Goal: Transaction & Acquisition: Purchase product/service

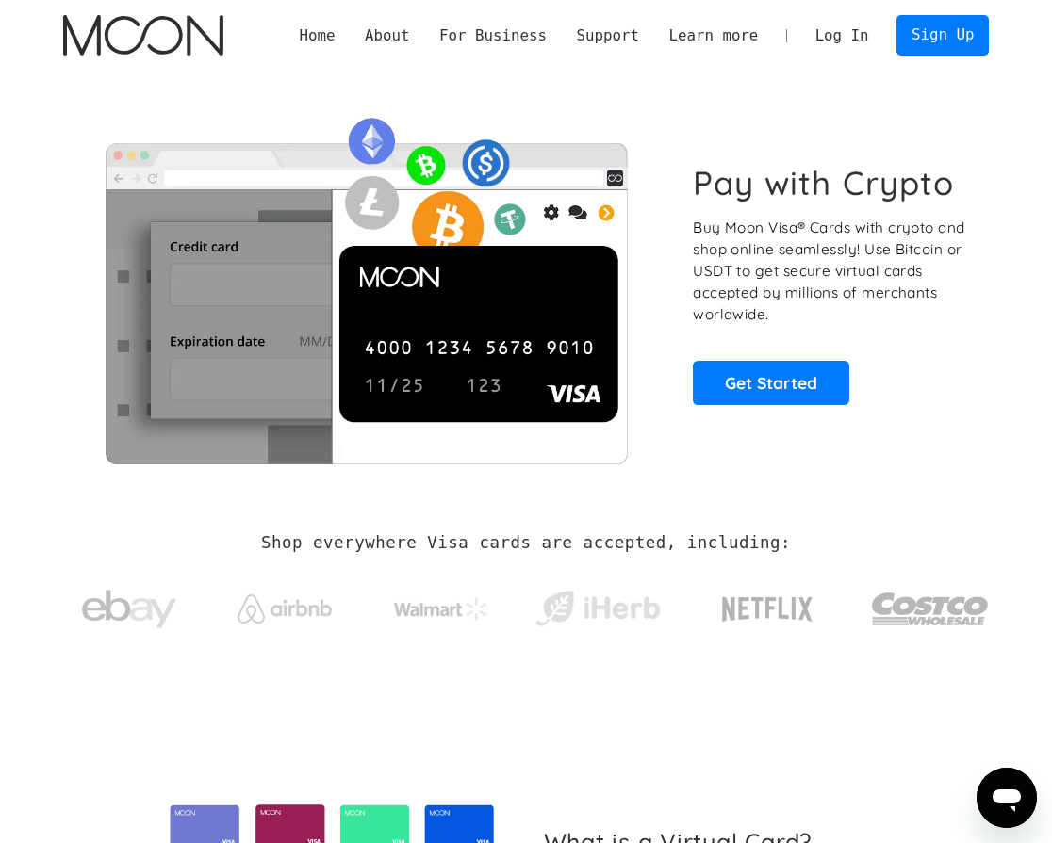
click at [841, 45] on link "Log In" at bounding box center [841, 35] width 83 height 39
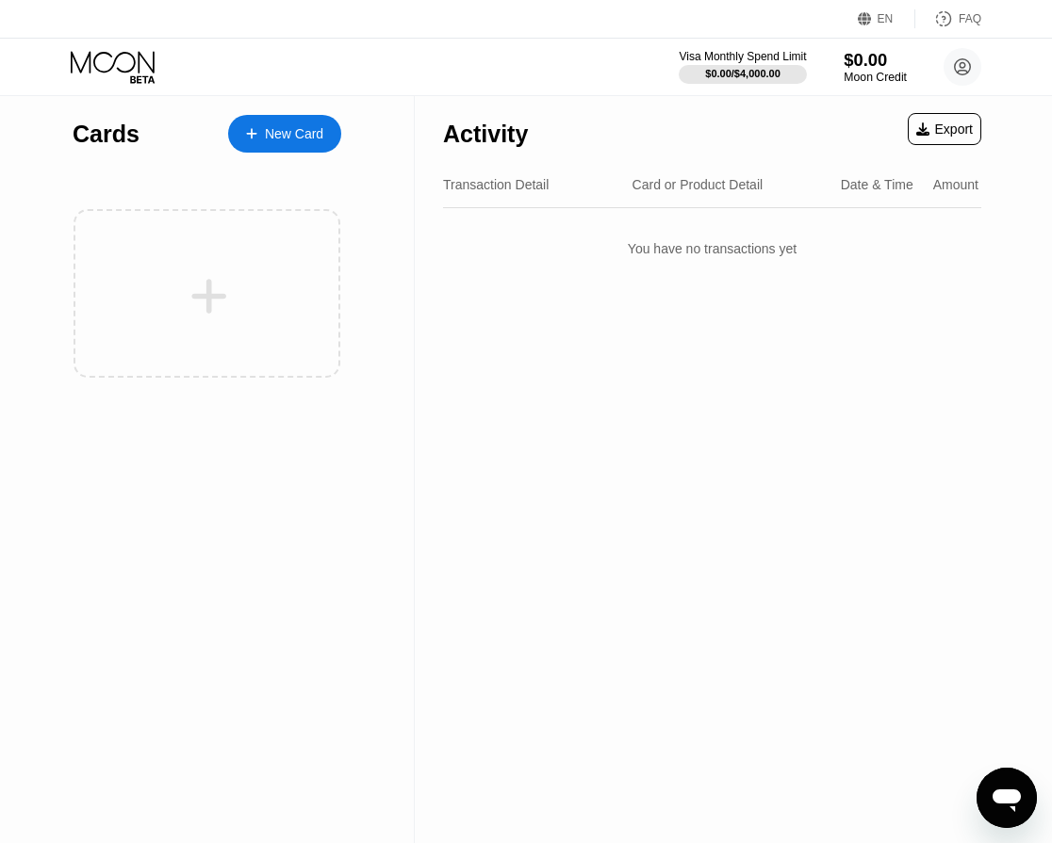
click at [862, 50] on div "$0.00" at bounding box center [874, 60] width 63 height 20
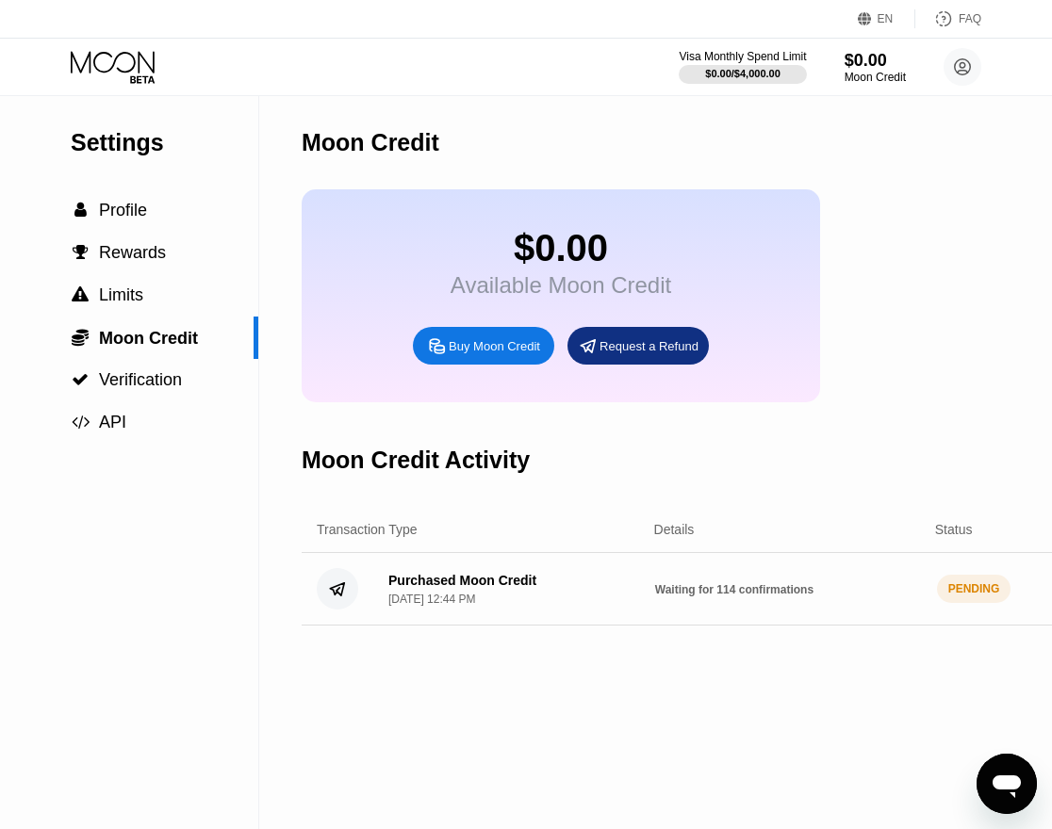
click at [630, 723] on div "Moon Credit $0.00 Available Moon Credit Buy Moon Credit Request a Refund Moon C…" at bounding box center [794, 462] width 985 height 733
click at [183, 387] on div " Verification" at bounding box center [129, 380] width 258 height 20
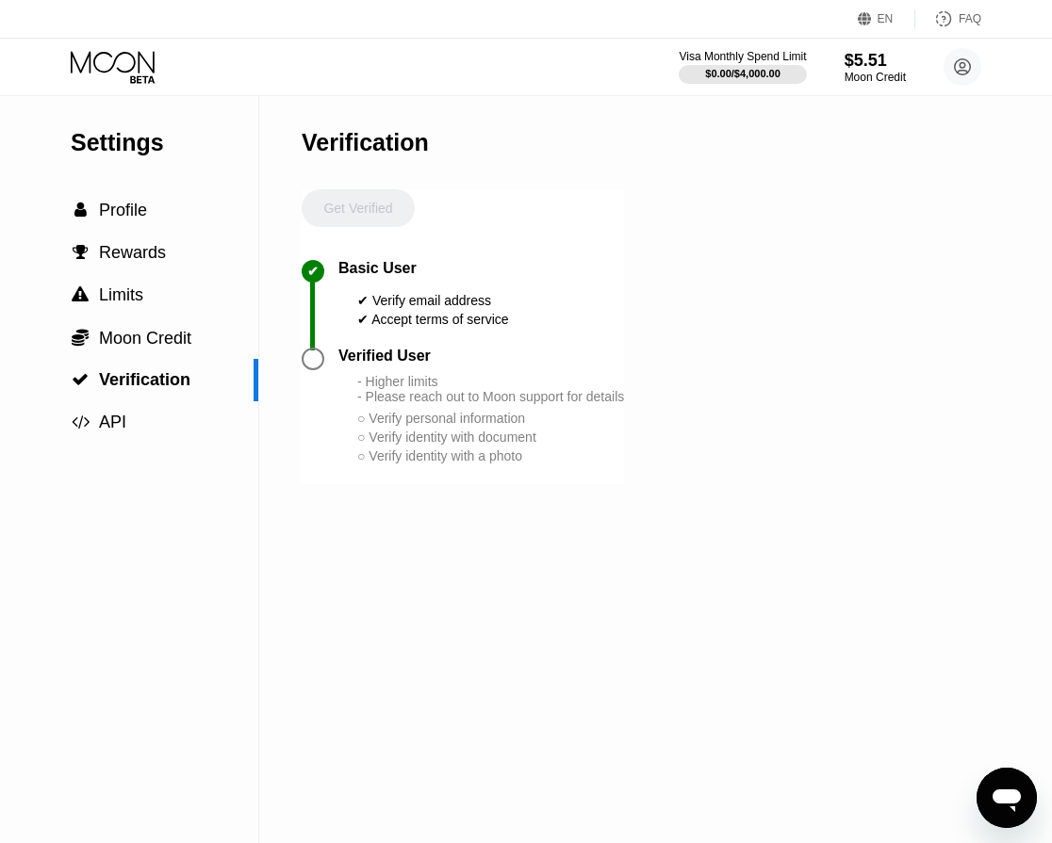
click at [448, 327] on div "✔ Accept terms of service" at bounding box center [433, 319] width 152 height 15
click at [489, 403] on div "- Higher limits - Please reach out to Moon support for details" at bounding box center [490, 389] width 267 height 30
click at [856, 74] on div "Moon Credit" at bounding box center [874, 77] width 63 height 13
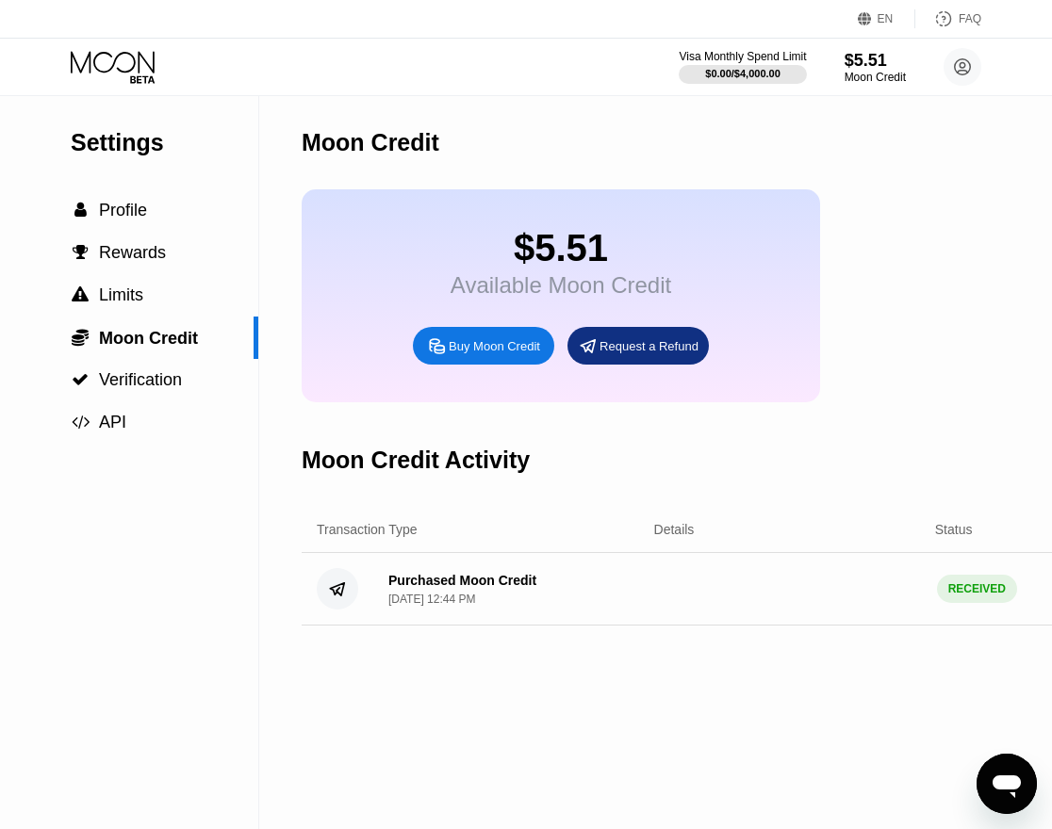
click at [847, 279] on div "$5.51 Available Moon Credit Buy Moon Credit Request a Refund" at bounding box center [794, 295] width 985 height 213
click at [714, 66] on div at bounding box center [743, 74] width 130 height 19
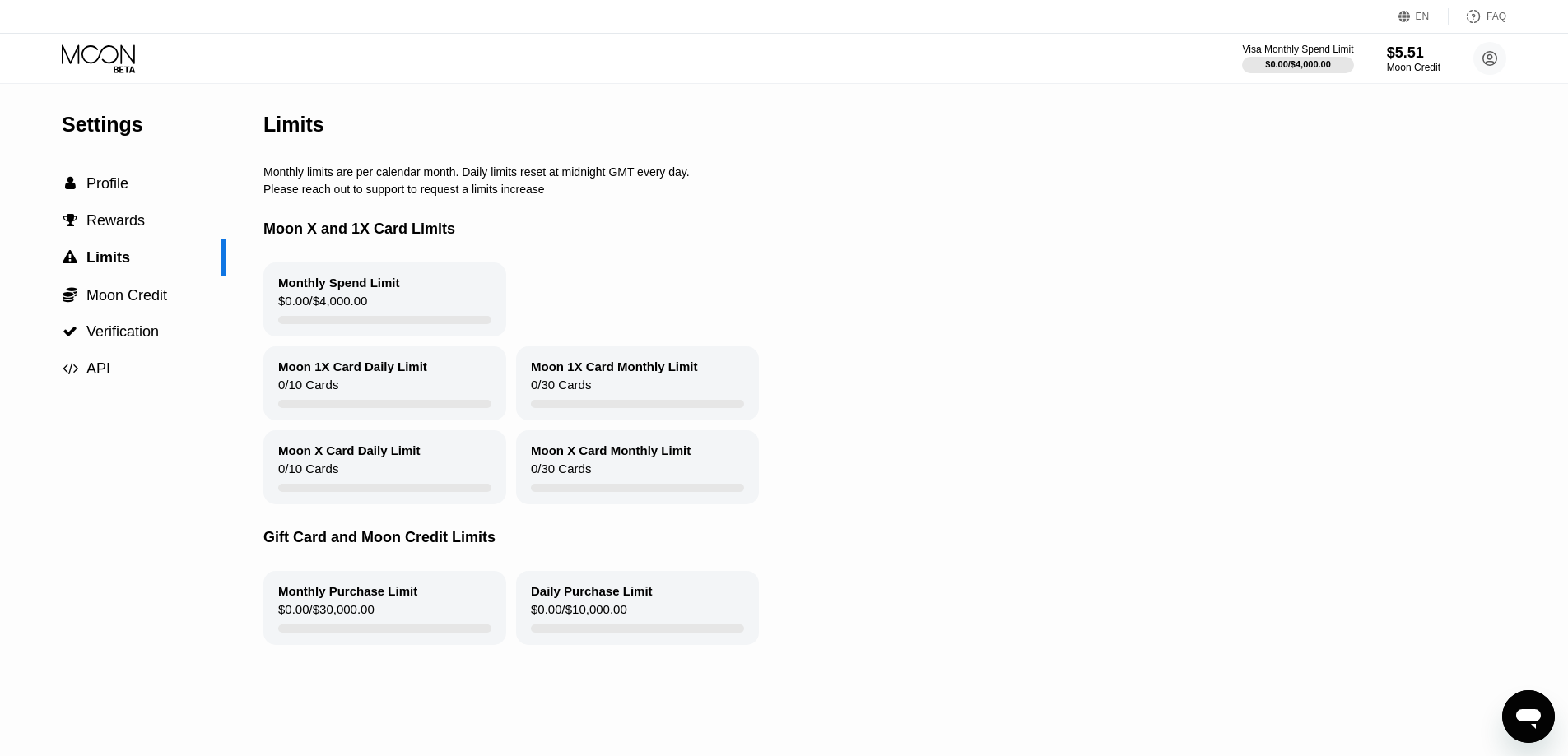
click at [326, 240] on div "Moon X and 1X Card Limits" at bounding box center [891, 229] width 1254 height 66
click at [930, 53] on circle at bounding box center [1490, 58] width 33 height 33
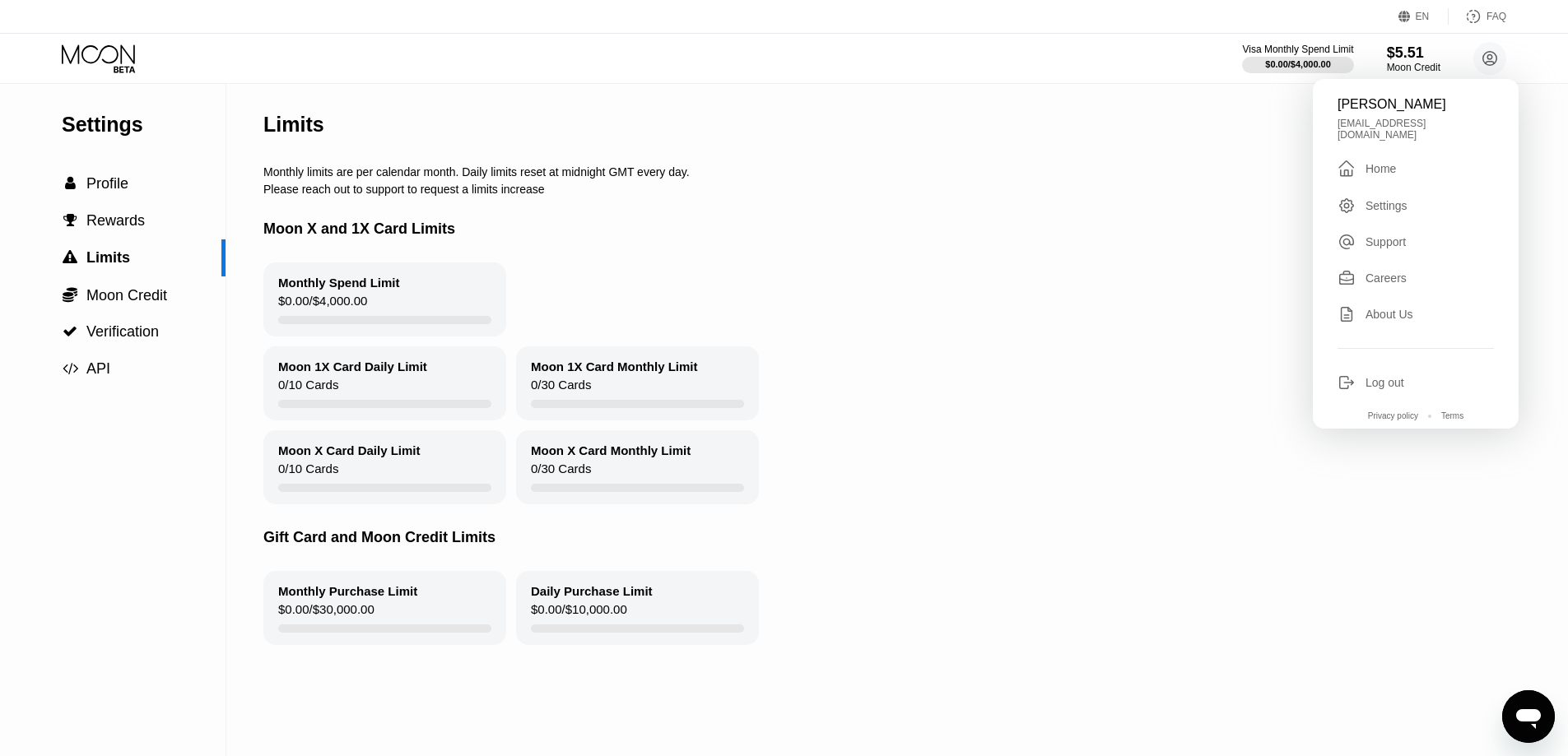
click at [930, 306] on div "Monthly Spend Limit $0.00 / $4,000.00" at bounding box center [891, 299] width 1254 height 74
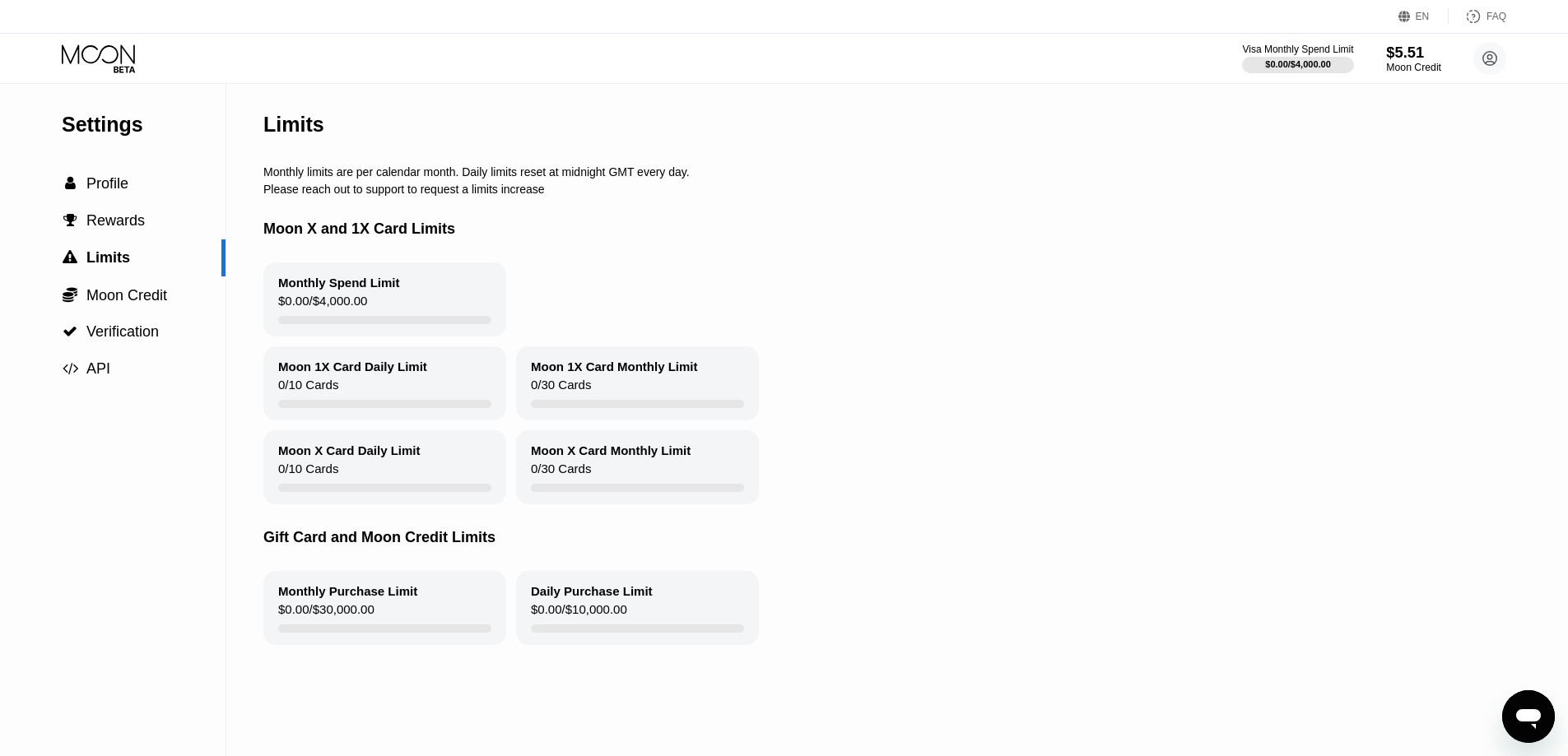
click at [930, 51] on div "$5.51" at bounding box center [1413, 52] width 55 height 17
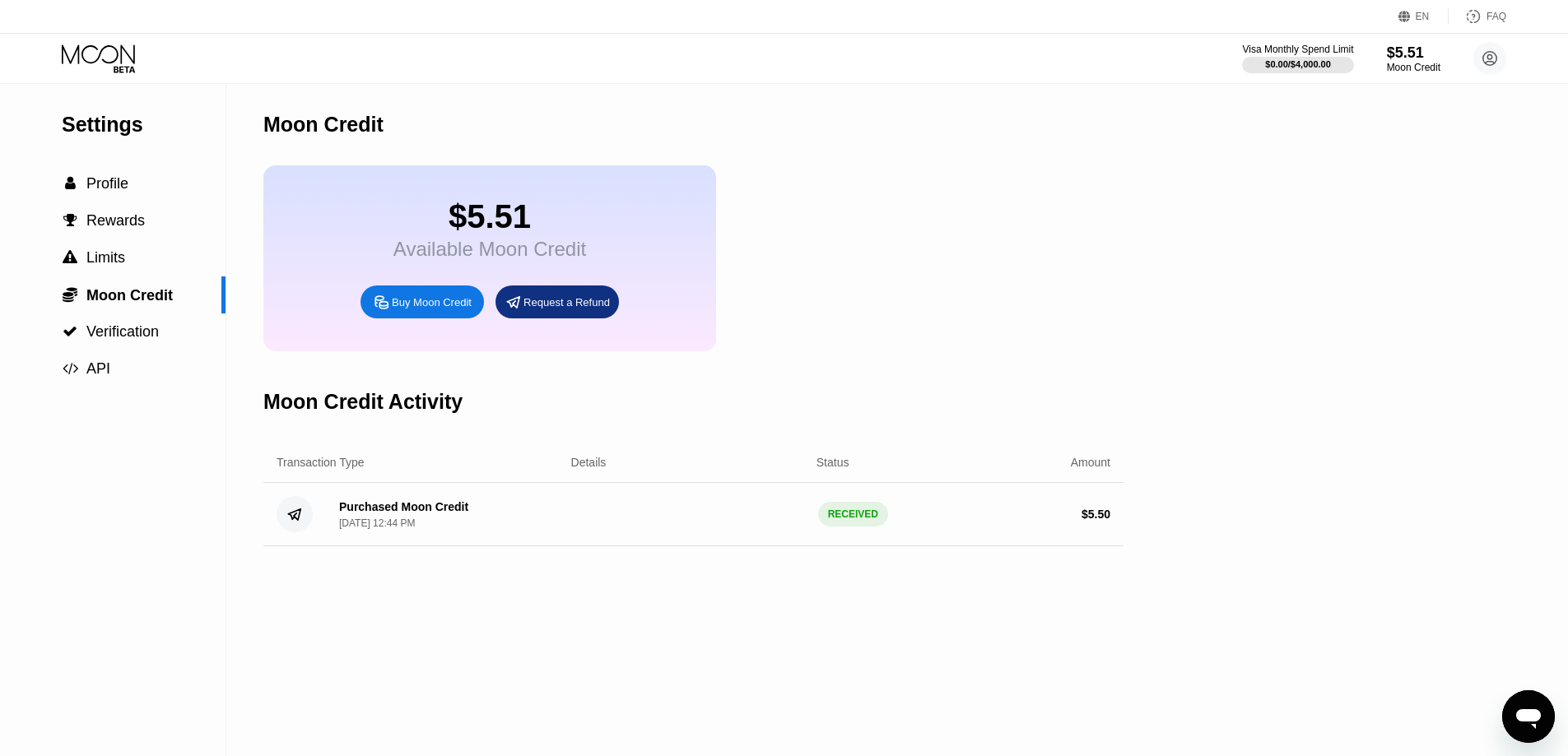
click at [415, 309] on div "Buy Moon Credit" at bounding box center [432, 302] width 79 height 14
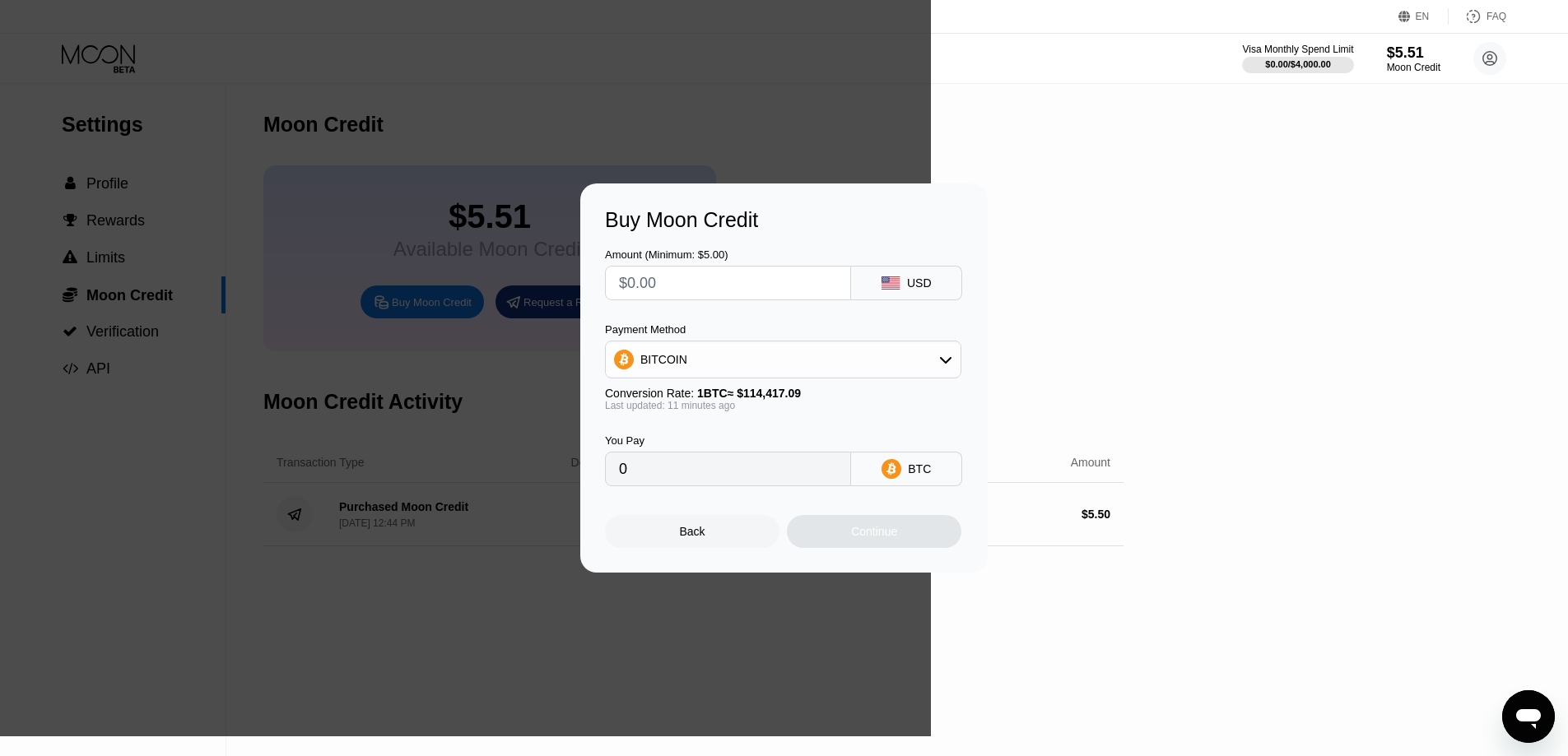
click at [692, 535] on div "Back" at bounding box center [692, 531] width 25 height 13
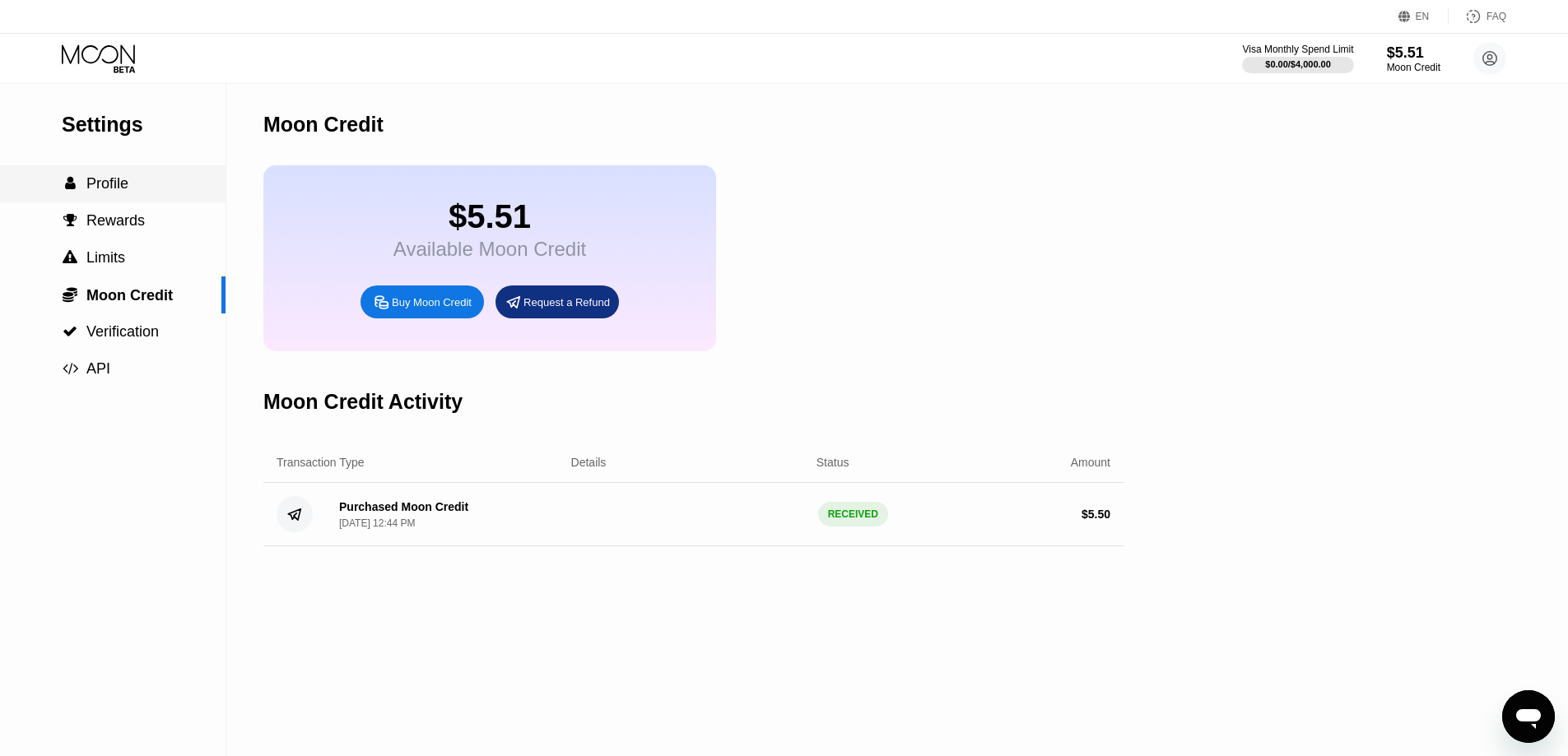
click at [106, 189] on span "Profile" at bounding box center [107, 183] width 42 height 17
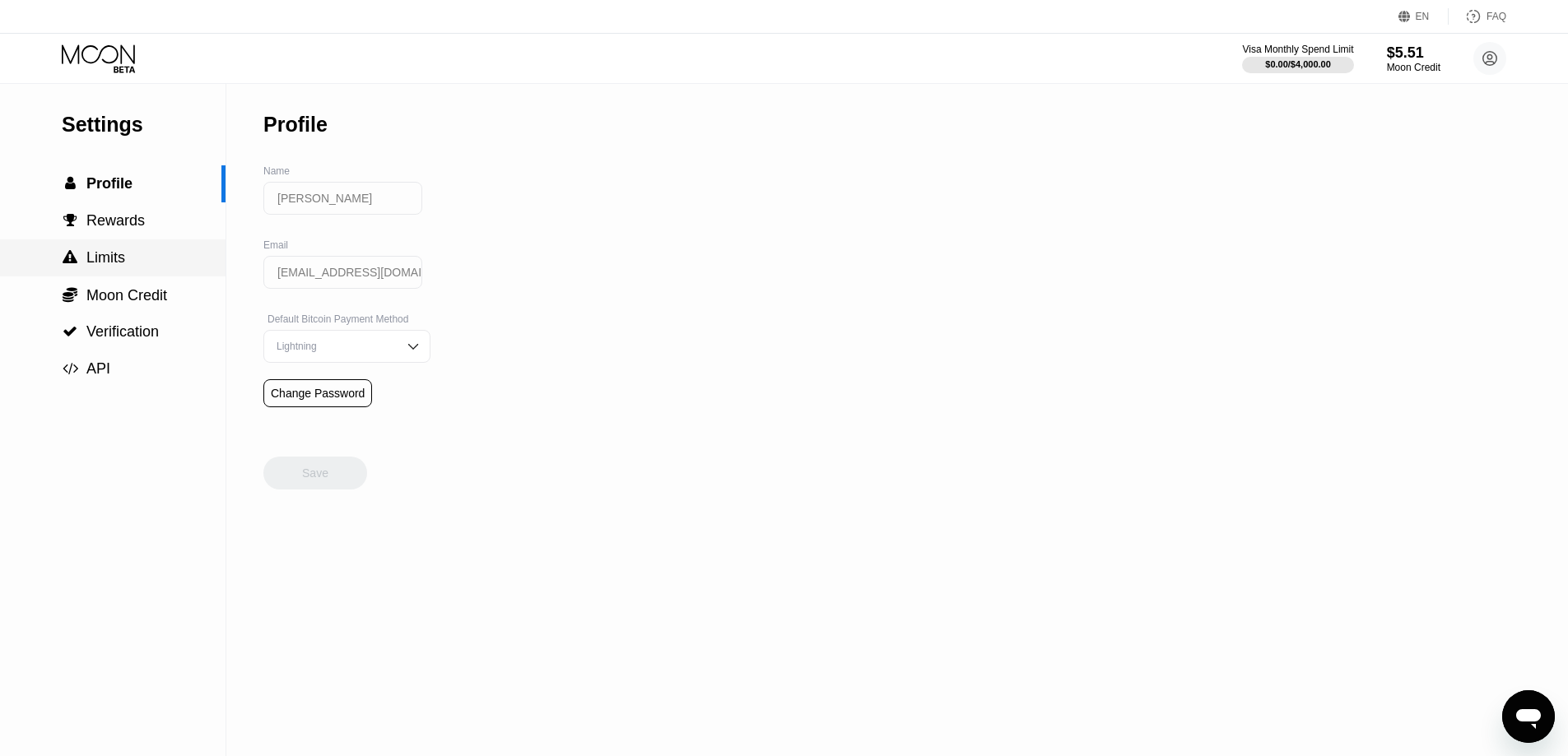
click at [110, 244] on div " Limits" at bounding box center [113, 258] width 225 height 37
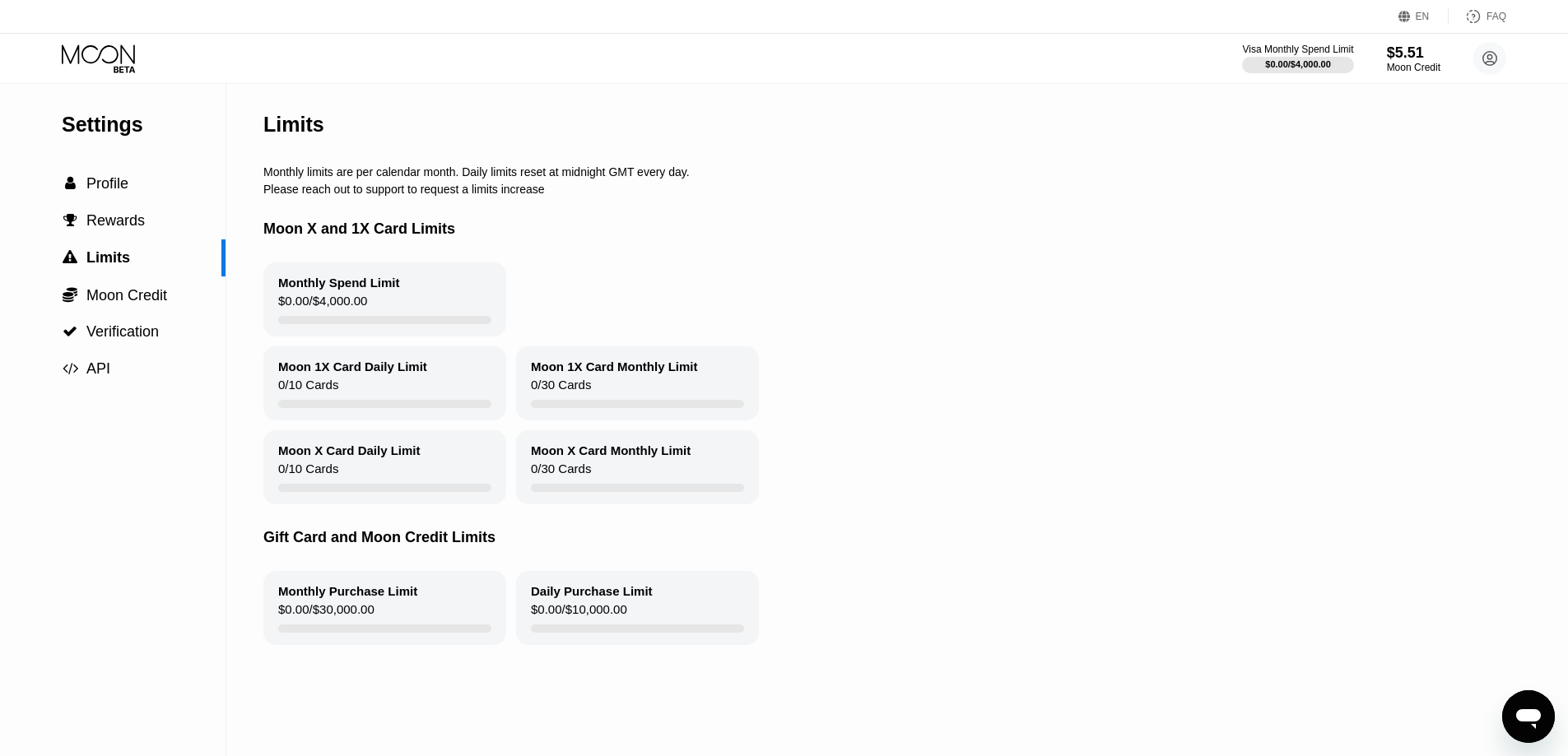
click at [282, 290] on div "Monthly Spend Limit" at bounding box center [339, 283] width 121 height 14
click at [930, 58] on div "Visa Monthly Spend Limit $0.00 / $4,000.00 $5.51 Moon Credit Dylan Bland dylan4…" at bounding box center [1374, 58] width 265 height 33
click at [930, 59] on div "$5.51" at bounding box center [1413, 52] width 55 height 17
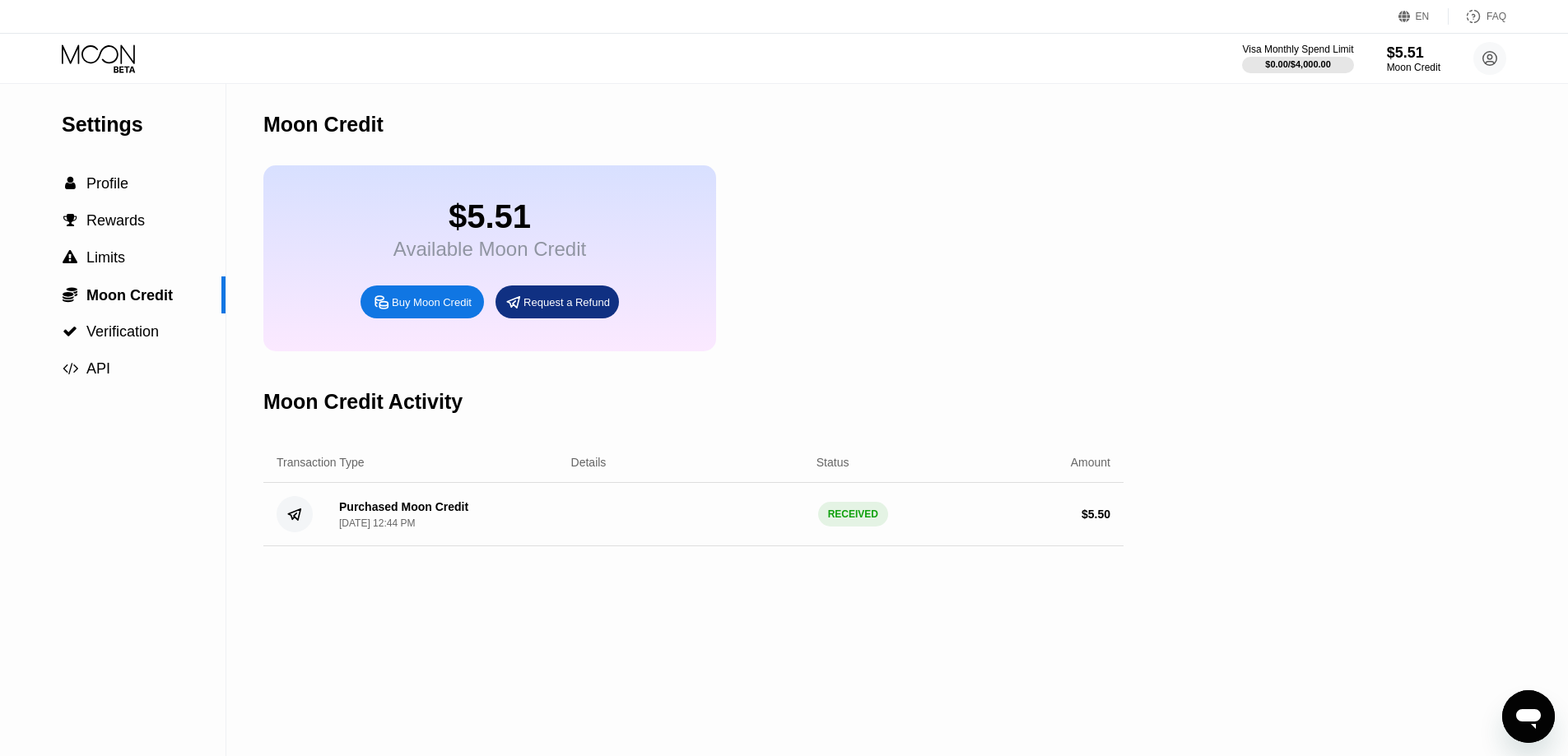
click at [378, 335] on div "$5.51 Available Moon Credit Buy Moon Credit Request a Refund" at bounding box center [490, 258] width 452 height 186
click at [393, 307] on div "Buy Moon Credit" at bounding box center [432, 302] width 79 height 14
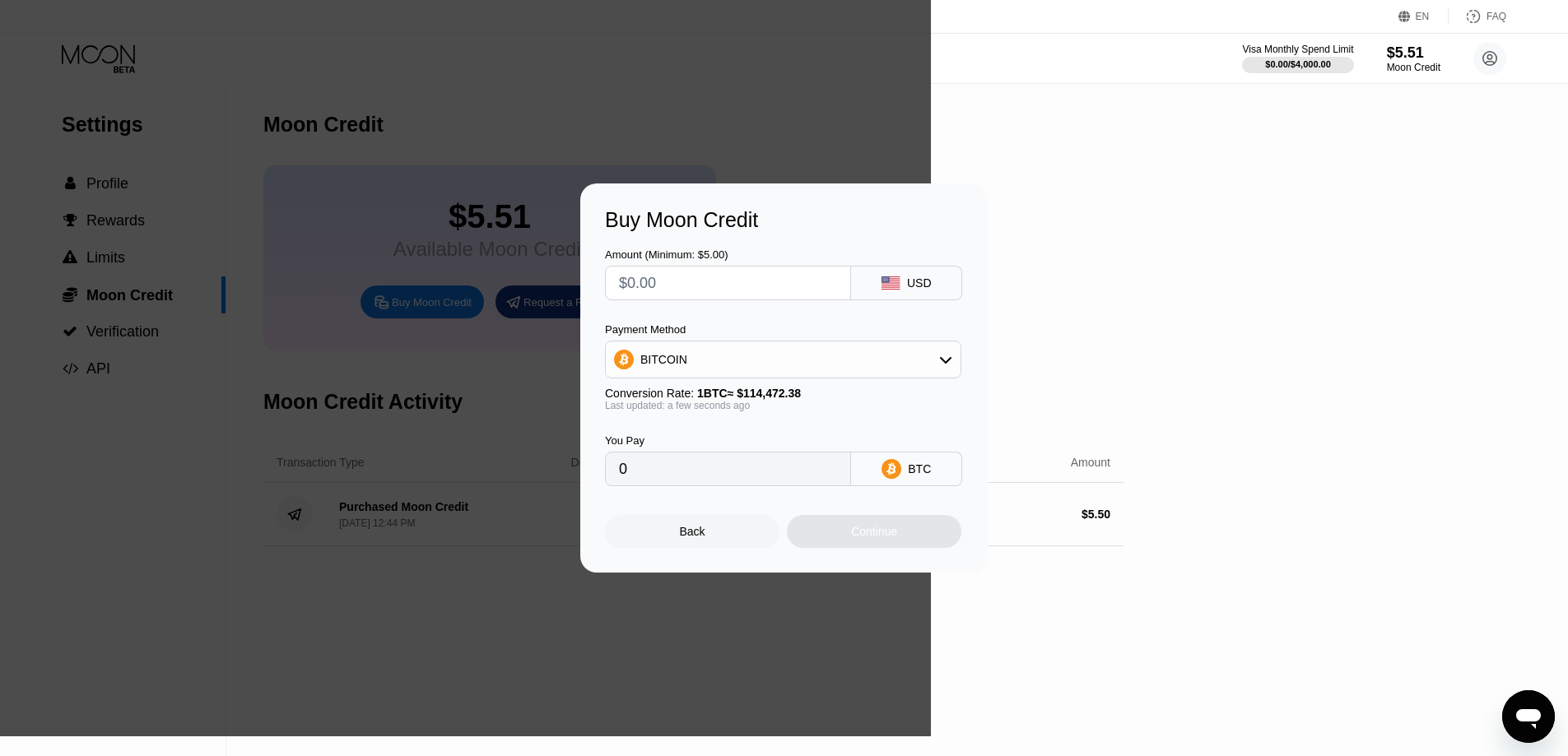
scroll to position [252, 0]
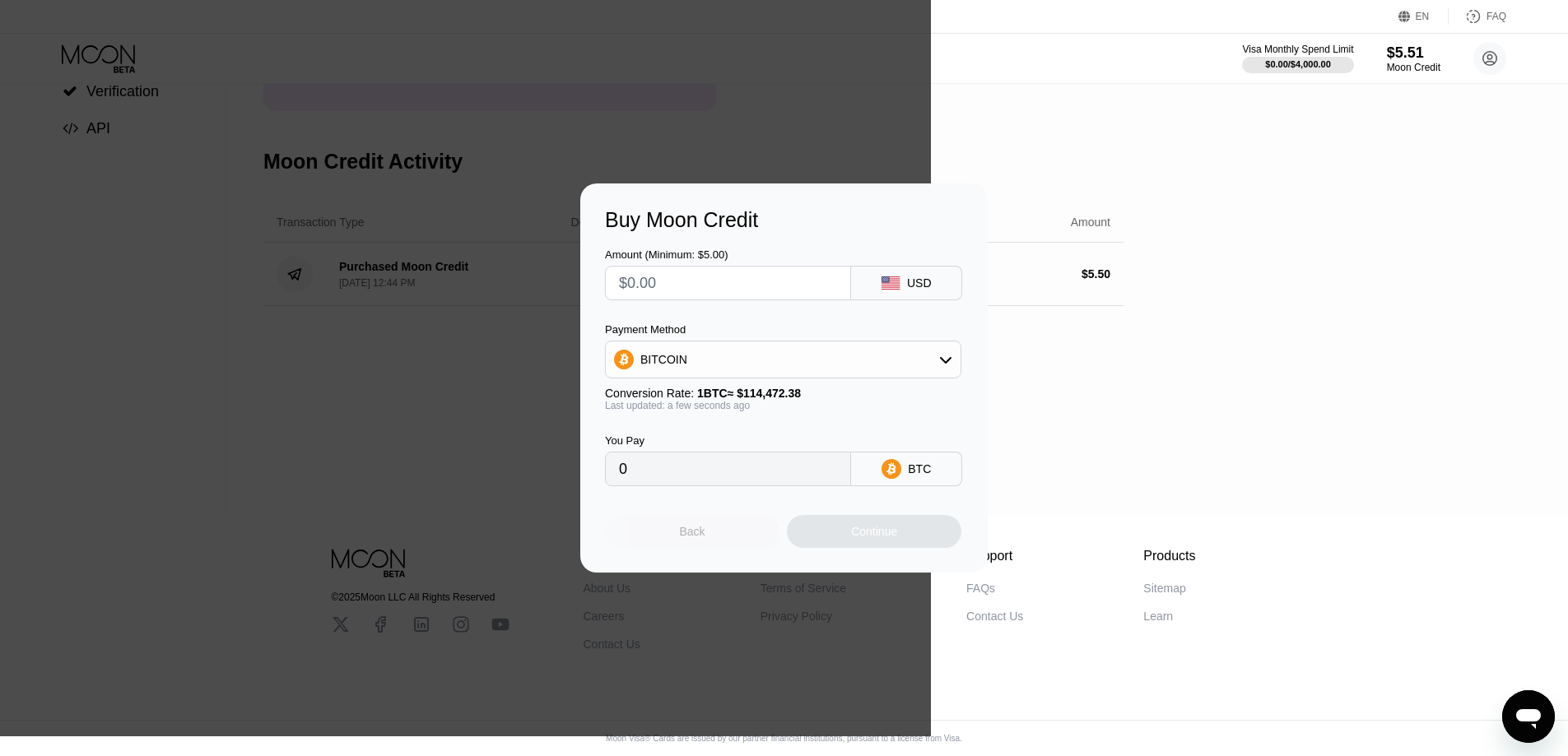
click at [690, 535] on div "Back" at bounding box center [692, 531] width 25 height 13
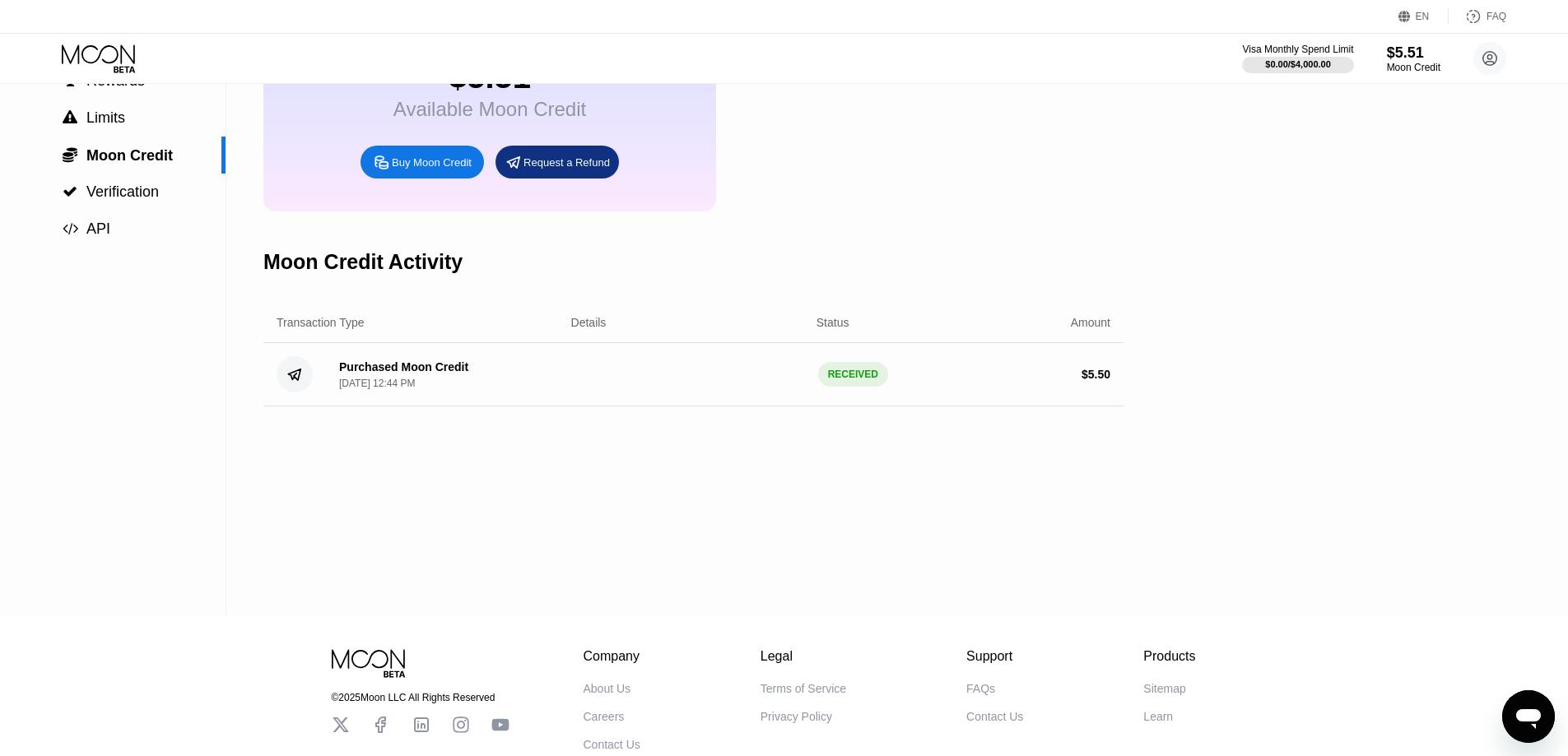
scroll to position [0, 0]
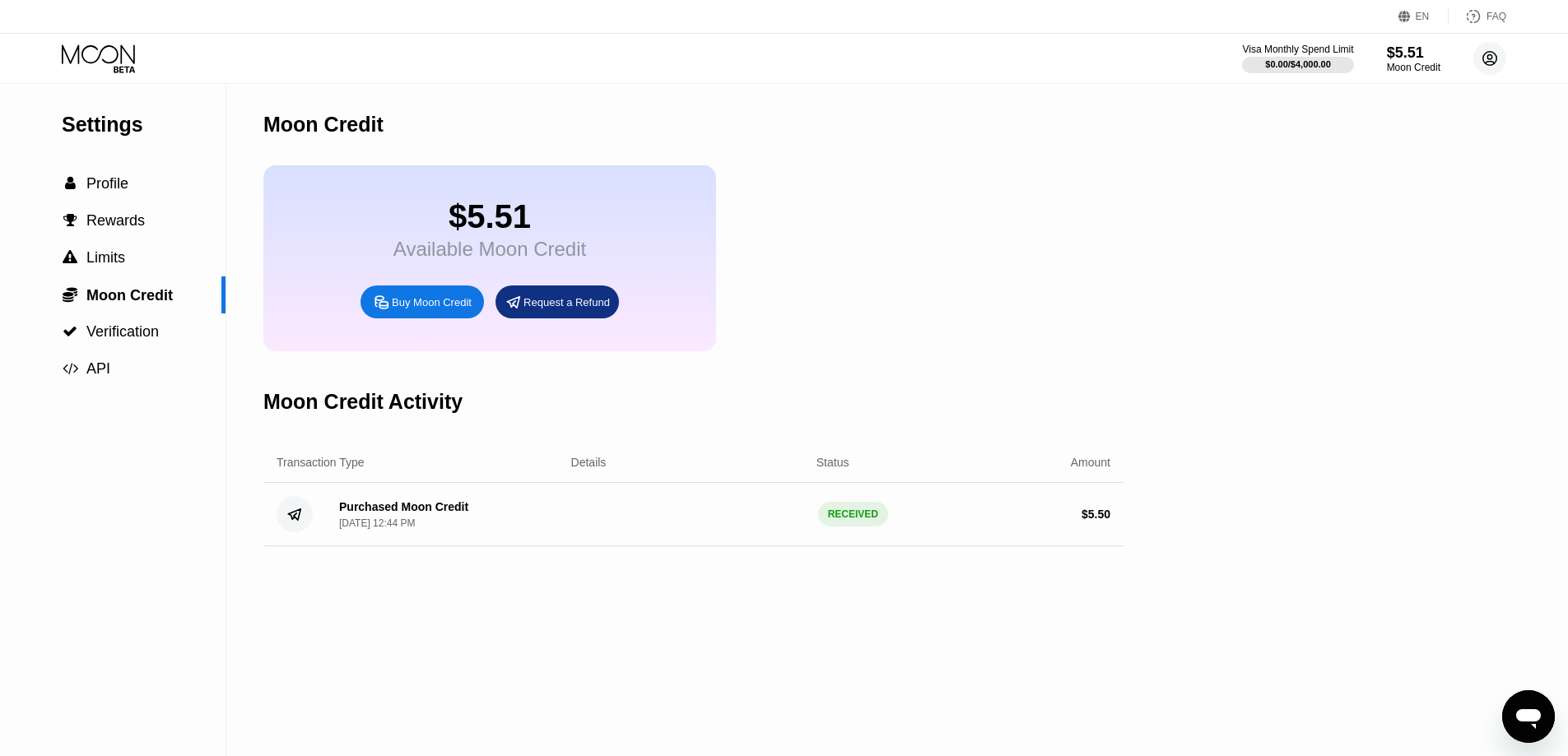
click at [930, 70] on circle at bounding box center [1490, 58] width 33 height 33
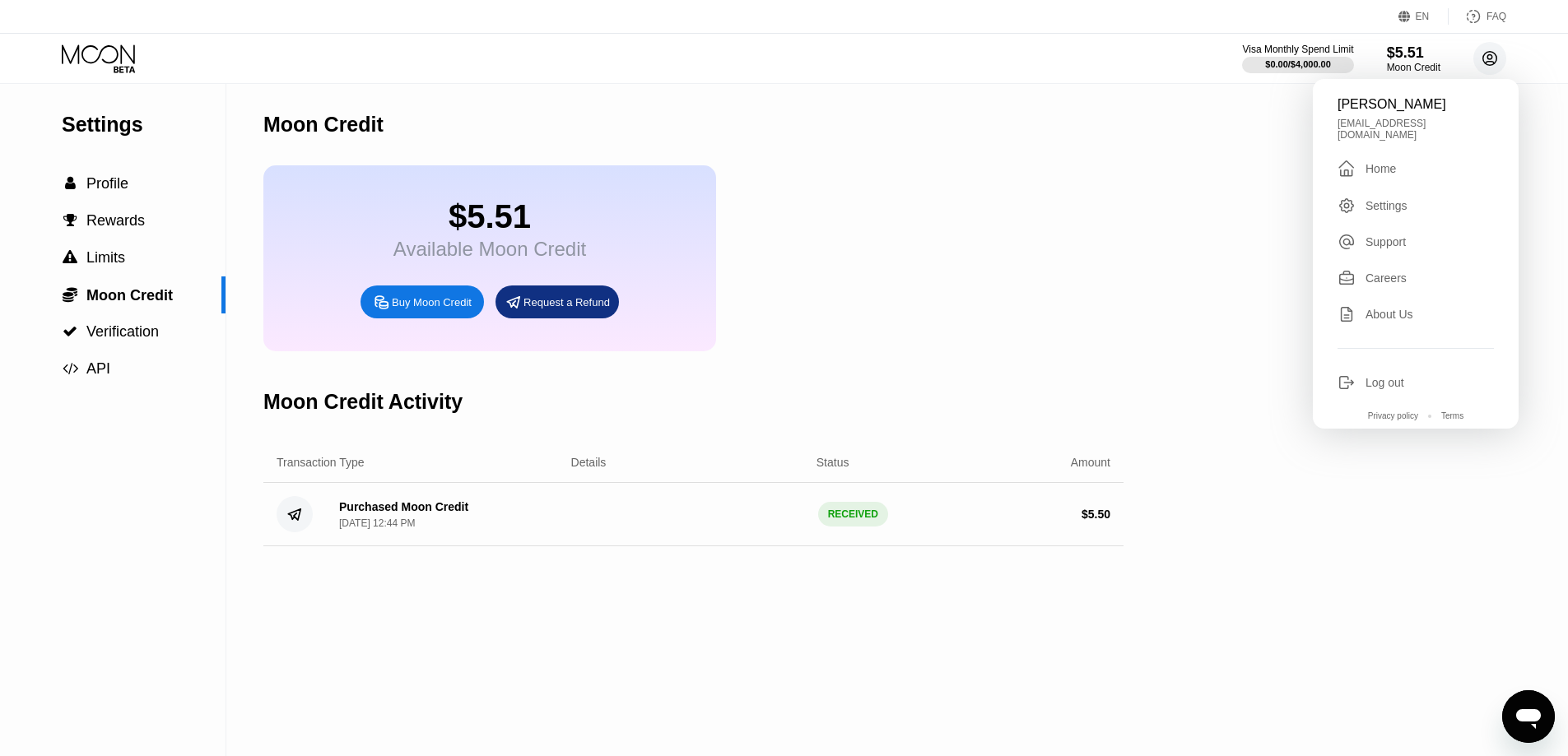
click at [930, 70] on circle at bounding box center [1490, 58] width 33 height 33
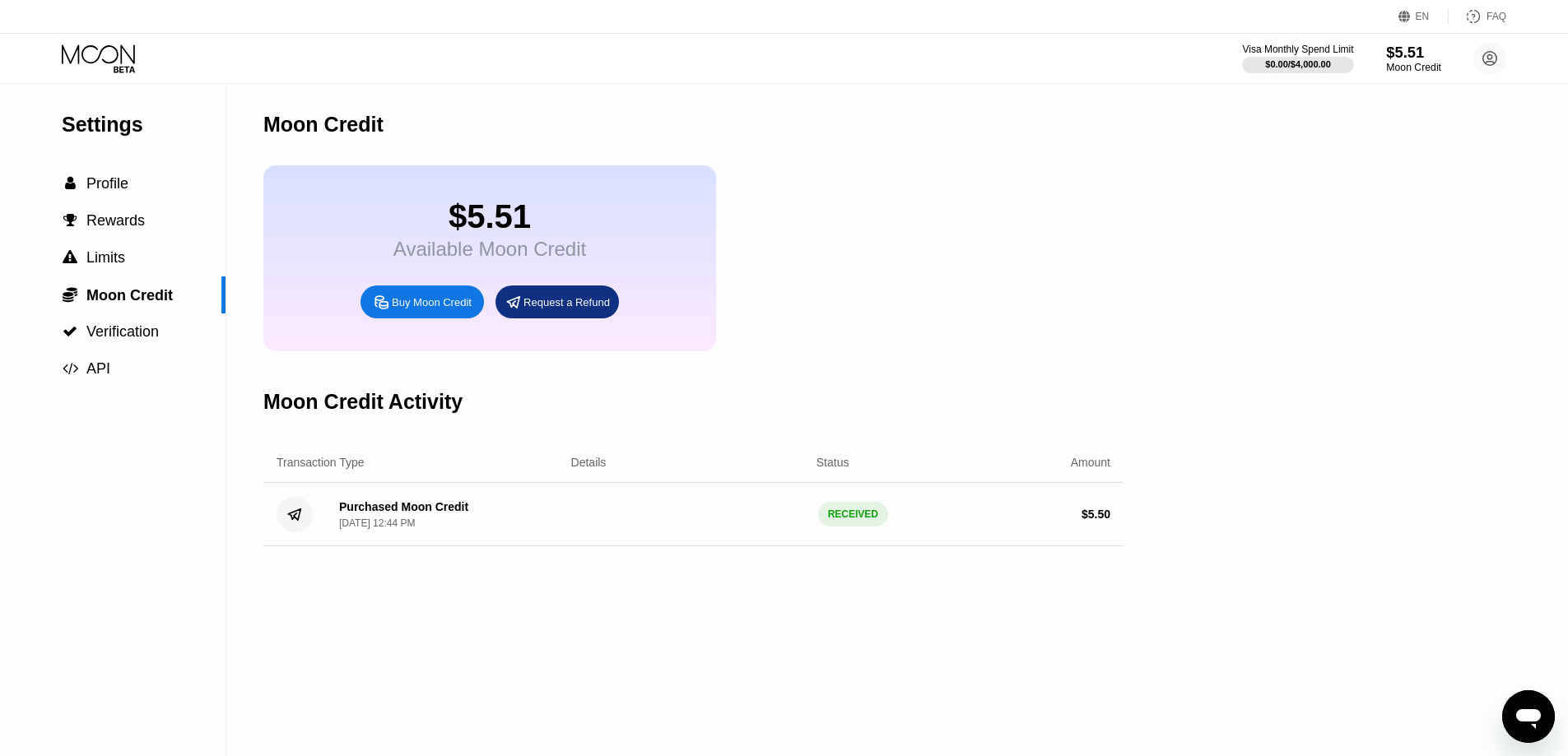
click at [930, 67] on div "Moon Credit" at bounding box center [1413, 67] width 55 height 11
click at [485, 210] on div "$5.51" at bounding box center [489, 216] width 193 height 37
click at [110, 226] on span "Rewards" at bounding box center [115, 220] width 59 height 17
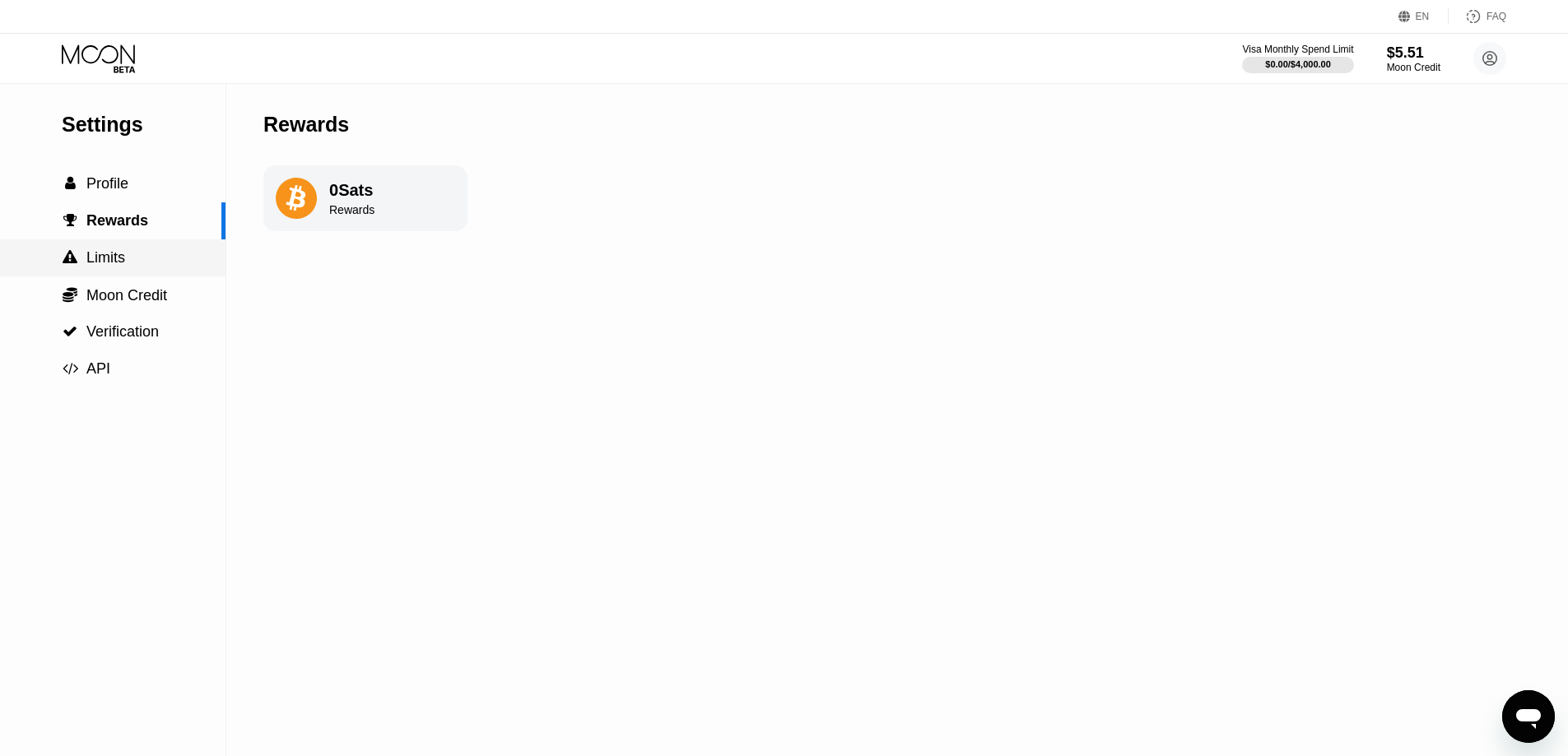
click at [114, 264] on span "Limits" at bounding box center [106, 258] width 38 height 17
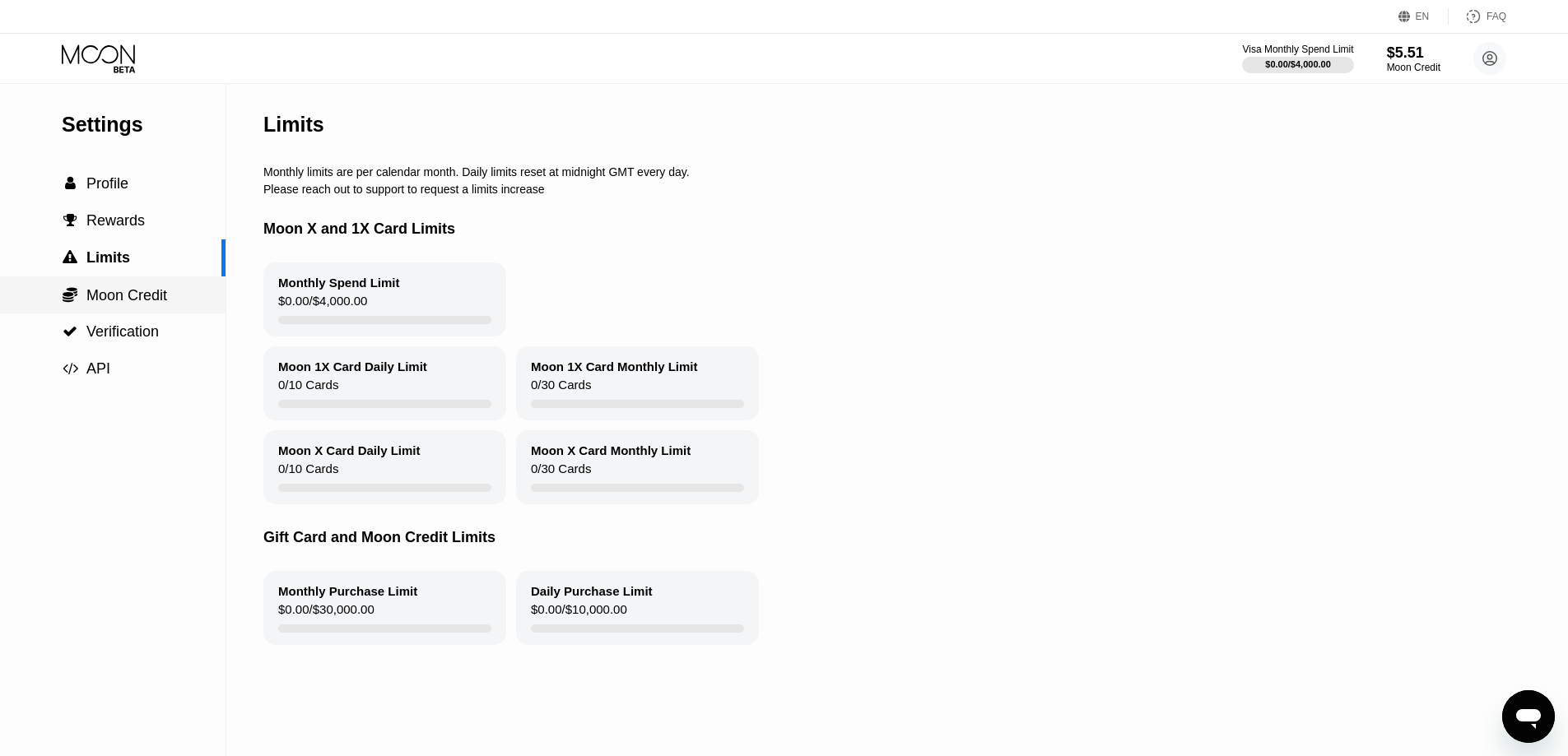
click at [117, 304] on span "Moon Credit" at bounding box center [127, 295] width 80 height 17
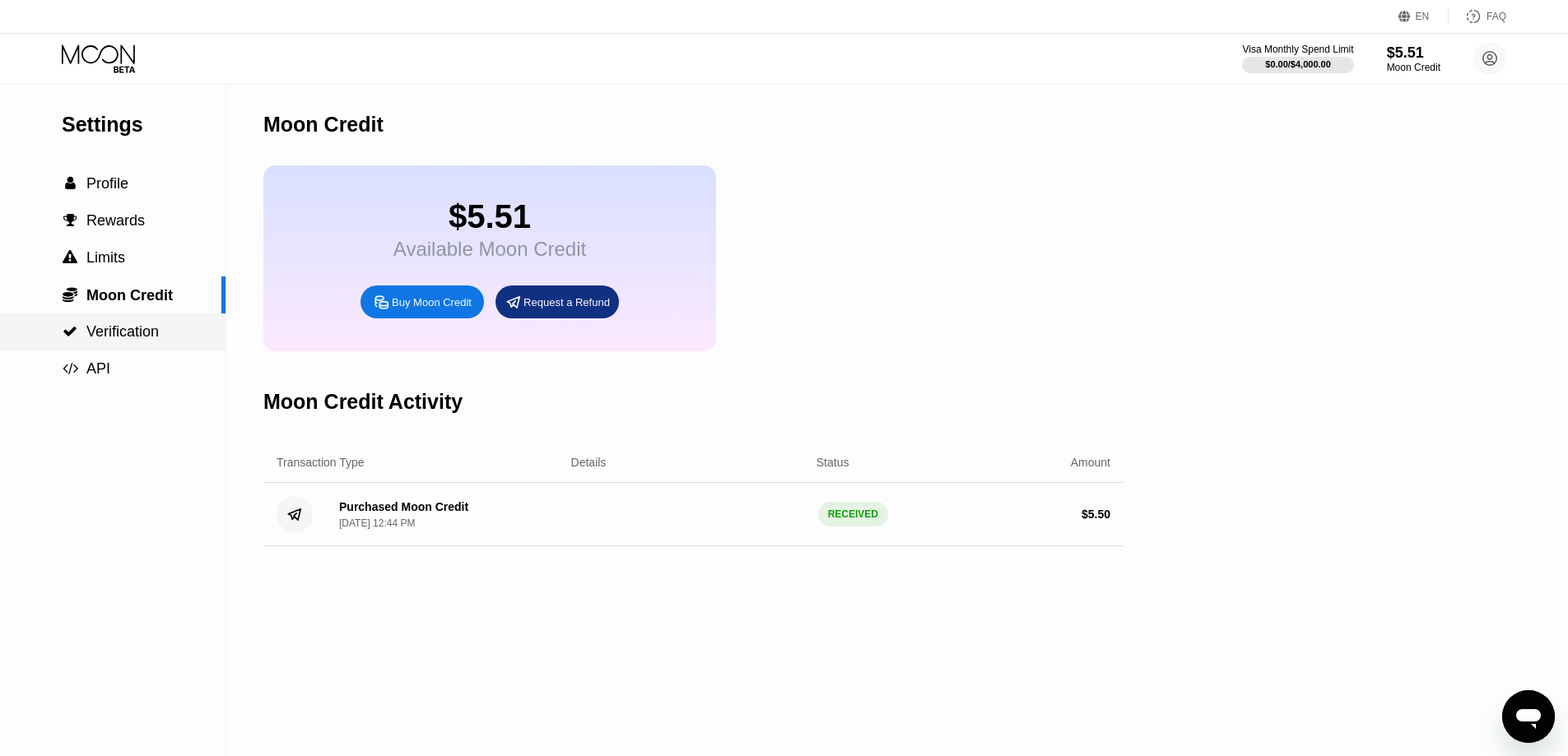
click at [133, 340] on span "Verification" at bounding box center [122, 331] width 73 height 17
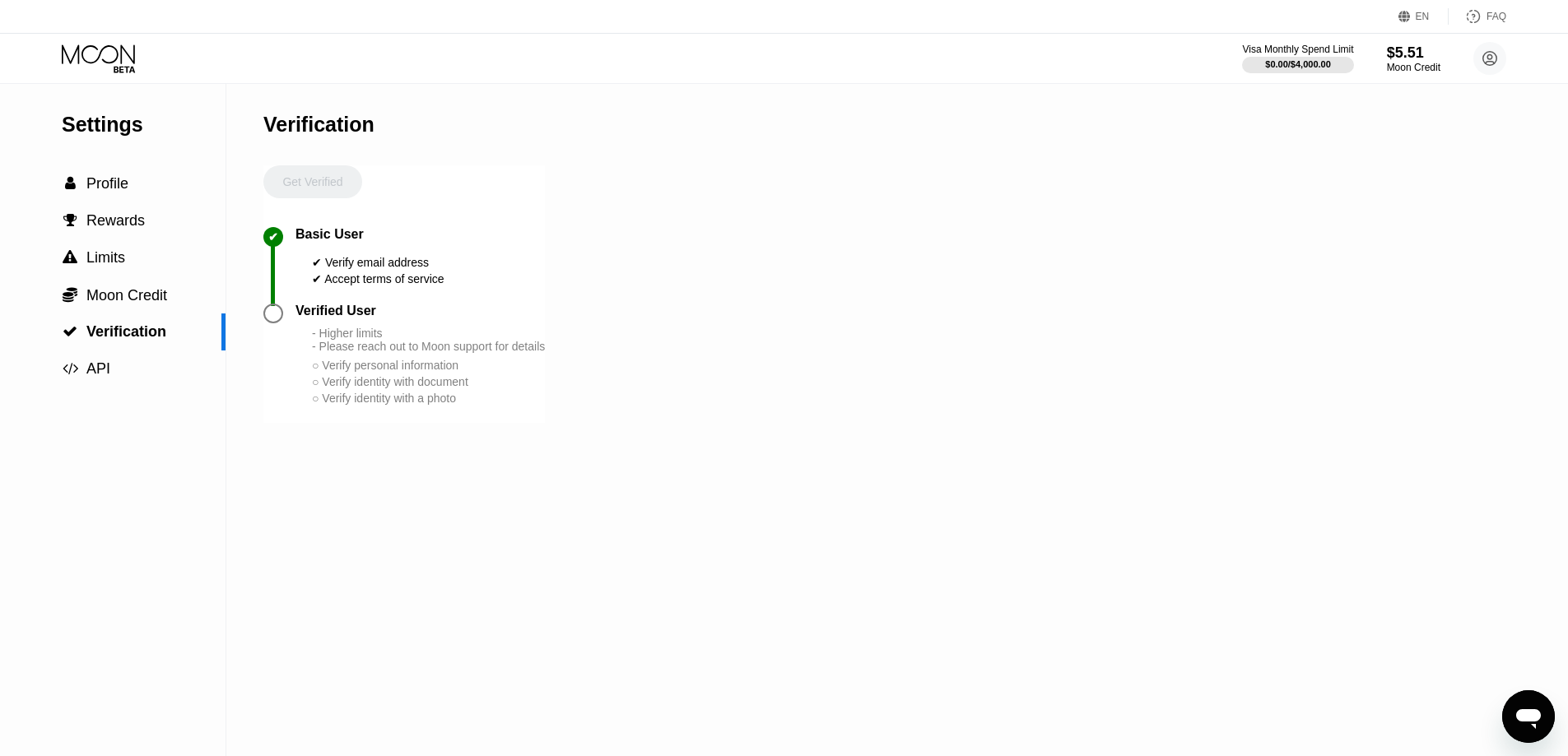
click at [100, 383] on div " API" at bounding box center [113, 368] width 225 height 37
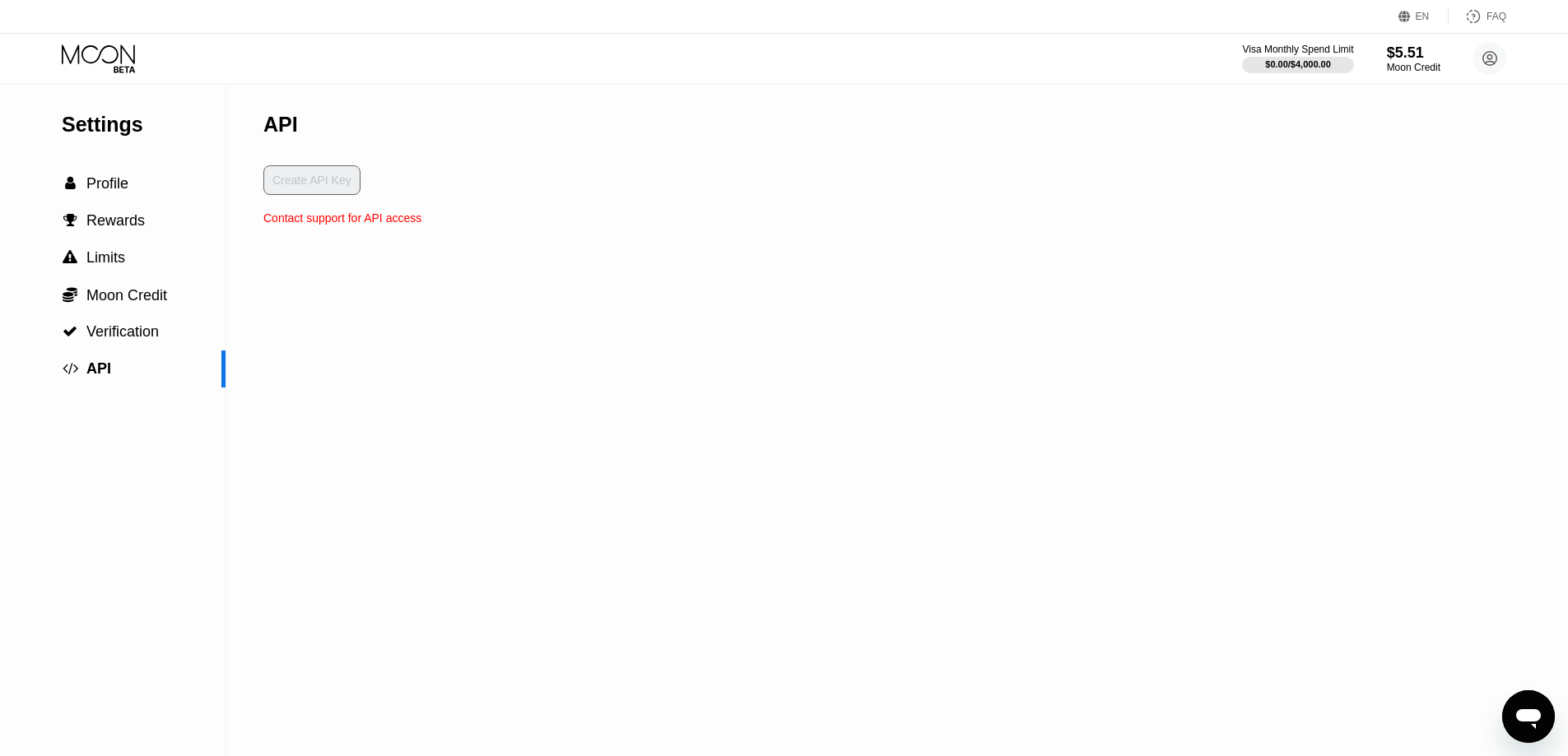
click at [930, 6] on div "EN Language Select an item Save FAQ" at bounding box center [784, 17] width 1568 height 34
click at [930, 5] on div "EN Language Select an item Save FAQ" at bounding box center [784, 17] width 1568 height 34
click at [930, 18] on icon at bounding box center [1473, 16] width 17 height 17
click at [930, 65] on div "$0.00 / $4,000.00" at bounding box center [1298, 64] width 66 height 10
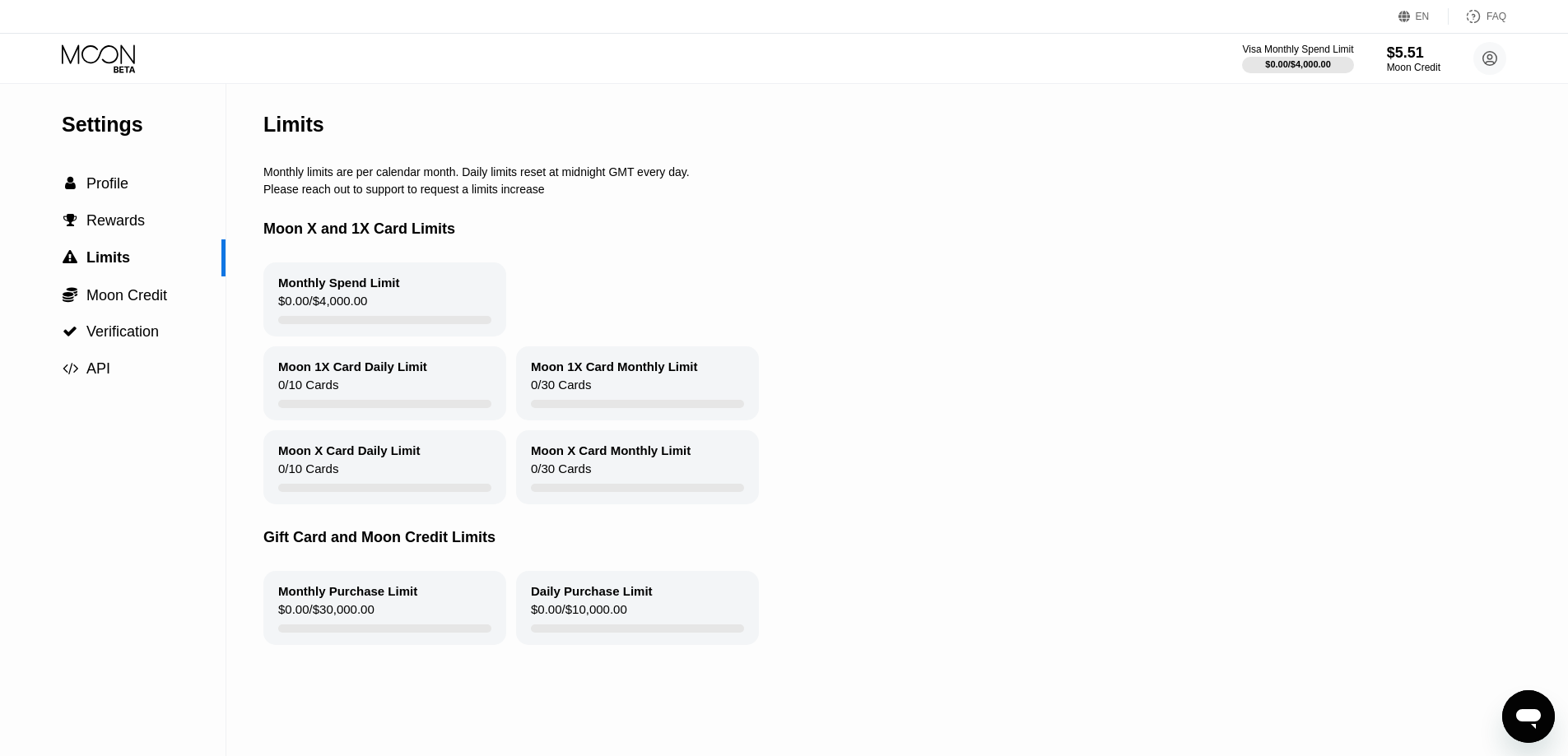
click at [90, 45] on icon at bounding box center [100, 58] width 77 height 29
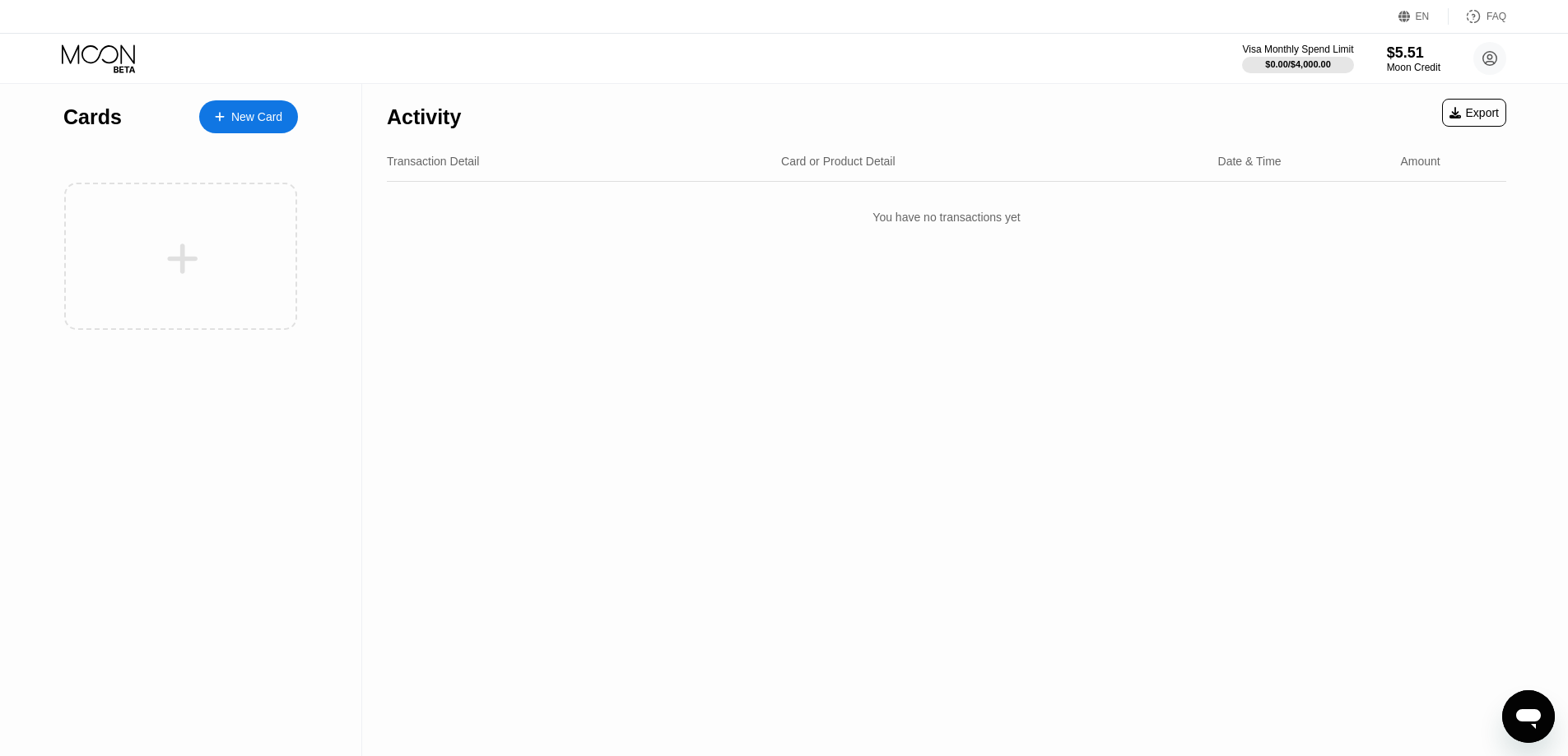
click at [255, 101] on div "New Card" at bounding box center [248, 117] width 99 height 33
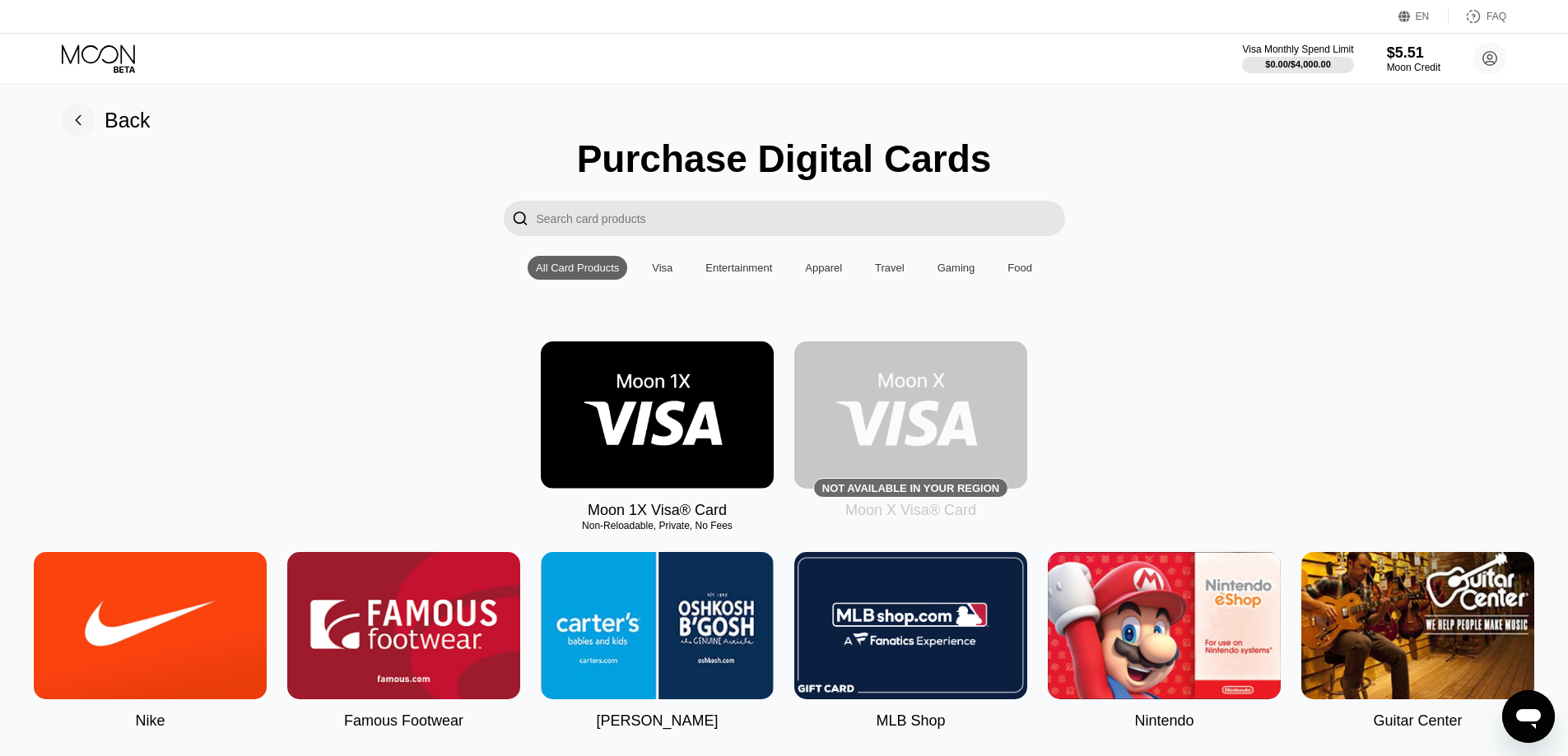
scroll to position [82, 0]
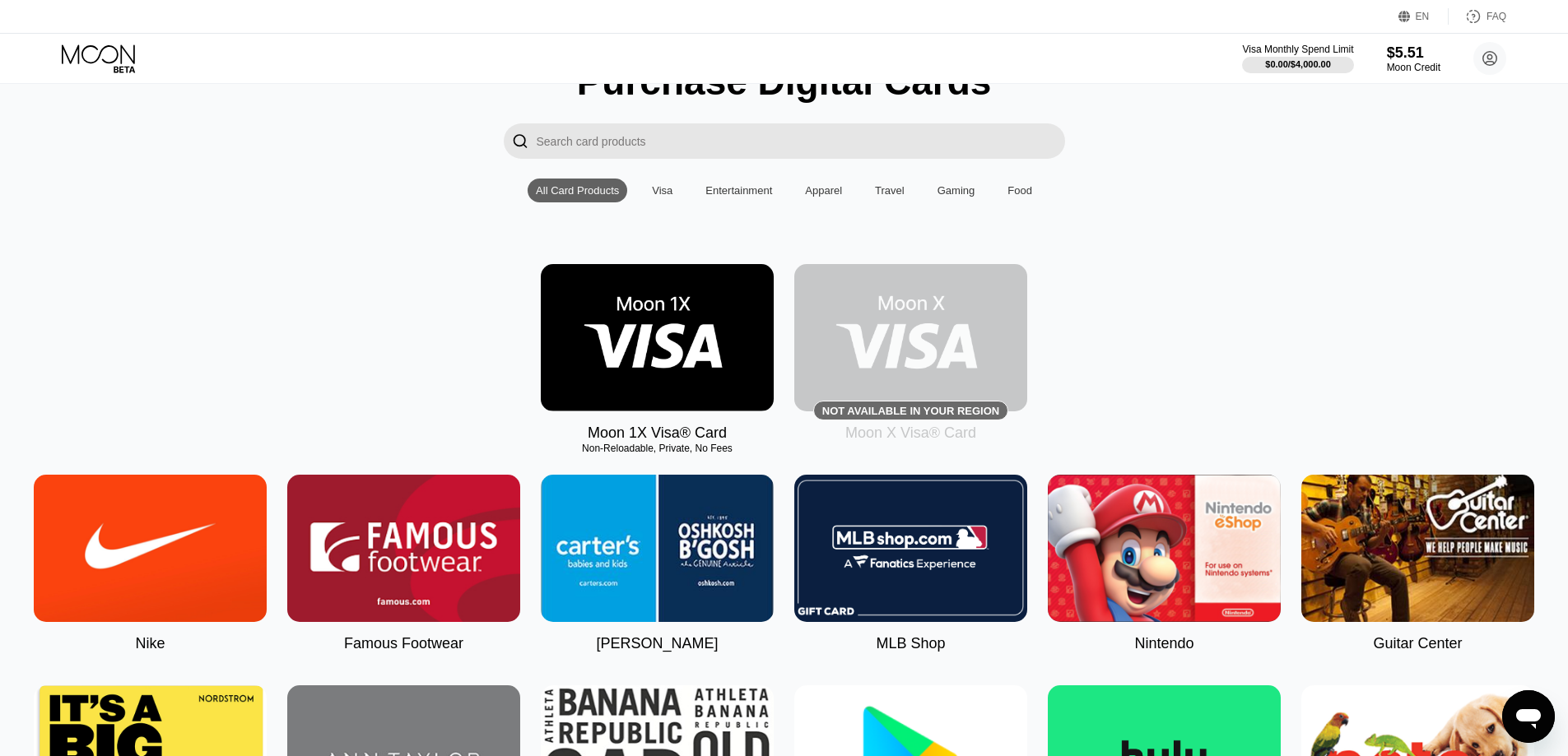
click at [612, 385] on img at bounding box center [657, 338] width 233 height 148
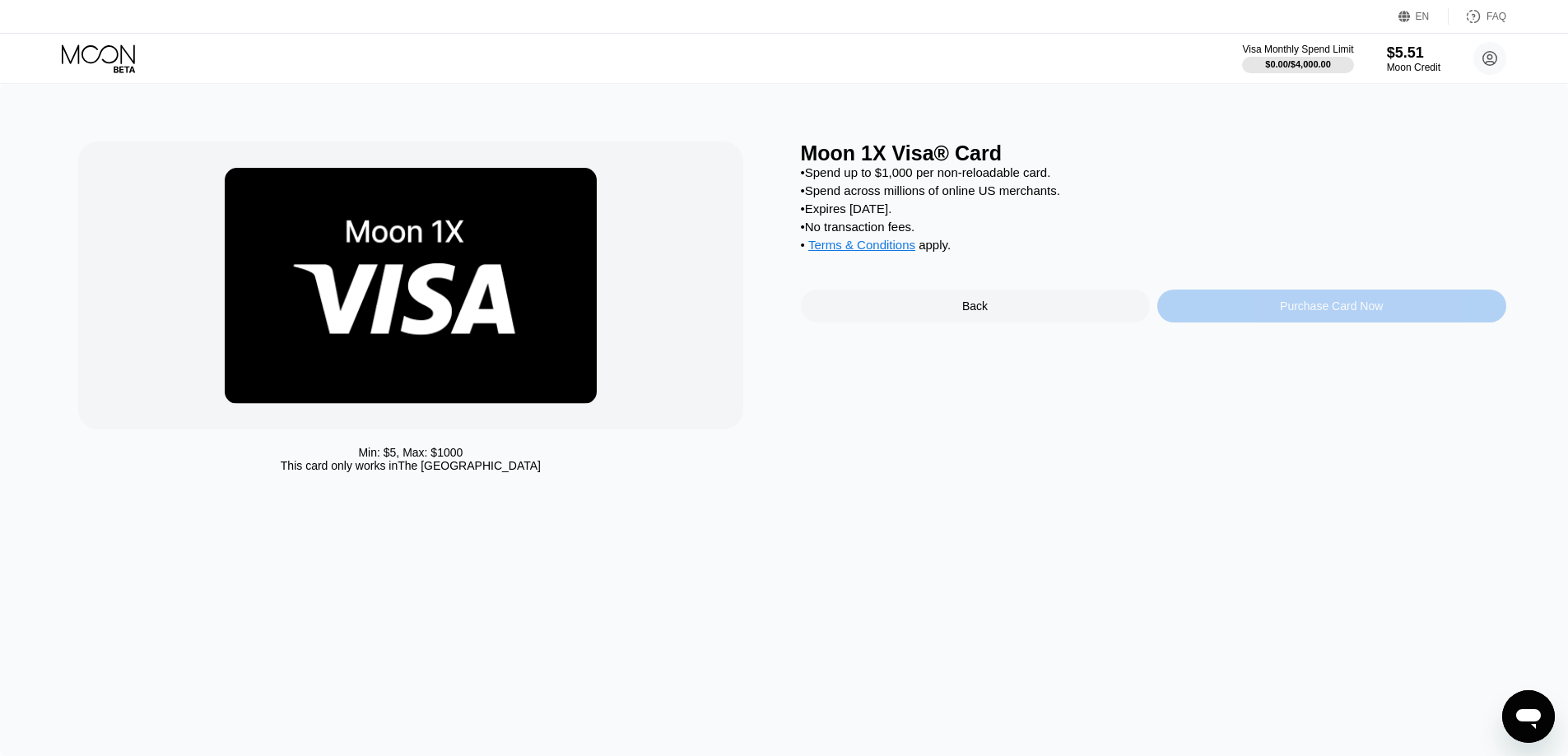
click at [930, 313] on div "Purchase Card Now" at bounding box center [1331, 306] width 103 height 13
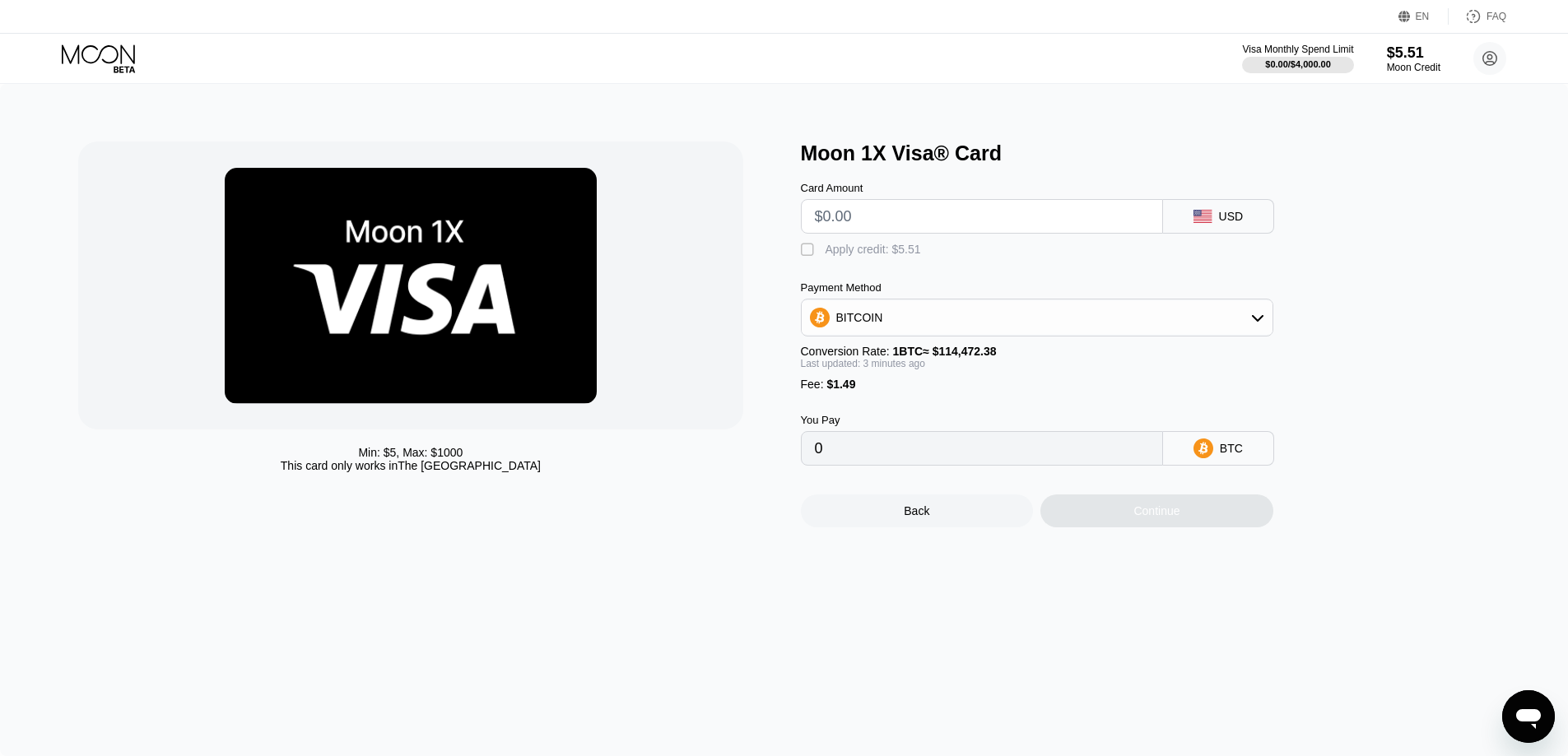
click at [922, 221] on input "text" at bounding box center [982, 216] width 335 height 33
type input "$5"
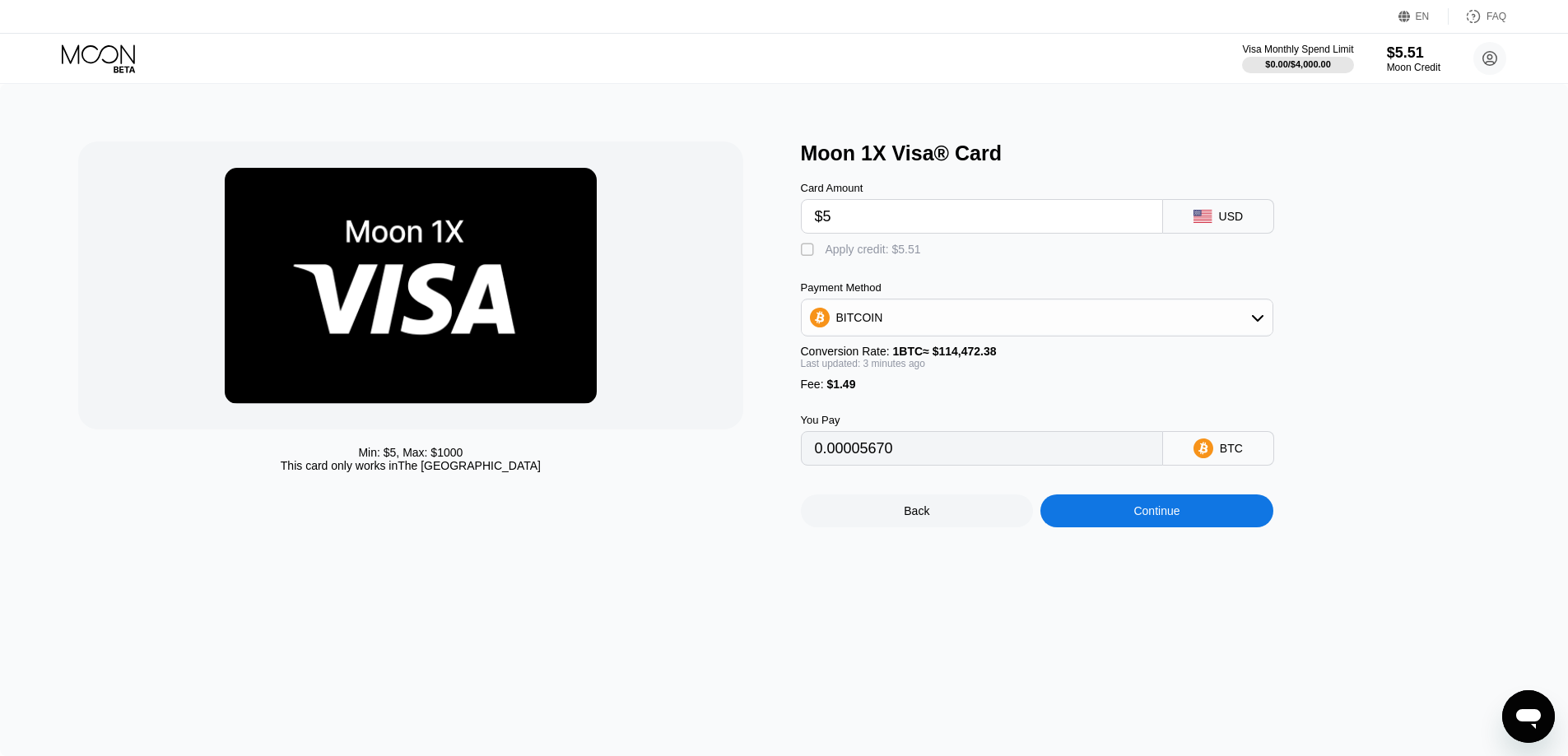
type input "0.00005670"
type input "$5"
click at [930, 455] on div "BTC" at bounding box center [1232, 448] width 23 height 13
click at [865, 358] on div "Conversion Rate: 1 BTC ≈ $114,472.38" at bounding box center [1037, 351] width 473 height 13
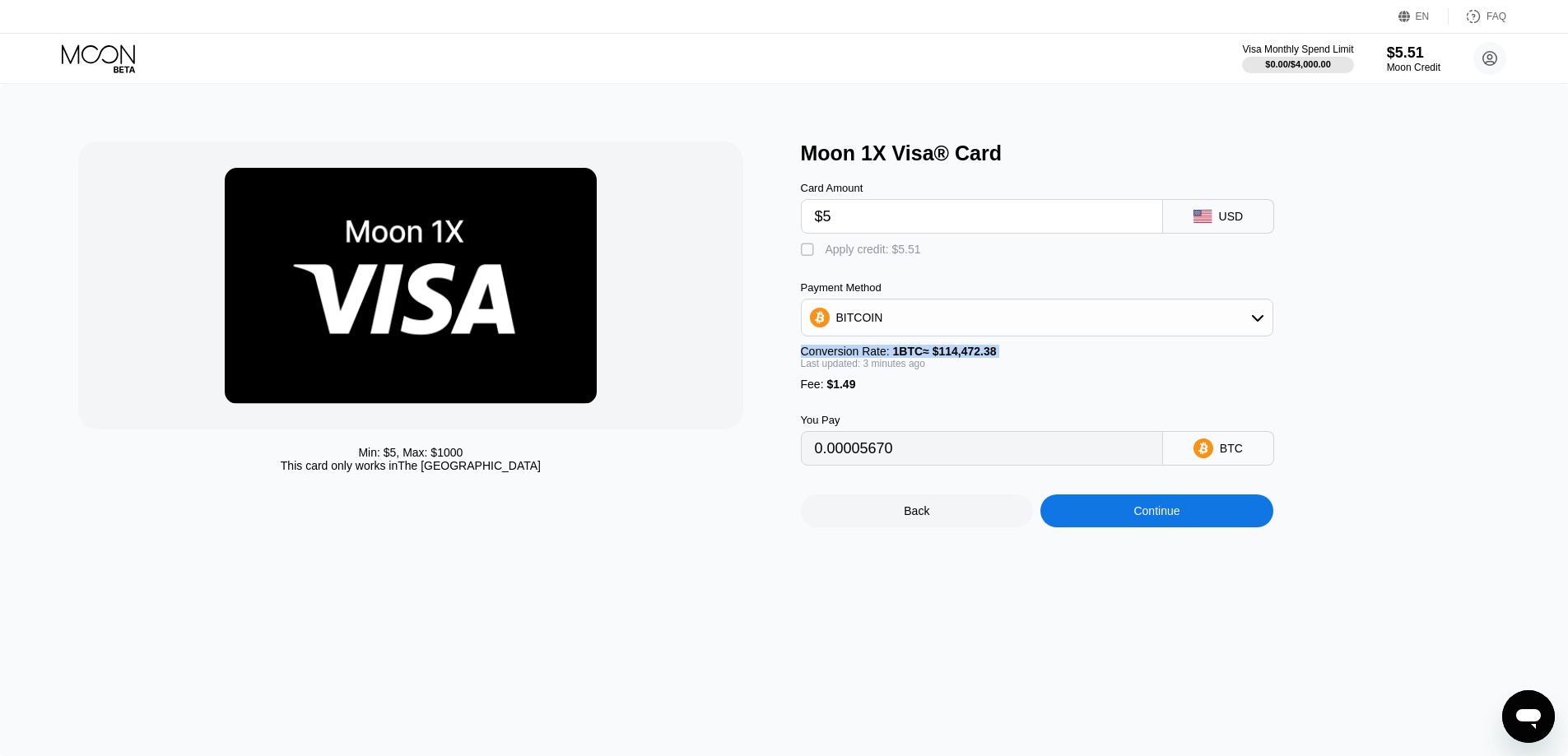
click at [865, 358] on div "Conversion Rate: 1 BTC ≈ $114,472.38" at bounding box center [1037, 351] width 473 height 13
click at [922, 369] on div "Last updated: 3 minutes ago" at bounding box center [1037, 363] width 473 height 11
click at [930, 460] on input "0.00005670" at bounding box center [982, 449] width 335 height 33
click at [930, 464] on input "0.00005670" at bounding box center [982, 449] width 335 height 33
click at [930, 324] on div "BITCOIN" at bounding box center [1037, 318] width 471 height 33
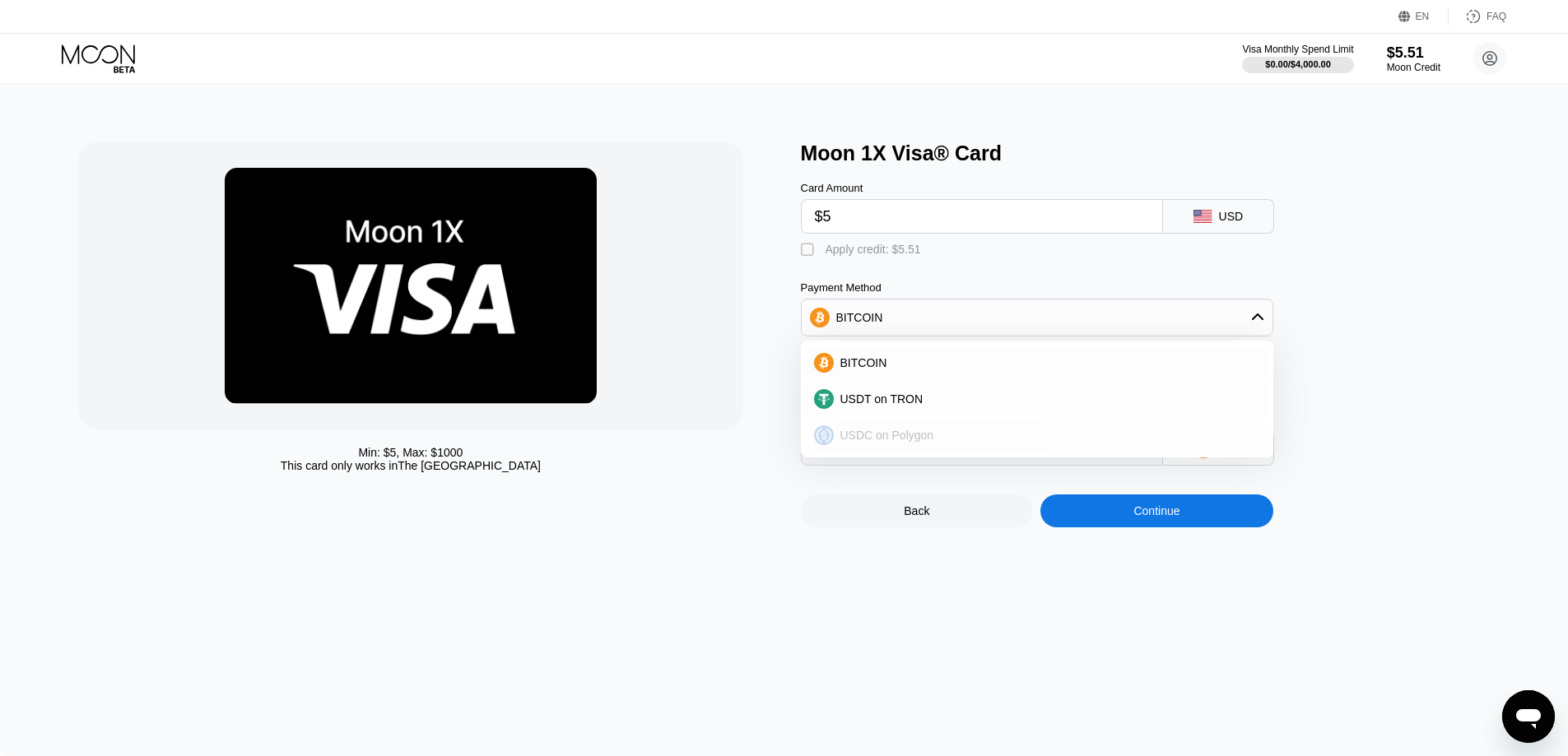
click at [930, 442] on div "USDC on Polygon" at bounding box center [1047, 435] width 426 height 13
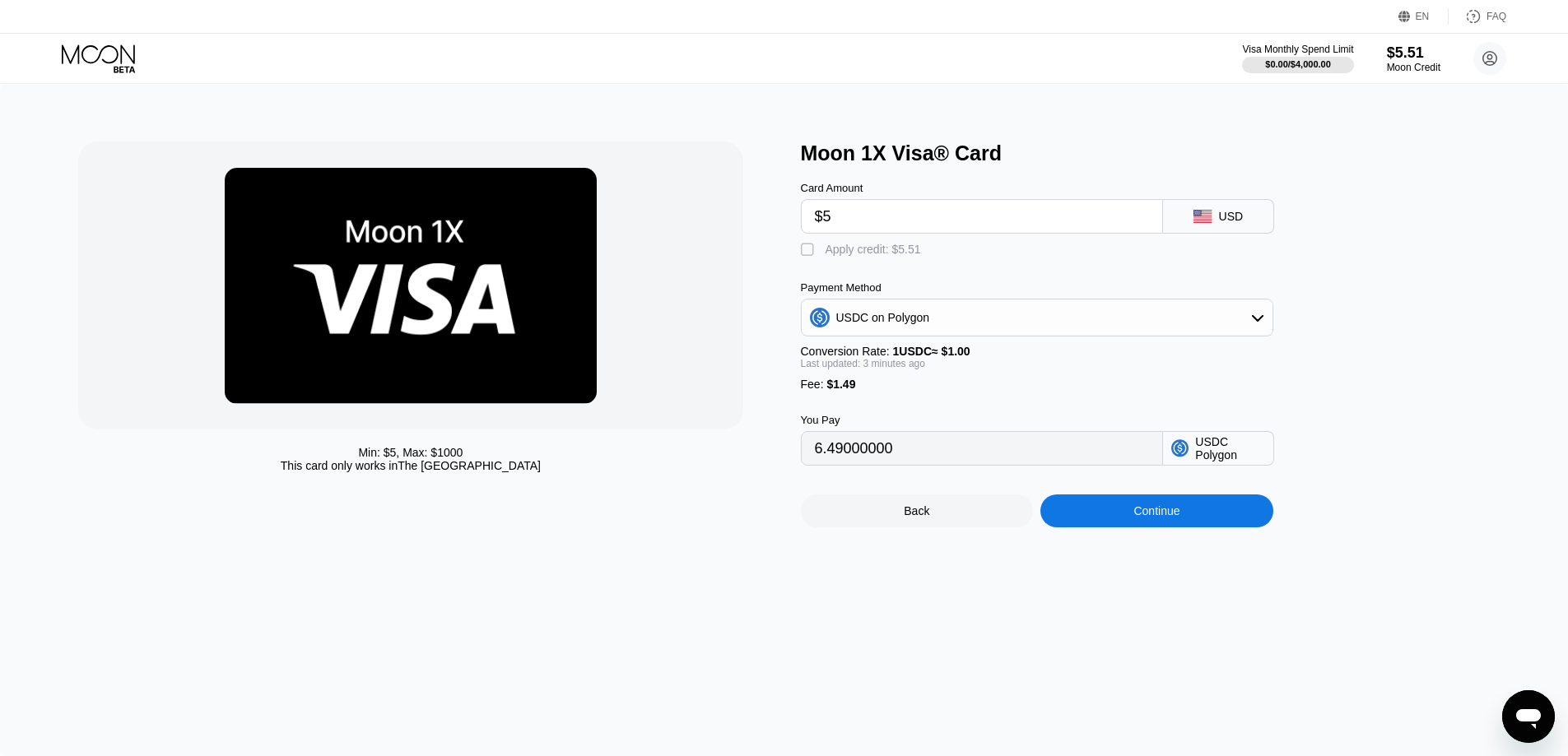
click at [839, 391] on span "$1.49" at bounding box center [840, 384] width 29 height 13
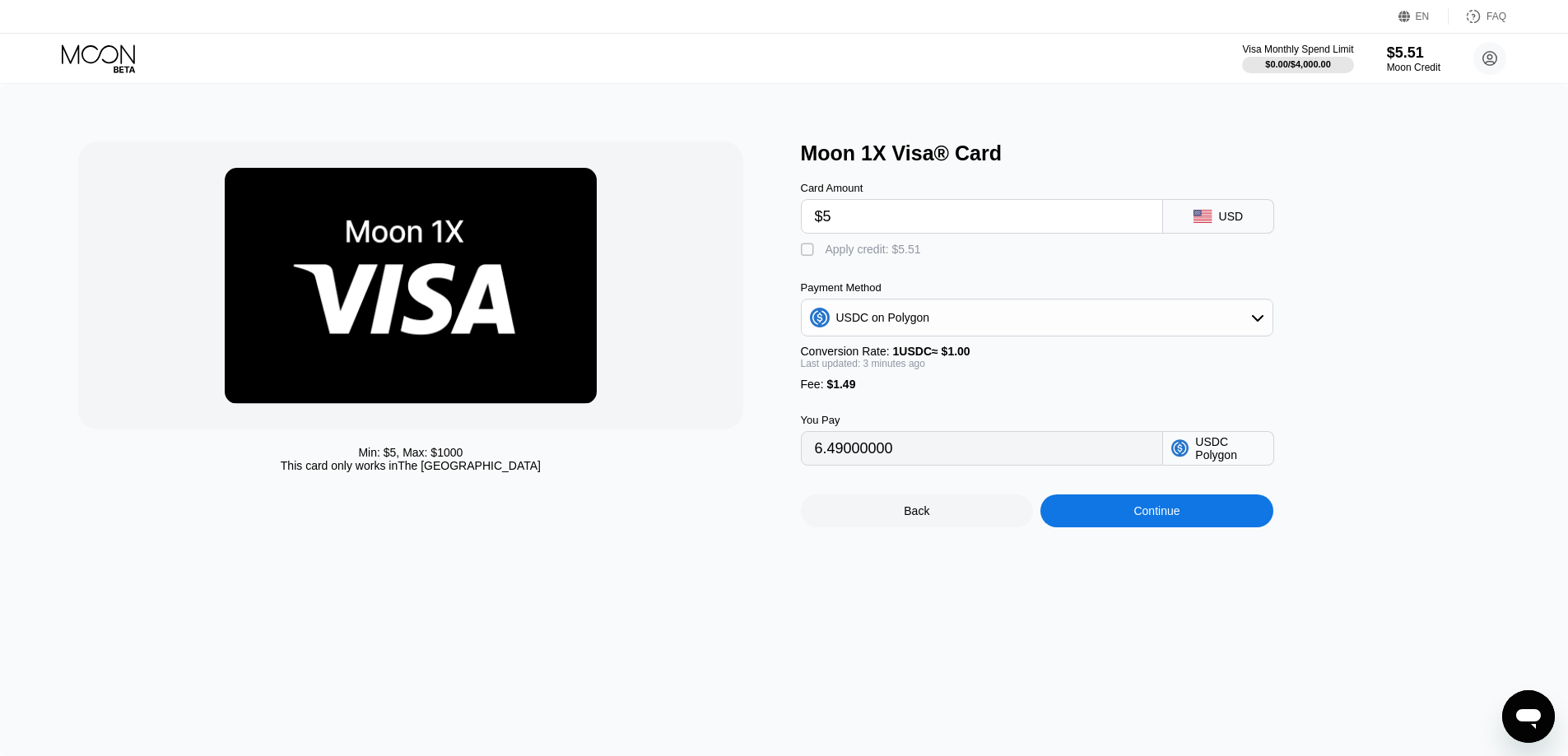
click at [839, 391] on span "$1.49" at bounding box center [840, 384] width 29 height 13
click at [799, 254] on div "Min: $ 5 , Max: $ 1000 This card only works in The United States Moon 1X Visa® …" at bounding box center [784, 334] width 1412 height 386
click at [809, 258] on div "" at bounding box center [809, 250] width 17 height 17
type input "0.98"
click at [930, 443] on div "You Pay 0.98 USDC Polygon" at bounding box center [1064, 429] width 527 height 75
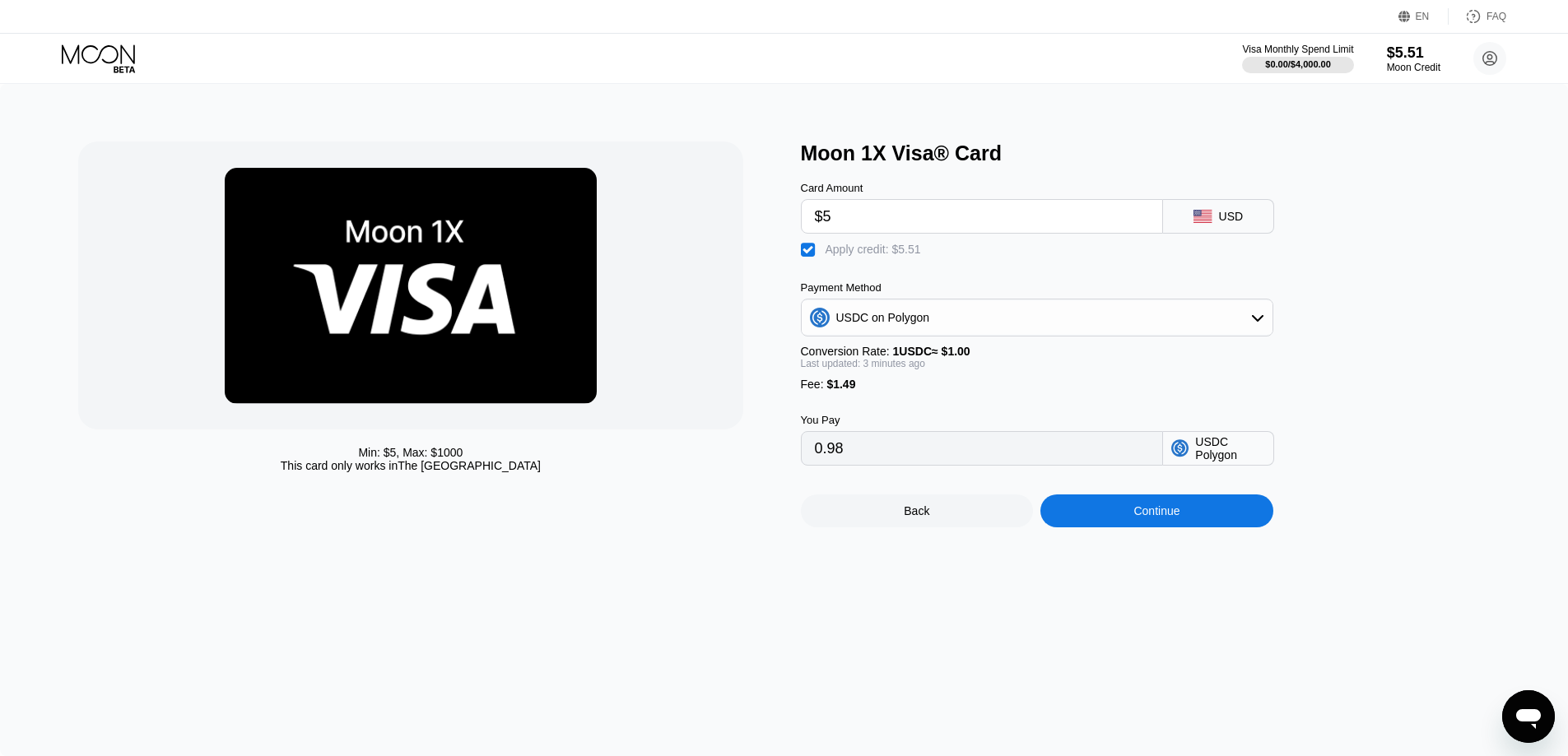
click at [930, 443] on div "You Pay 0.98 USDC Polygon" at bounding box center [1064, 429] width 527 height 75
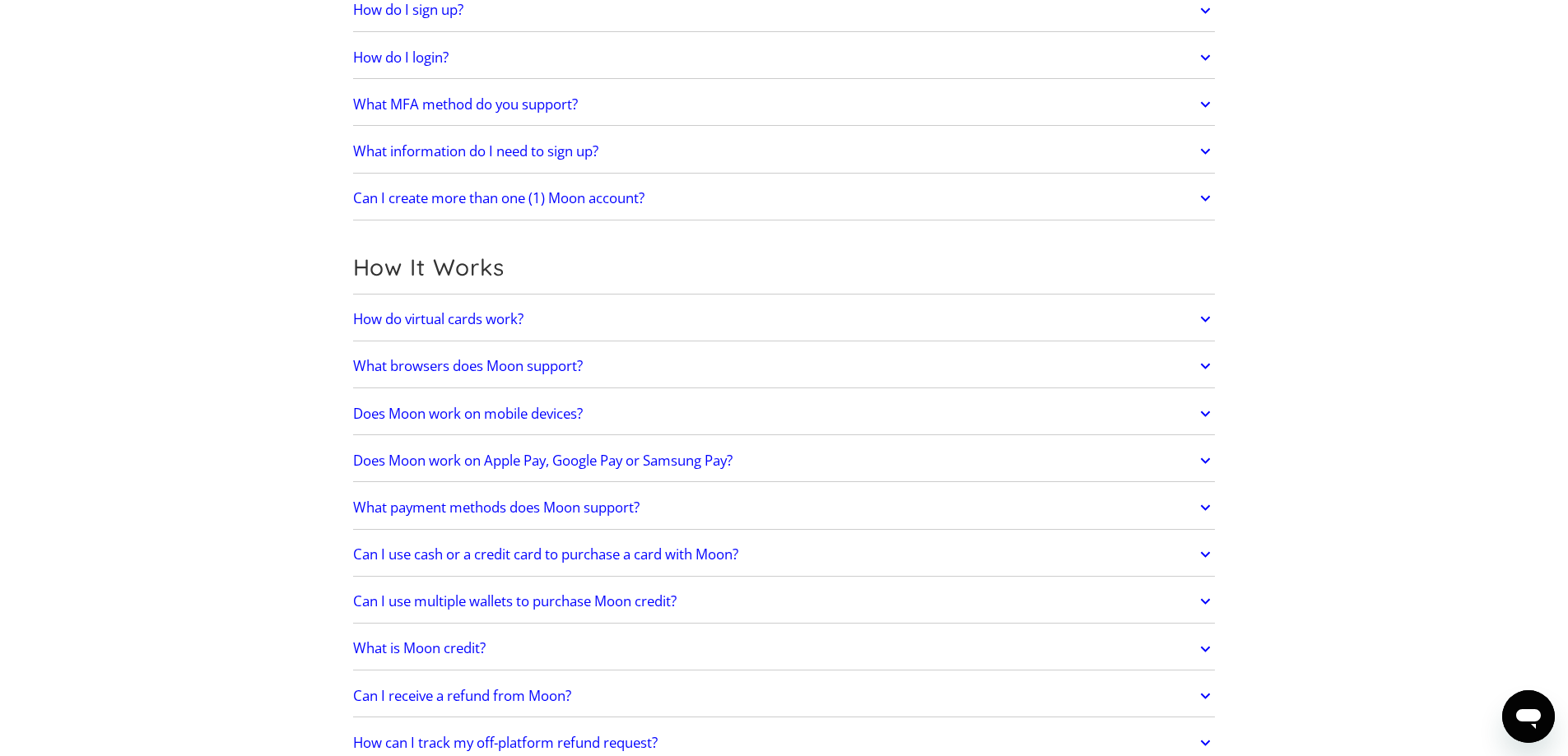
scroll to position [247, 0]
click at [393, 197] on h2 "Can I create more than one (1) Moon account?" at bounding box center [499, 197] width 292 height 17
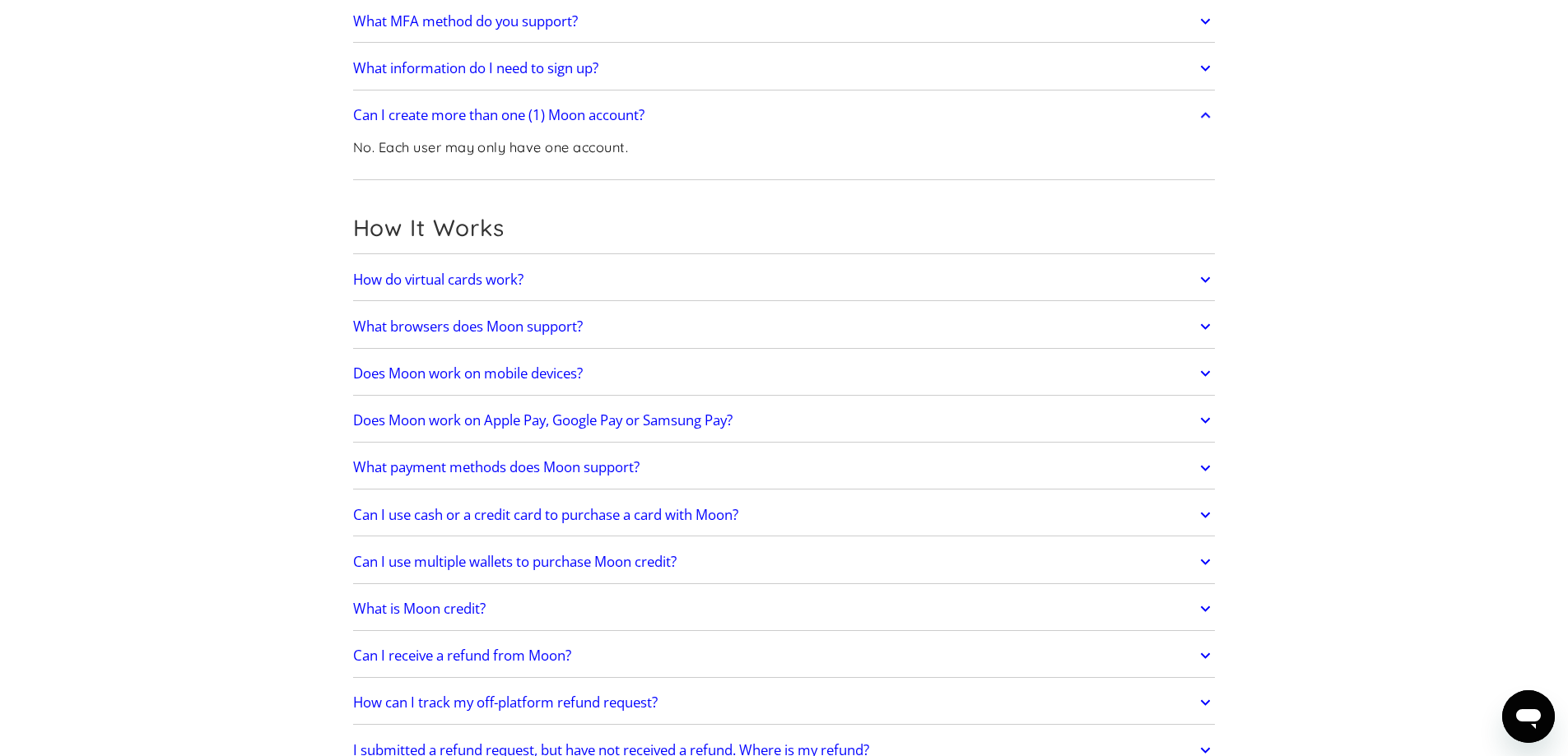
scroll to position [411, 0]
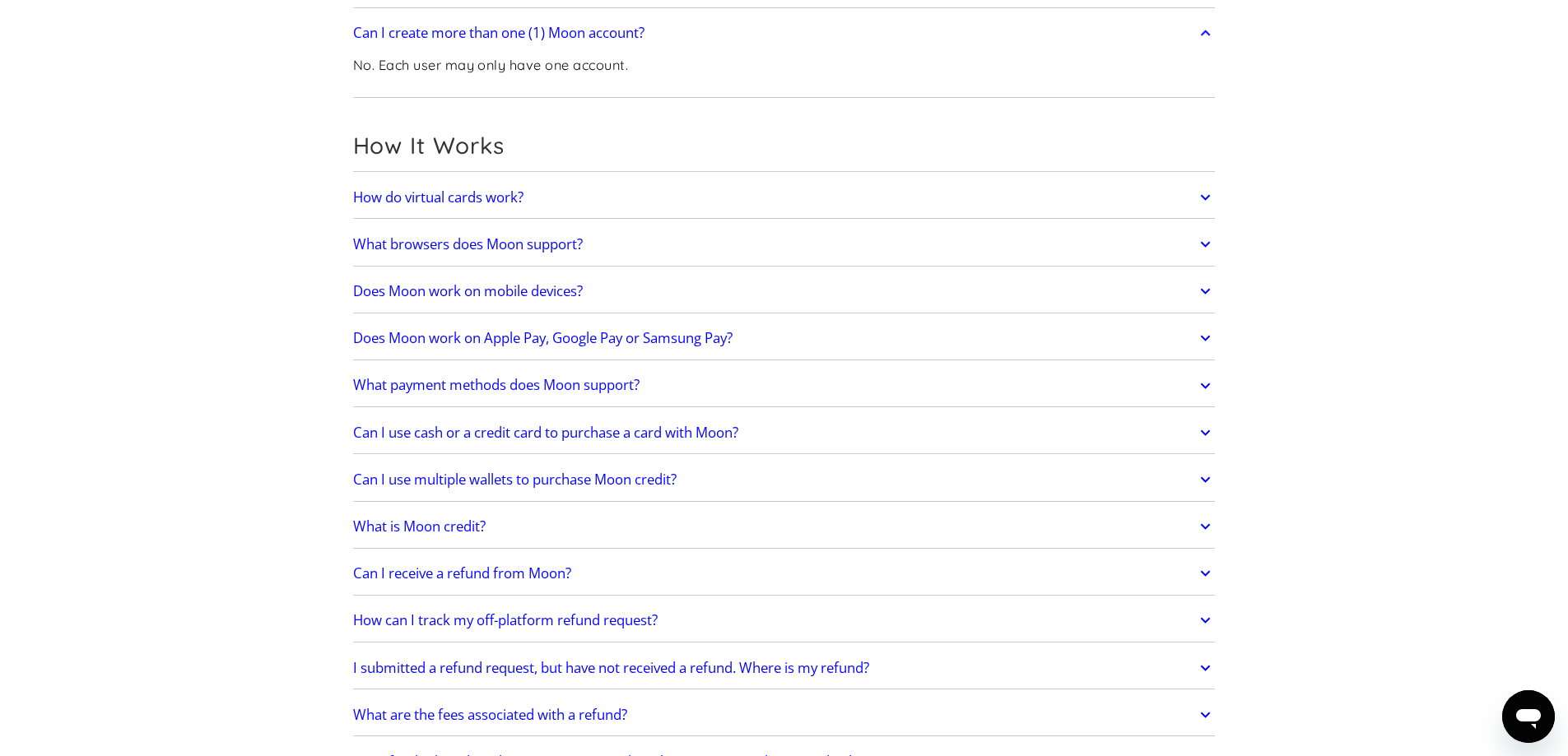
click at [402, 196] on h2 "How do virtual cards work?" at bounding box center [438, 197] width 170 height 17
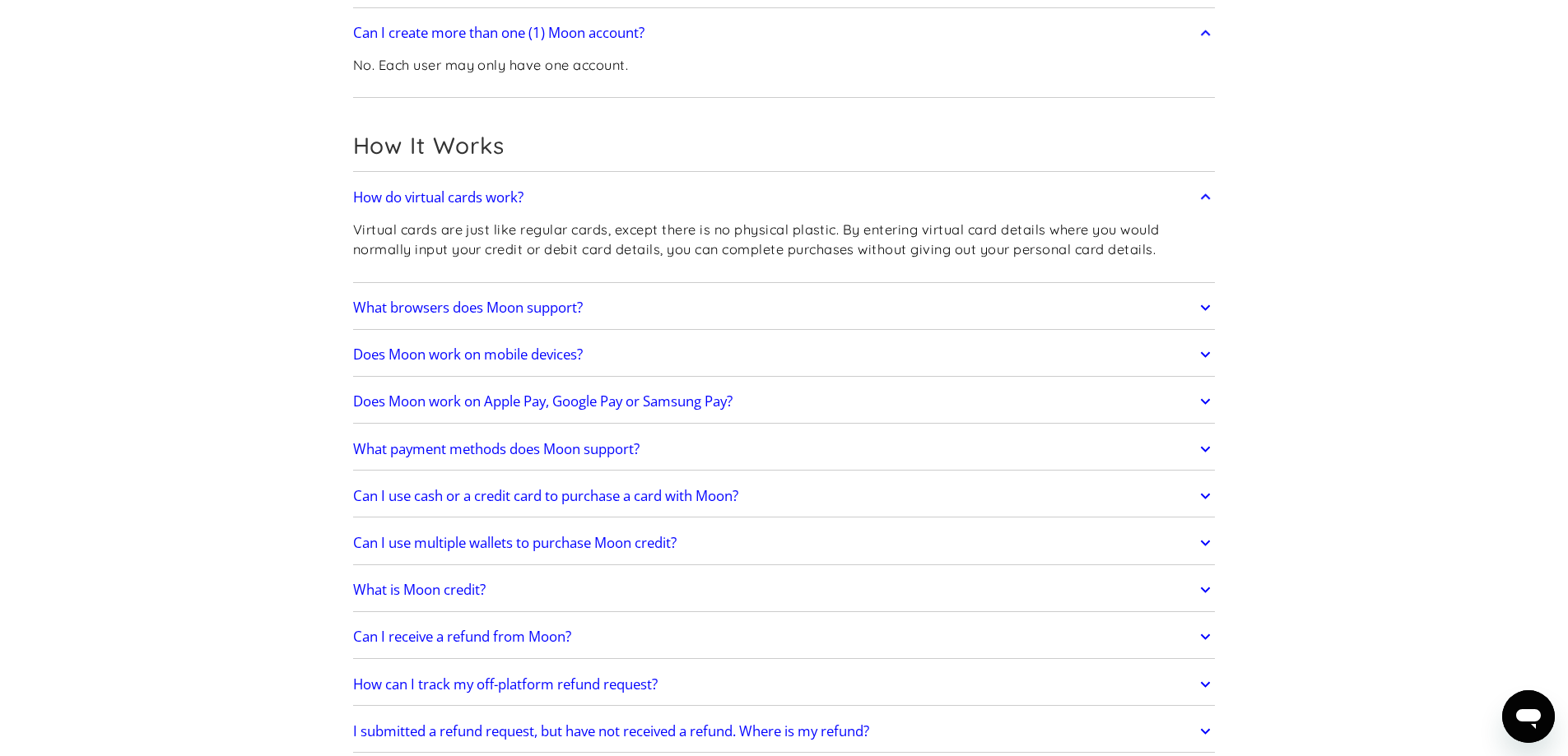
click at [588, 258] on p "Virtual cards are just like regular cards, except there is no physical plastic.…" at bounding box center [784, 240] width 863 height 40
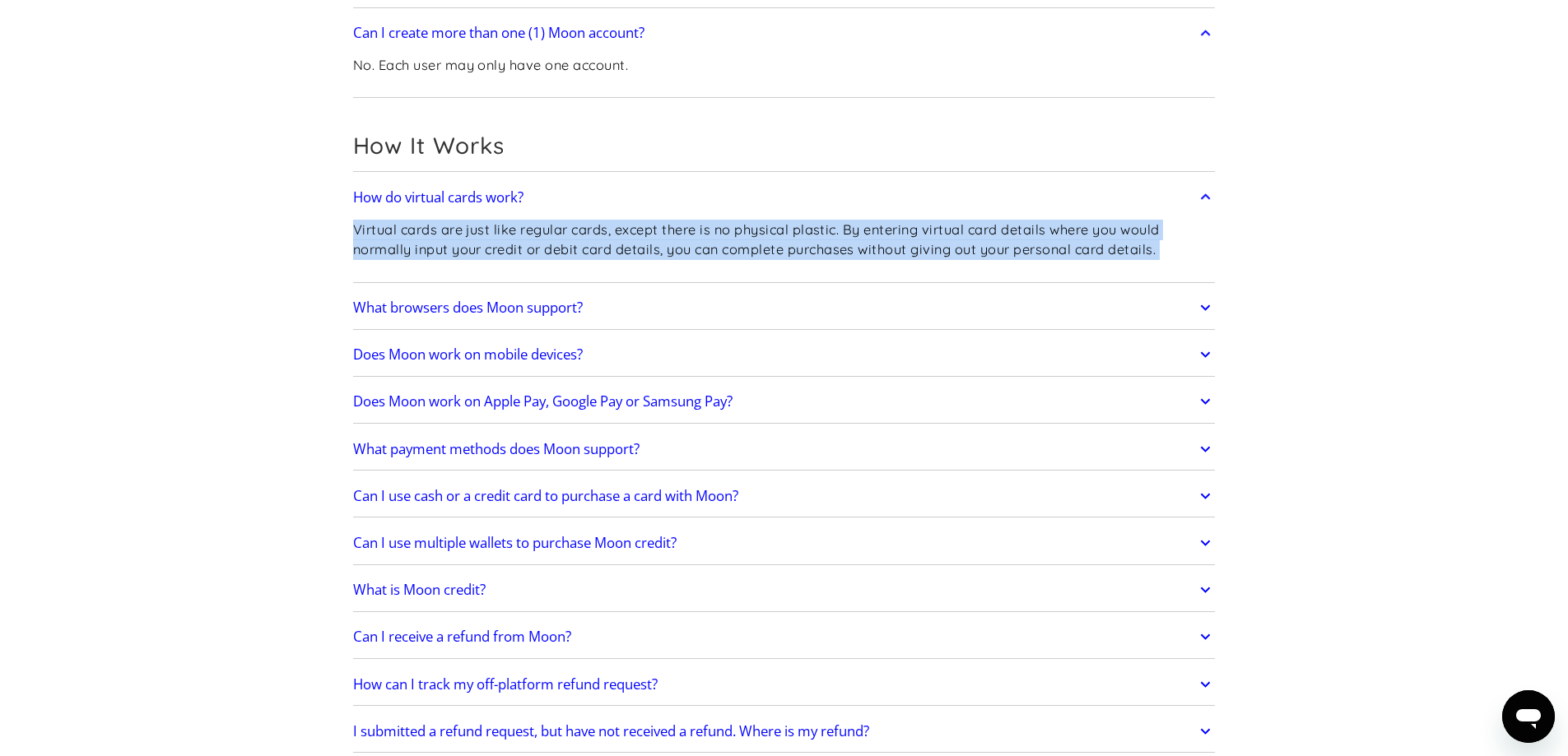
click at [588, 258] on p "Virtual cards are just like regular cards, except there is no physical plastic.…" at bounding box center [784, 240] width 863 height 40
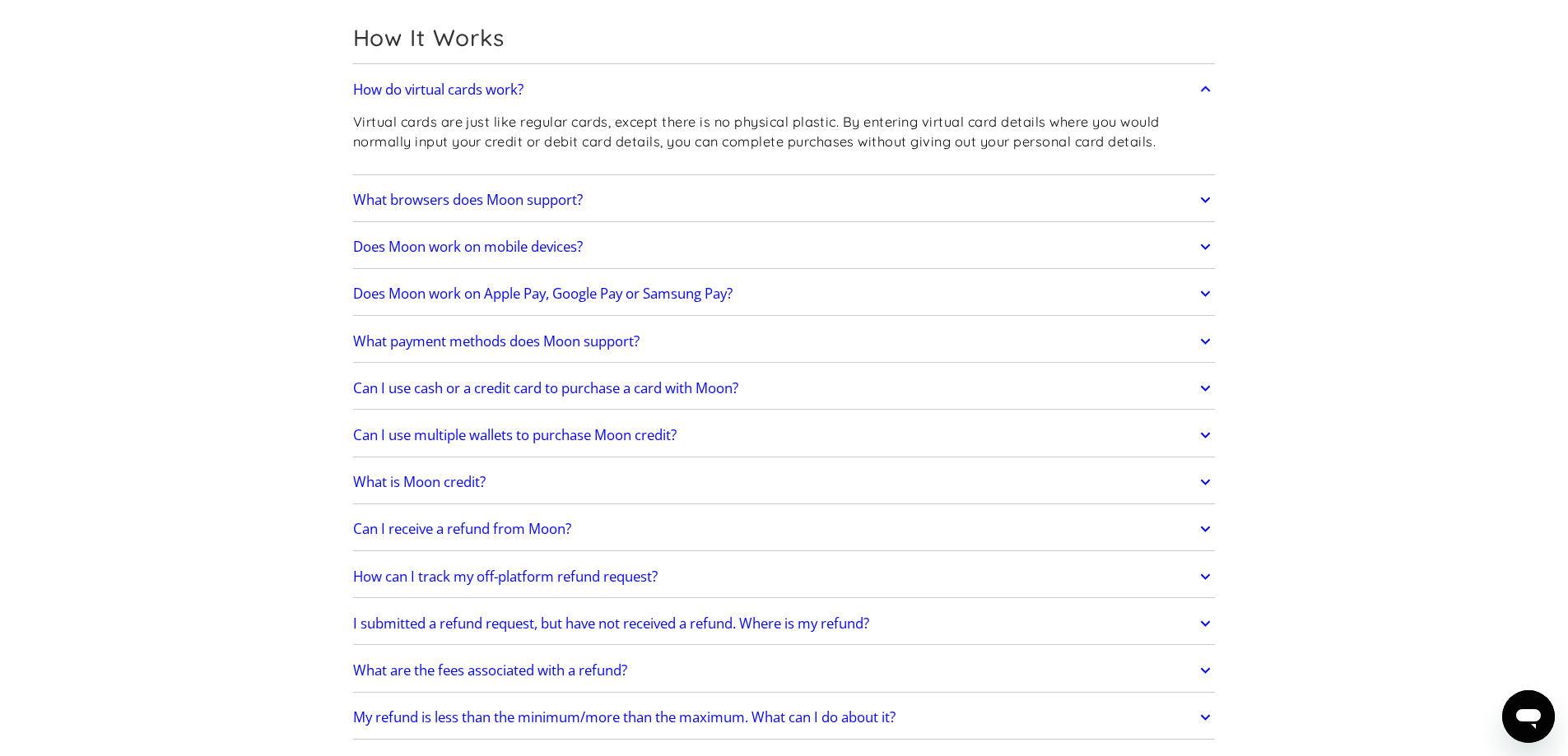
scroll to position [576, 0]
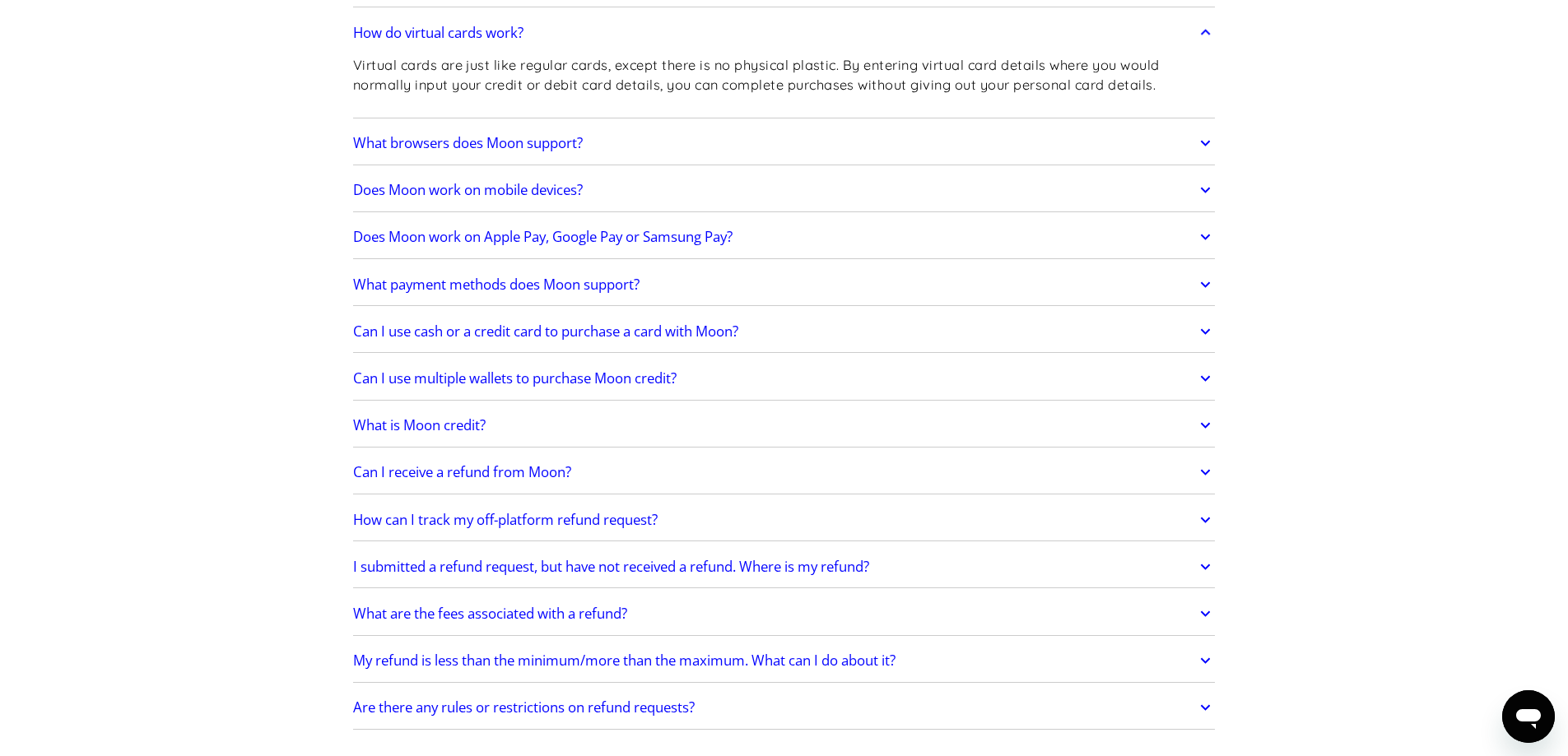
click at [528, 145] on h2 "What browsers does Moon support?" at bounding box center [467, 143] width 230 height 17
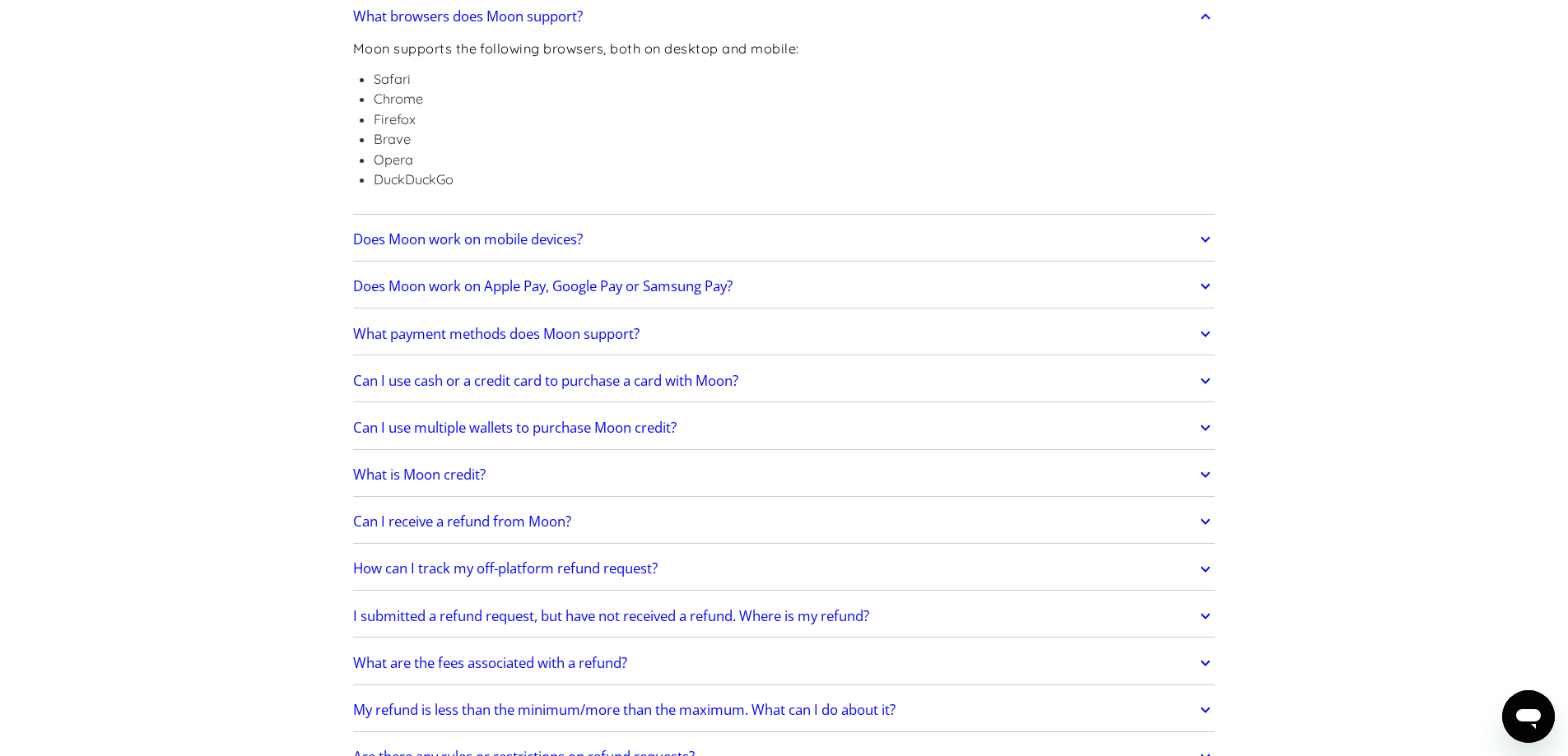
scroll to position [740, 0]
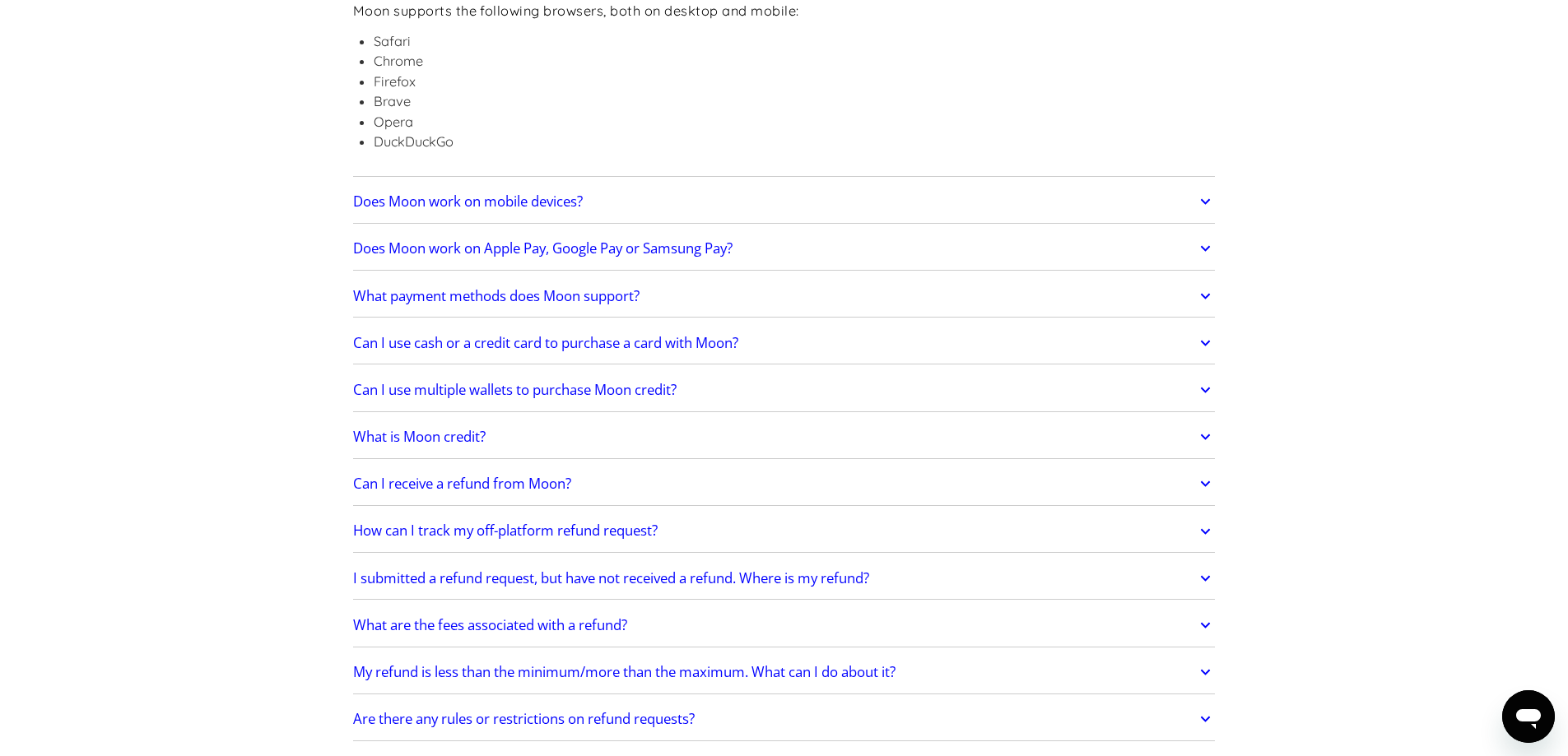
click at [531, 202] on h2 "Does Moon work on mobile devices?" at bounding box center [467, 201] width 230 height 17
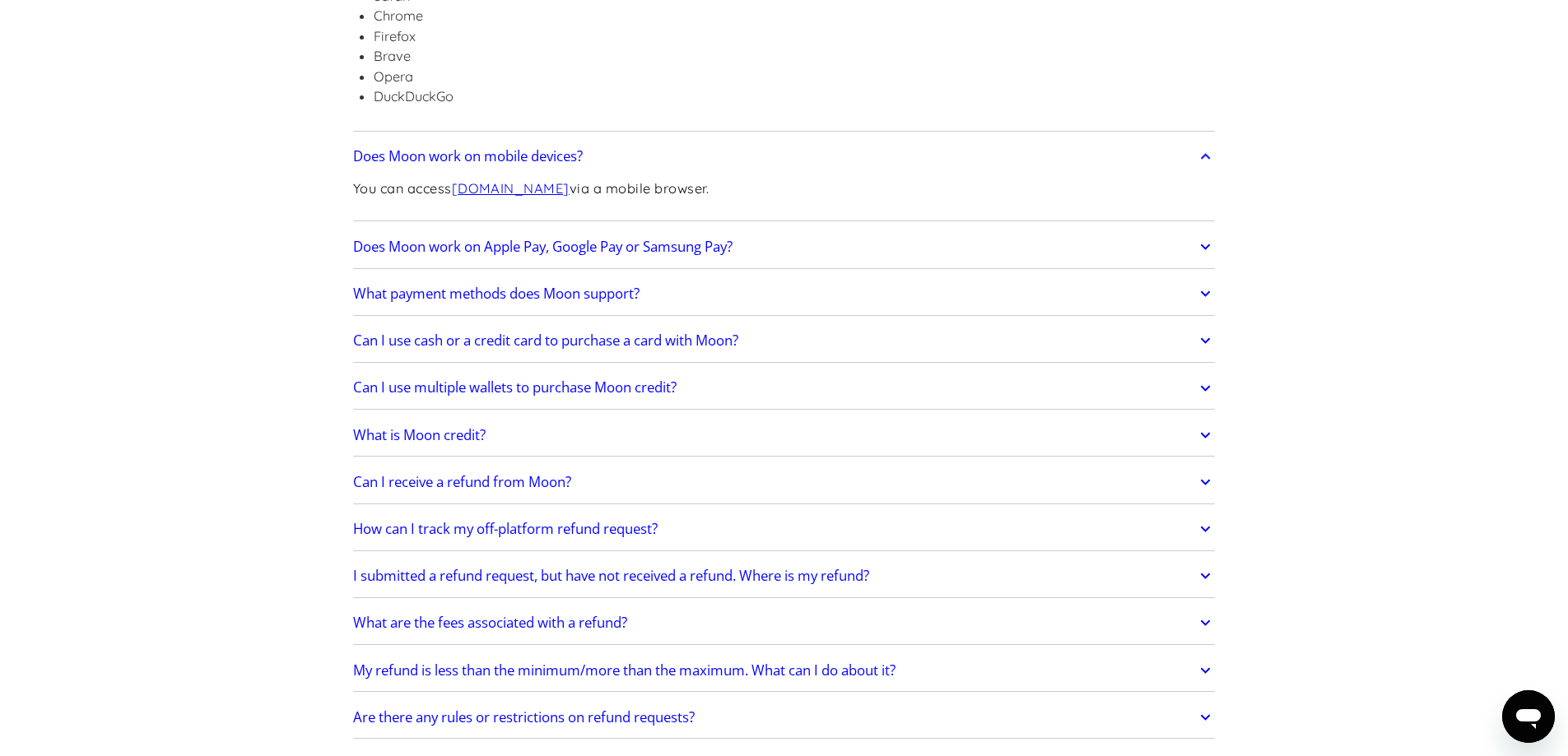
scroll to position [822, 0]
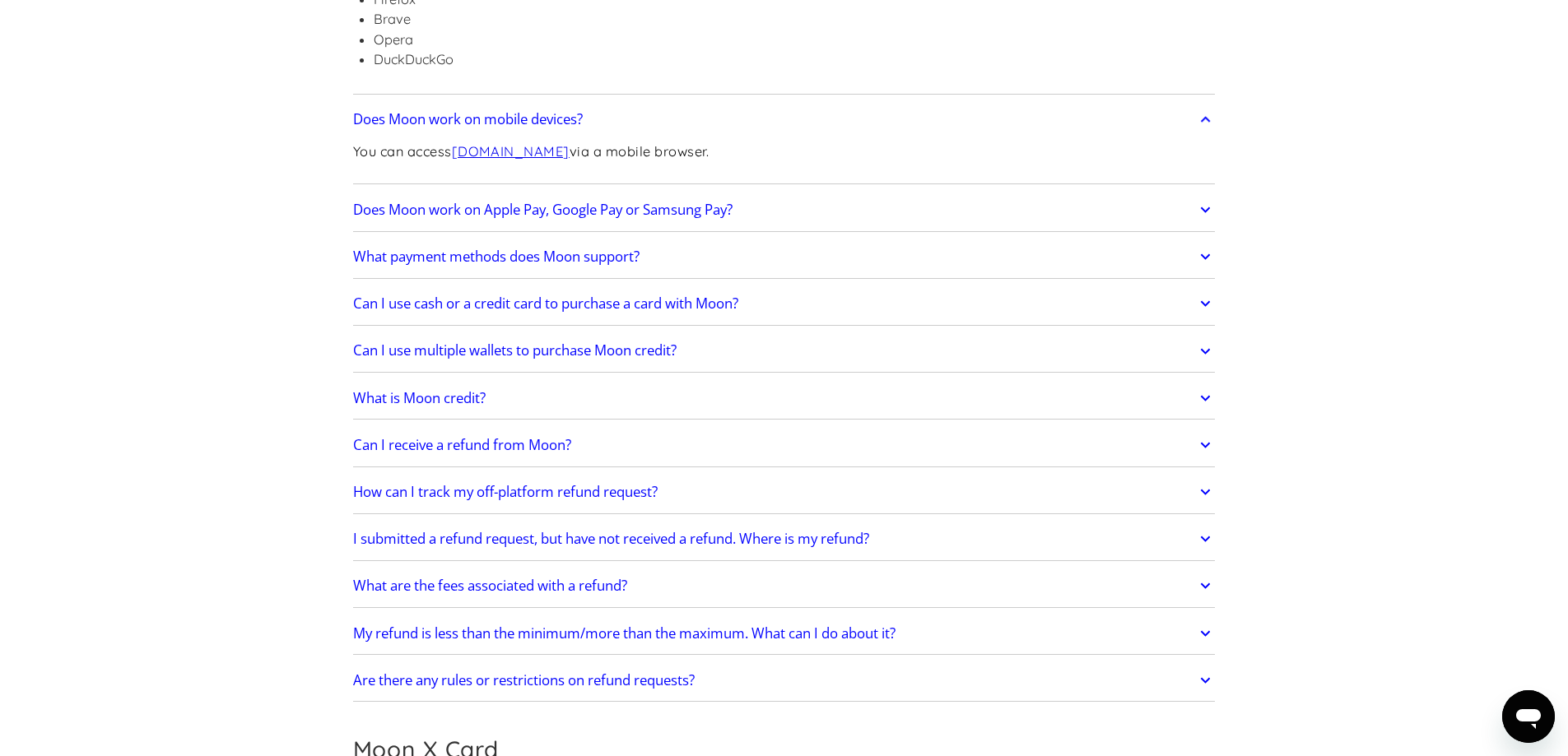
click at [510, 206] on h2 "Does Moon work on Apple Pay, Google Pay or Samsung Pay?" at bounding box center [542, 210] width 379 height 17
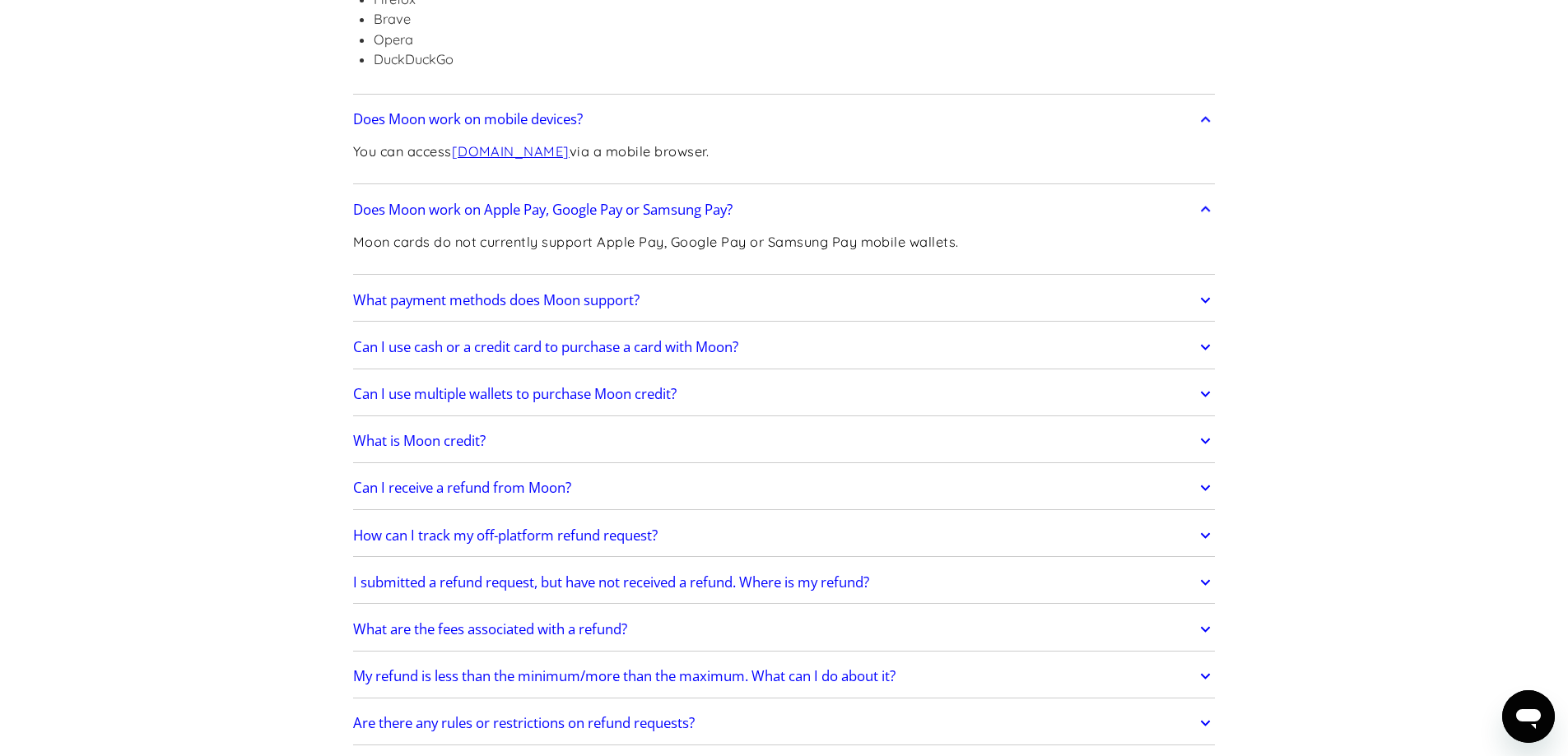
click at [510, 206] on h2 "Does Moon work on Apple Pay, Google Pay or Samsung Pay?" at bounding box center [542, 210] width 379 height 17
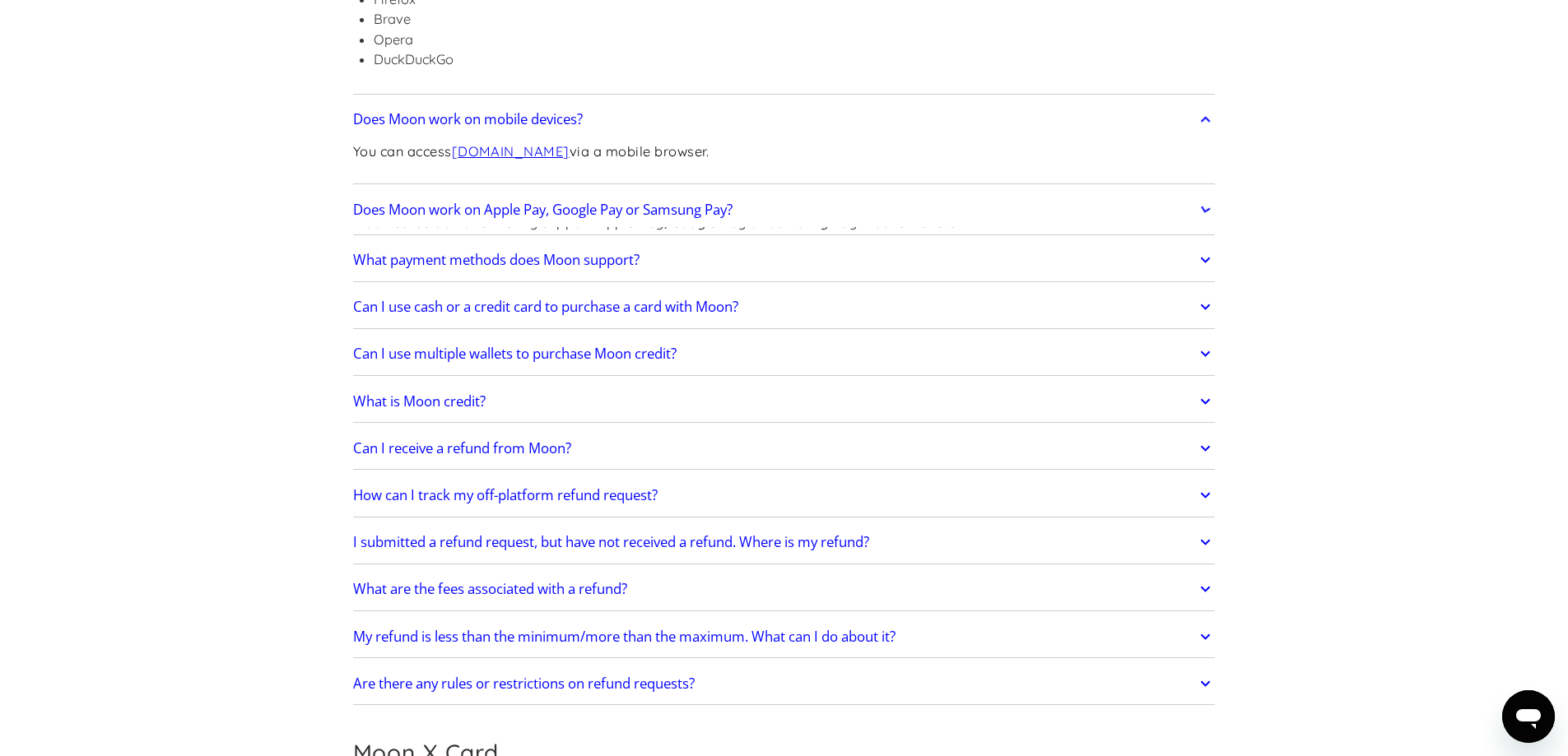
click at [510, 206] on h2 "Does Moon work on Apple Pay, Google Pay or Samsung Pay?" at bounding box center [542, 210] width 379 height 17
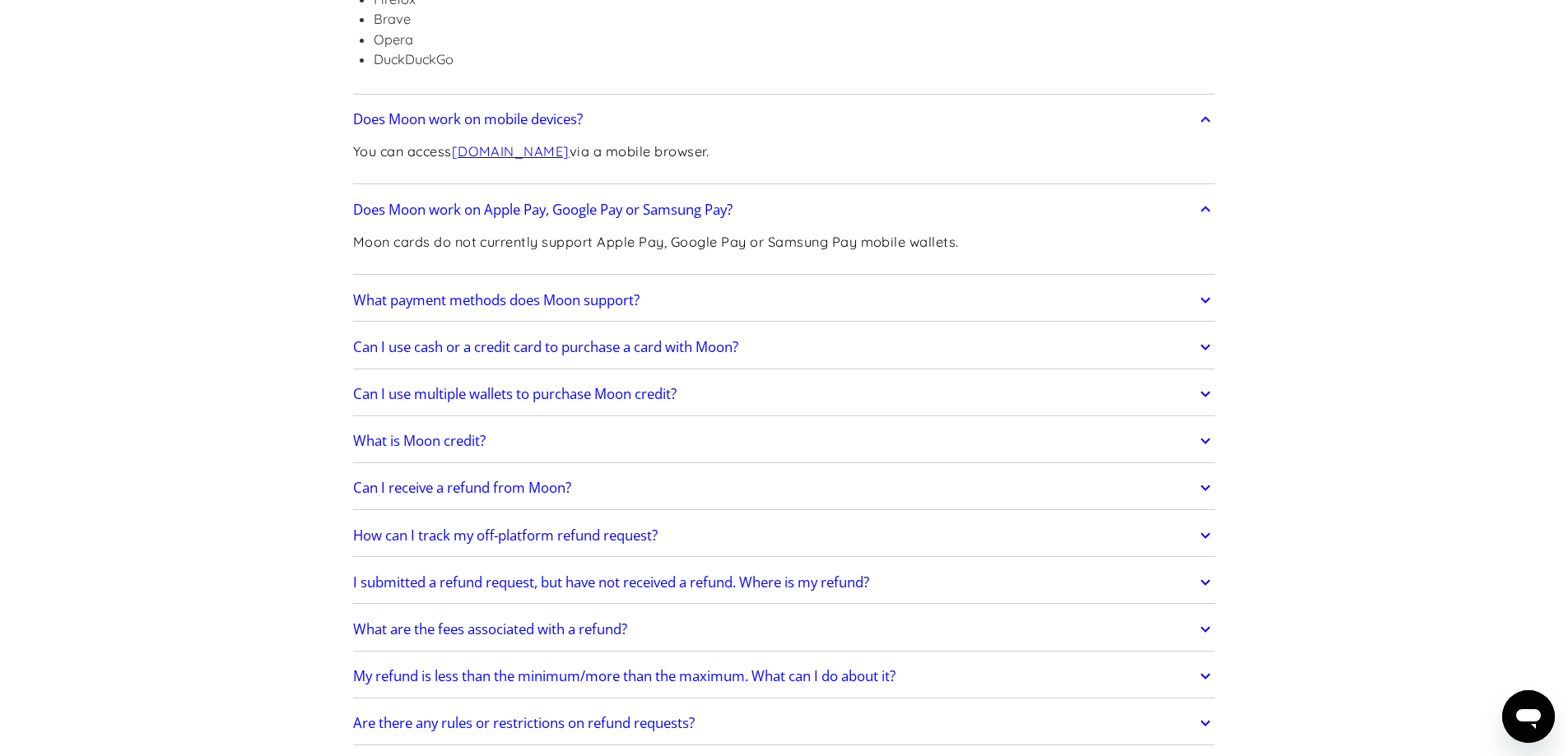
scroll to position [905, 0]
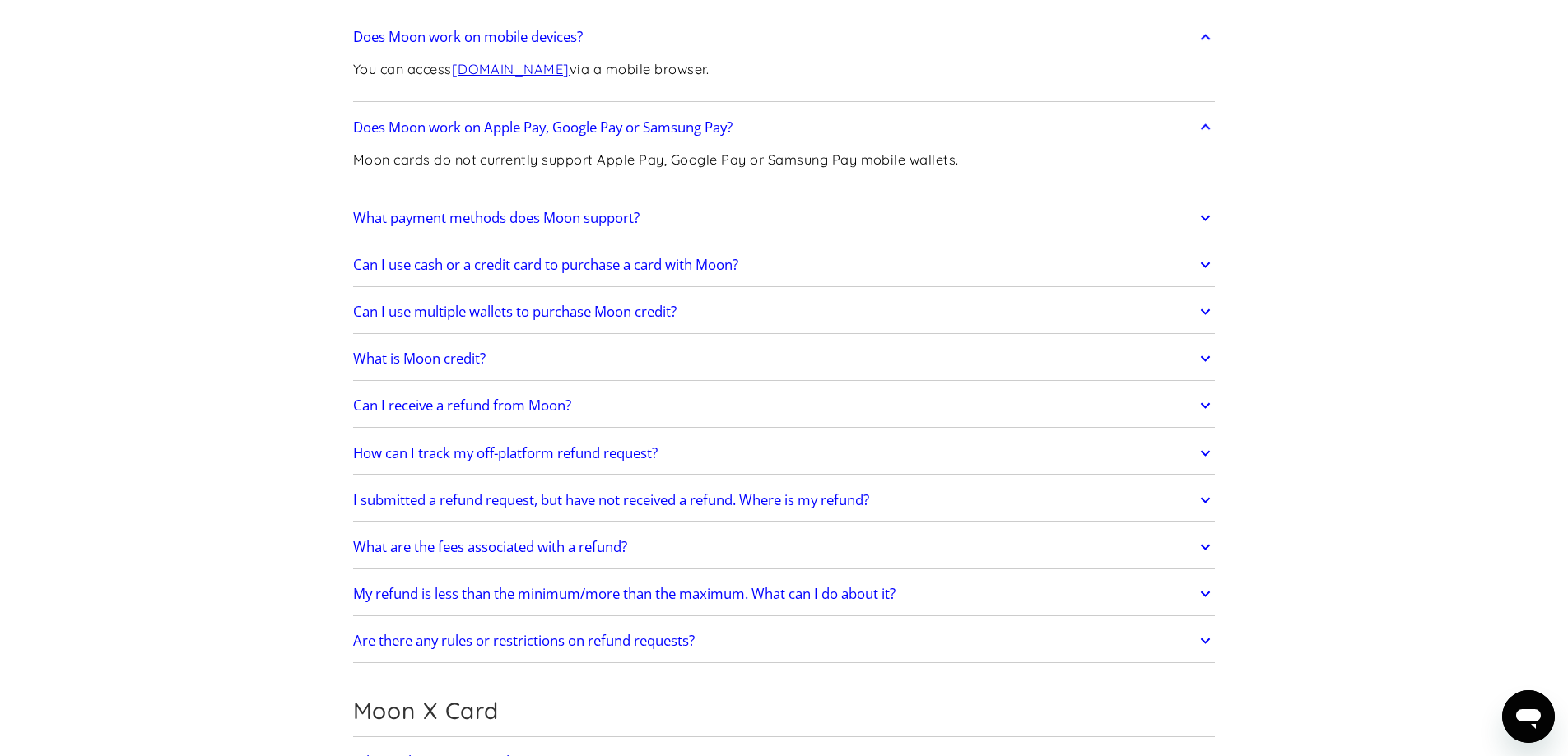
click at [505, 228] on link "What payment methods does Moon support?" at bounding box center [784, 218] width 863 height 35
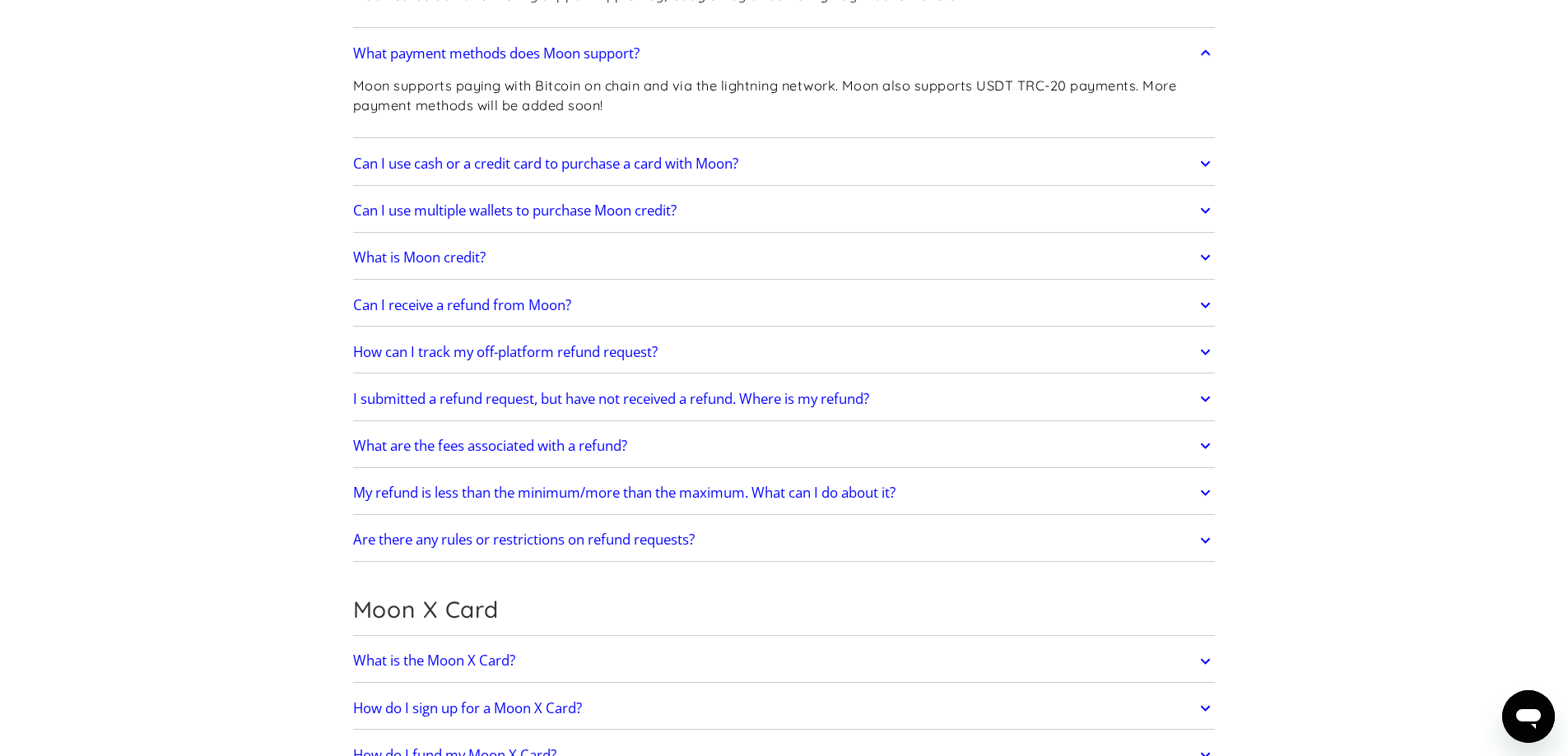
scroll to position [1151, 0]
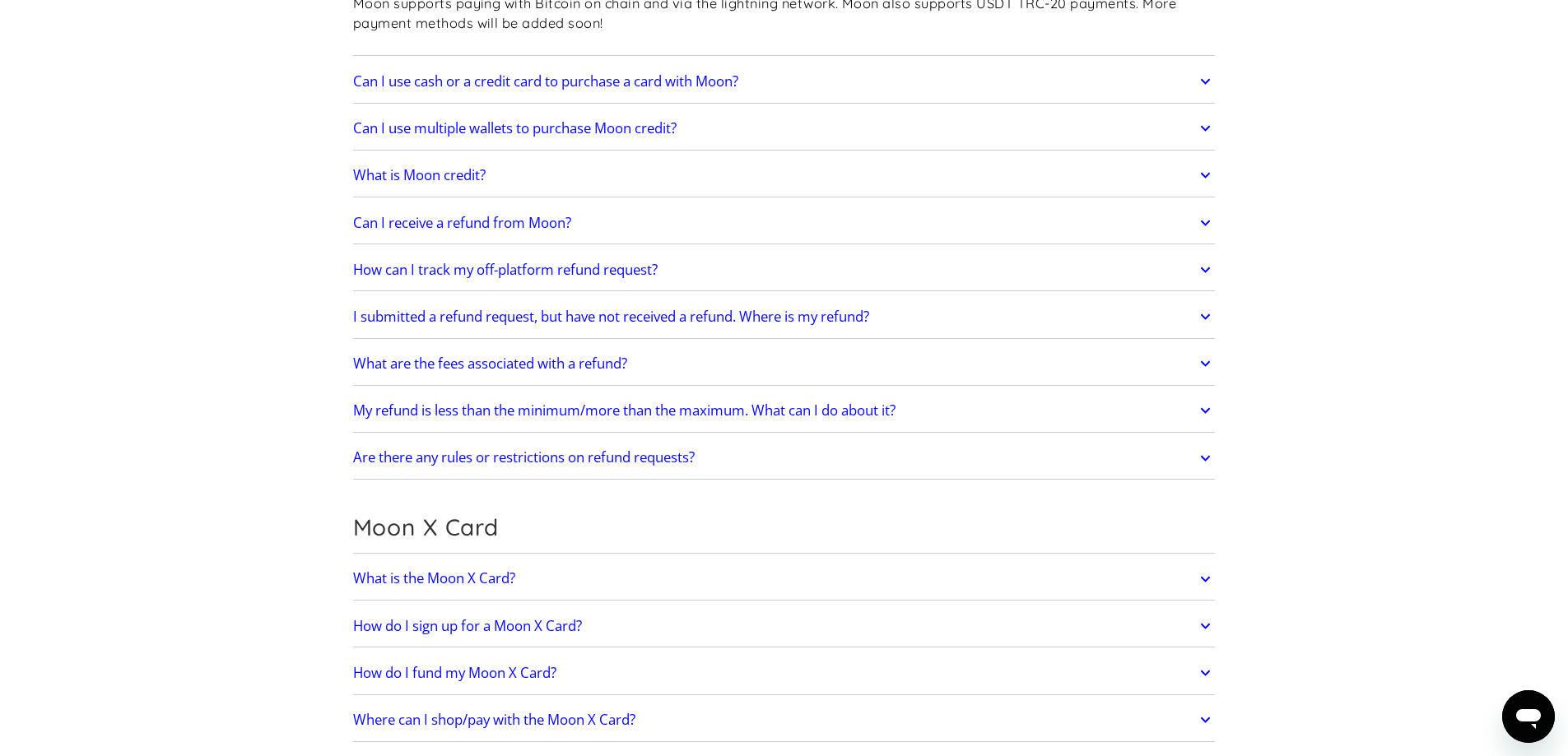
click at [443, 92] on link "Can I use cash or a credit card to purchase a card with Moon?" at bounding box center [784, 82] width 863 height 35
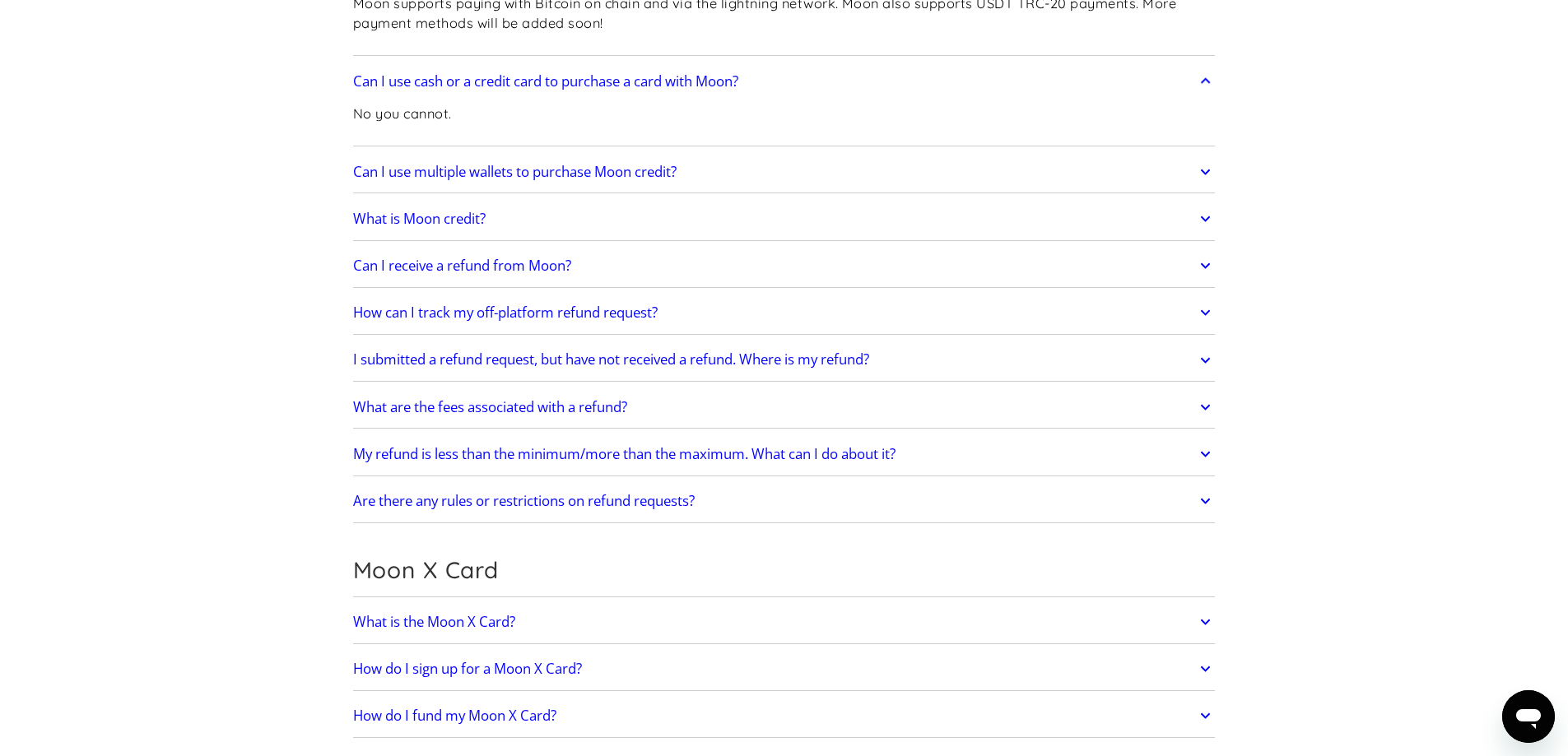
click at [493, 179] on h2 "Can I use multiple wallets to purchase Moon credit?" at bounding box center [515, 172] width 323 height 17
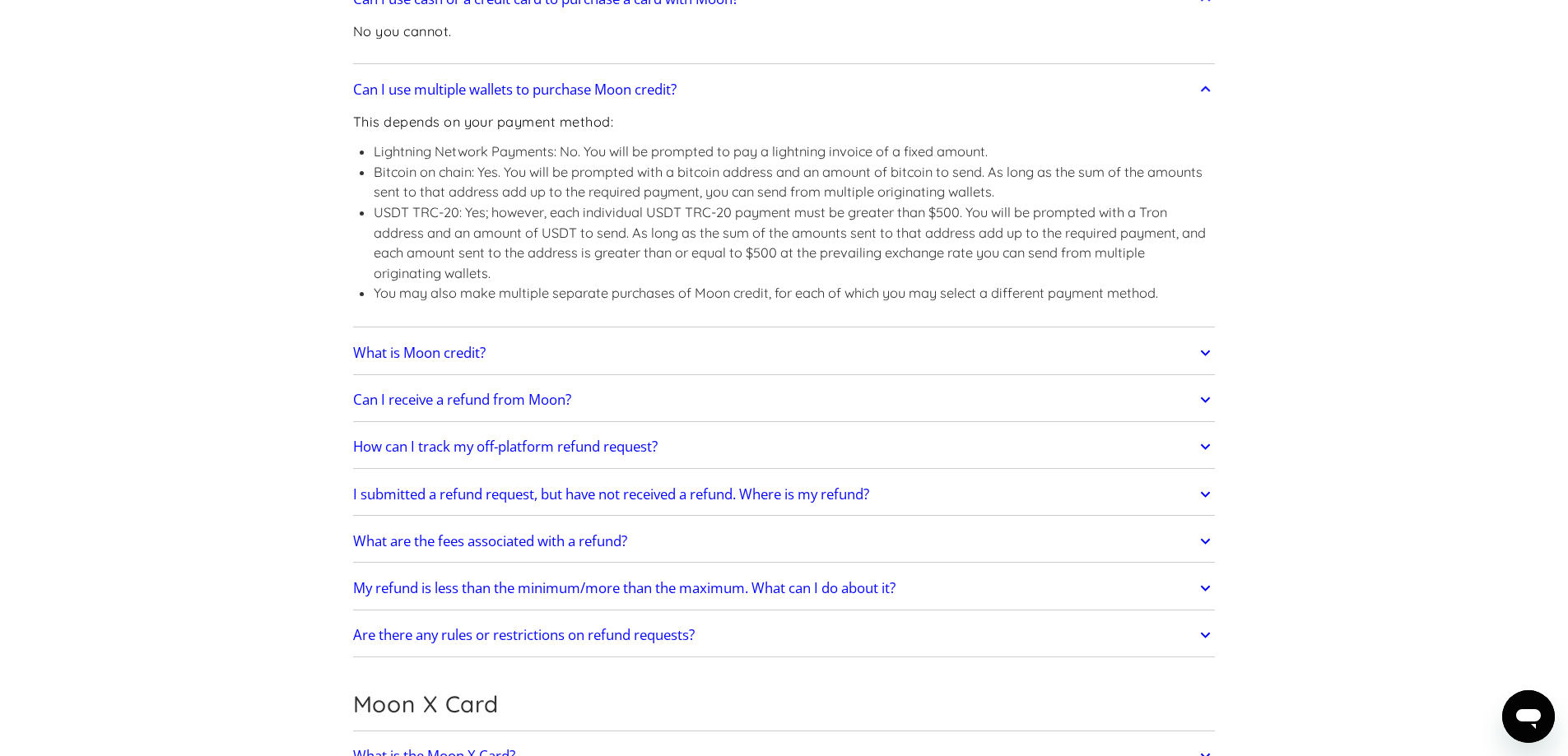
scroll to position [1316, 0]
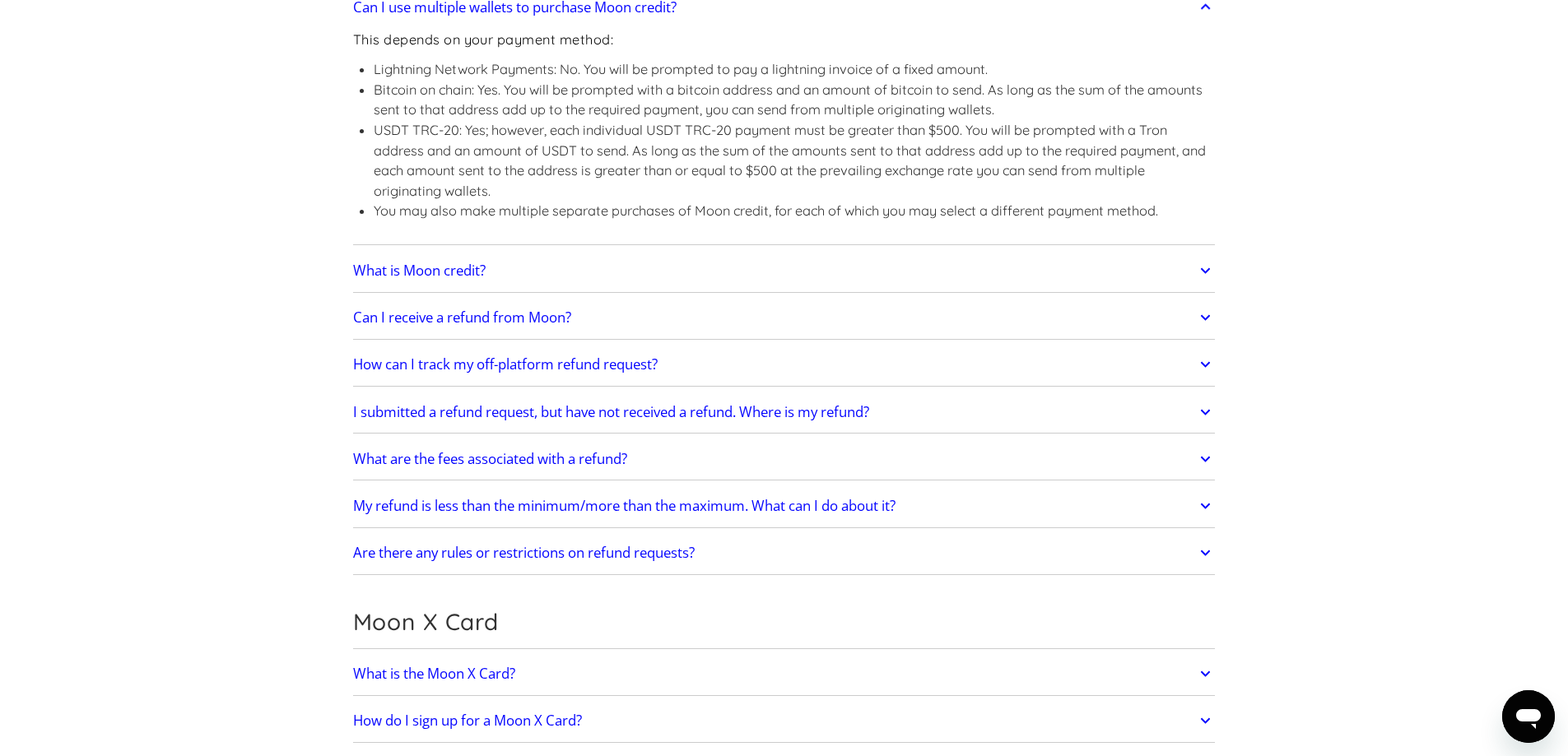
click at [447, 267] on h2 "What is Moon credit?" at bounding box center [419, 271] width 133 height 17
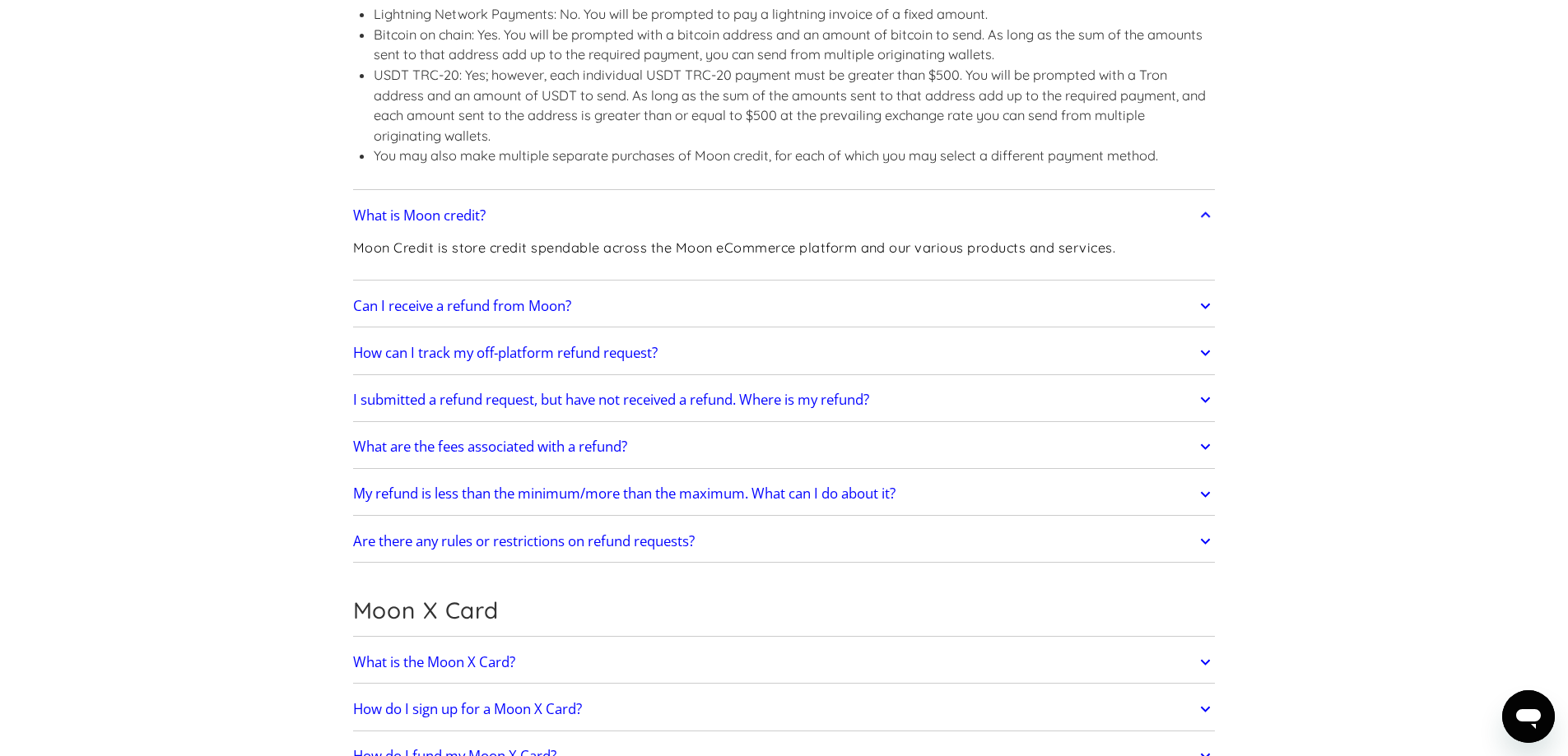
scroll to position [1399, 0]
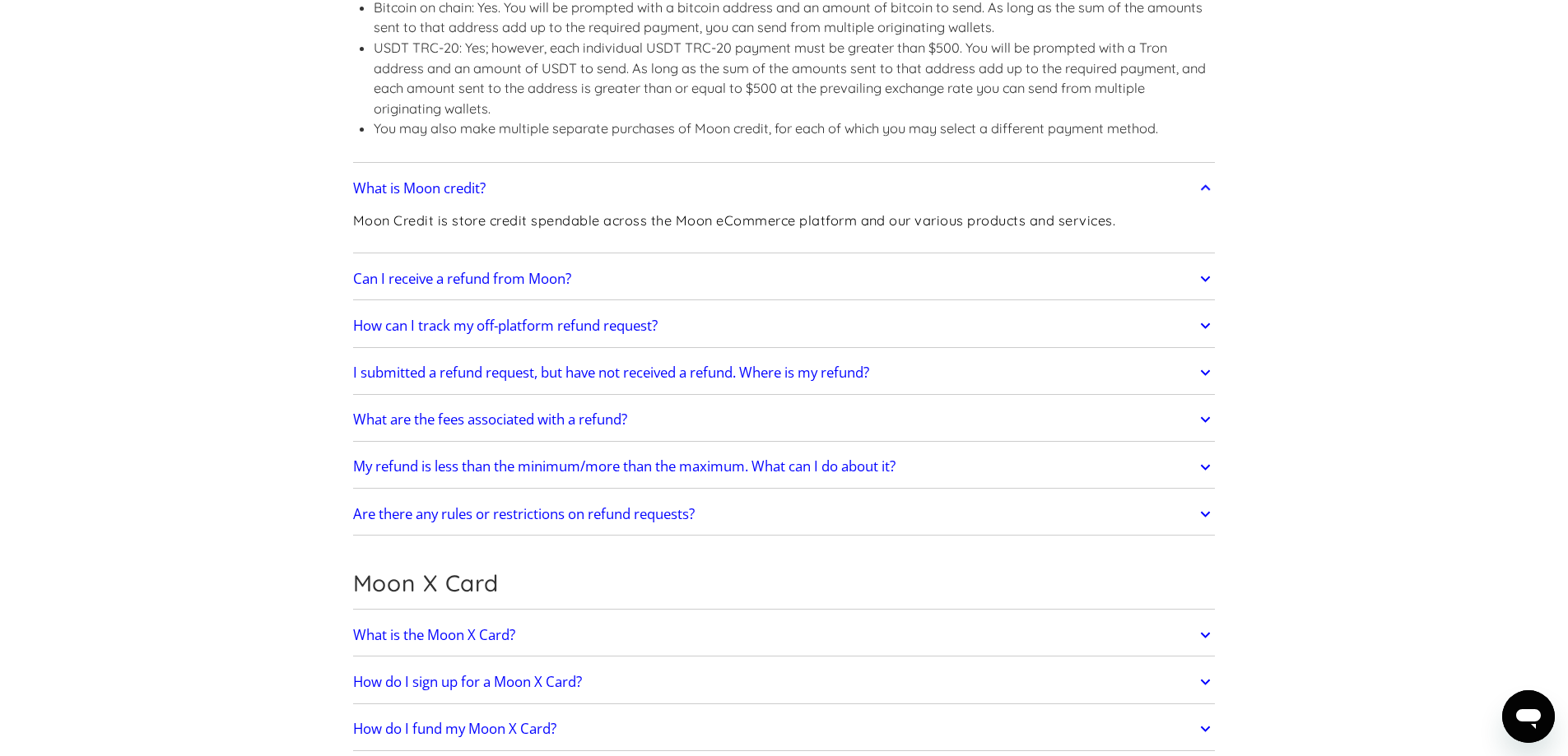
click at [544, 276] on h2 "Can I receive a refund from Moon?" at bounding box center [462, 278] width 218 height 17
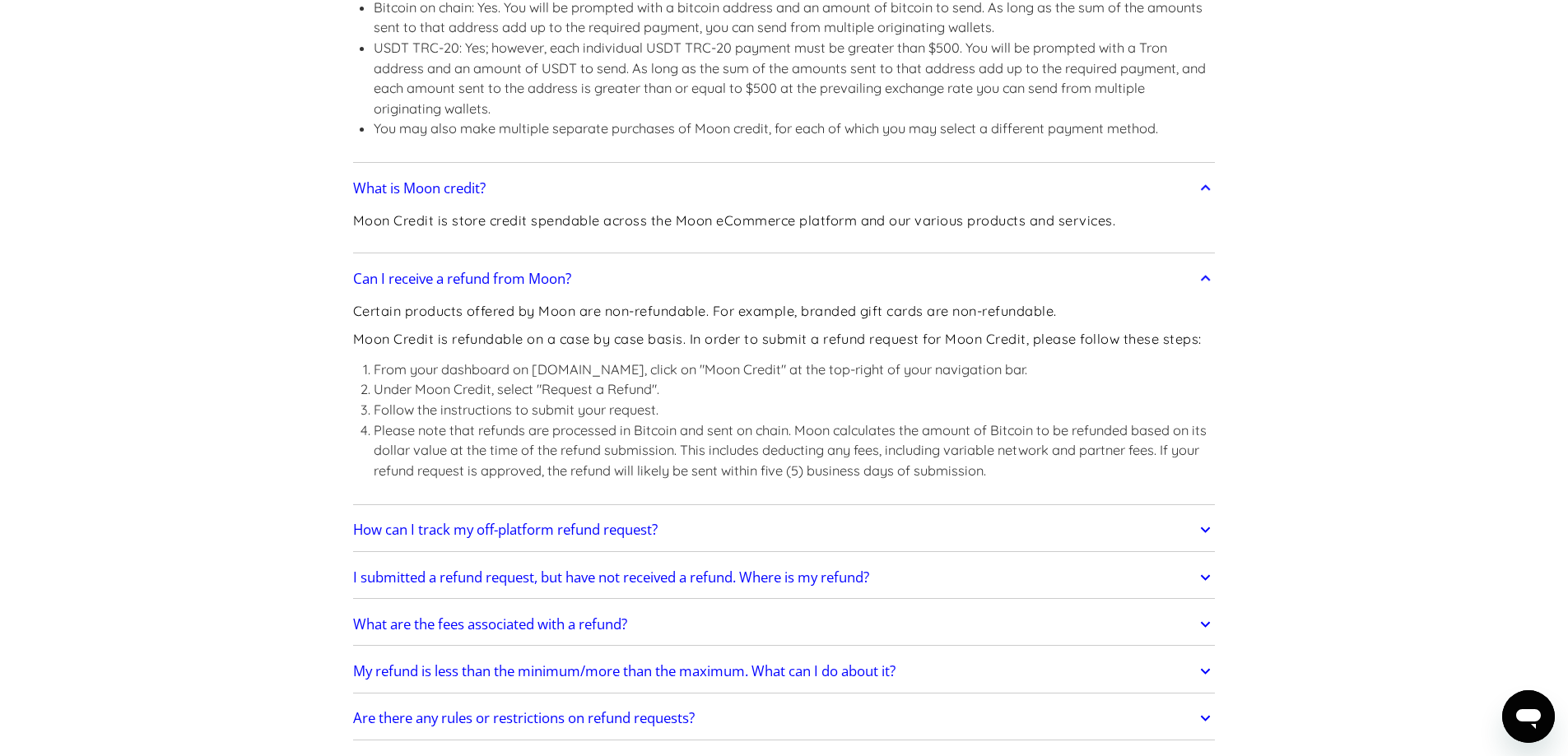
click at [654, 323] on div "Certain products offered by Moon are non-refundable. For example, branded gift …" at bounding box center [784, 398] width 863 height 205
click at [653, 314] on p "Certain products offered by Moon are non-refundable. For example, branded gift …" at bounding box center [784, 312] width 863 height 21
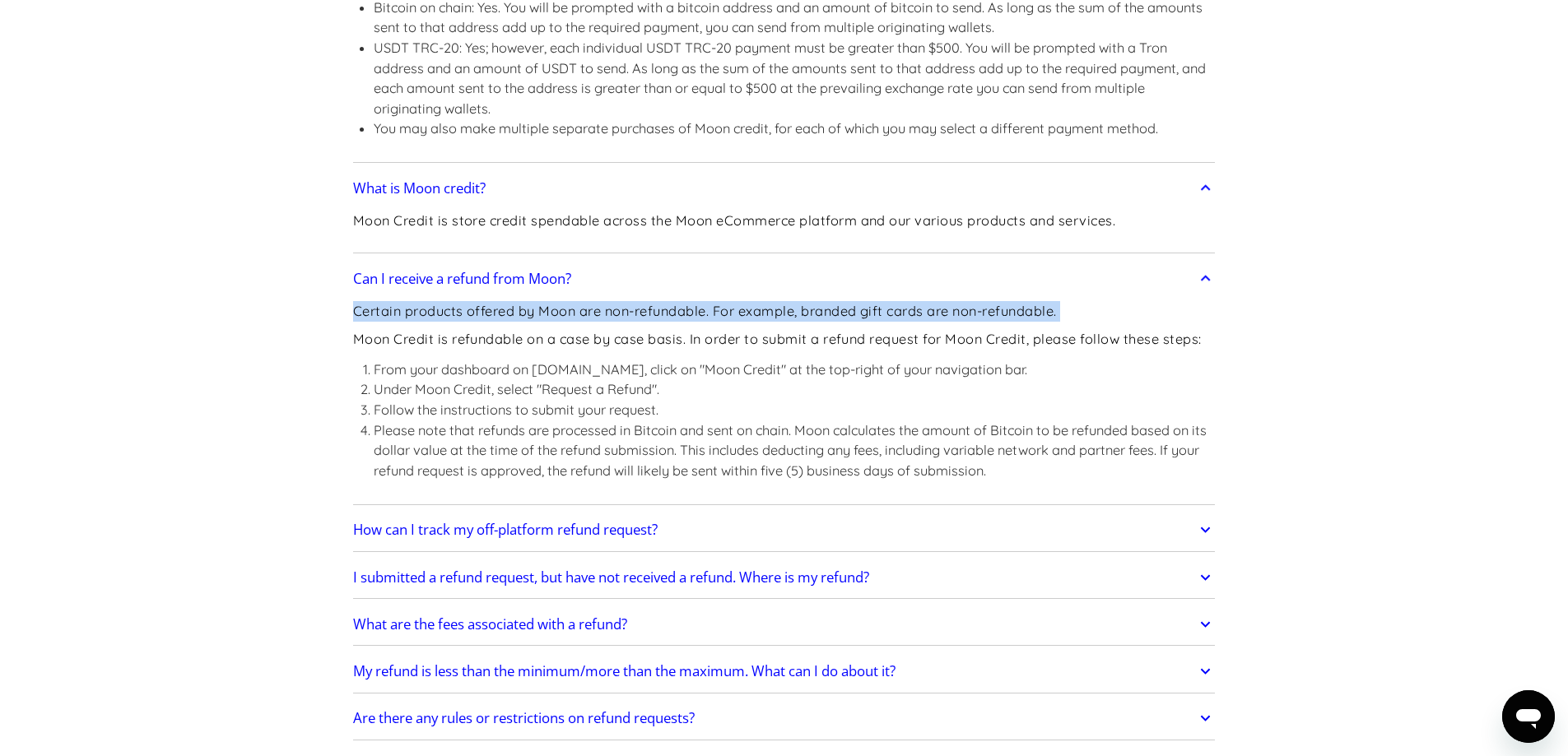
click at [653, 314] on p "Certain products offered by Moon are non-refundable. For example, branded gift …" at bounding box center [784, 312] width 863 height 21
click at [653, 321] on p "Certain products offered by Moon are non-refundable. For example, branded gift …" at bounding box center [784, 312] width 863 height 21
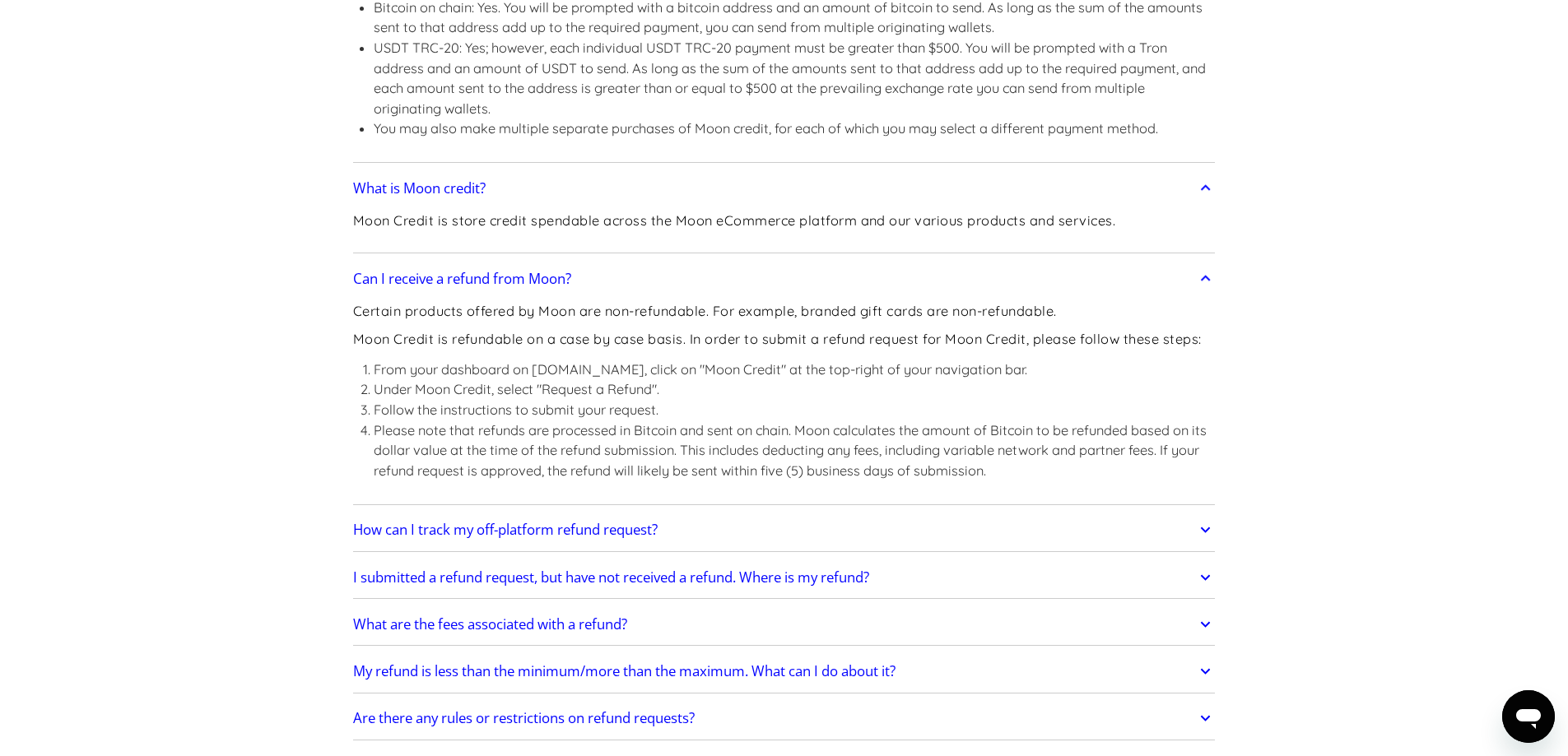
click at [556, 333] on p "Moon Credit is refundable on a case by case basis. In order to submit a refund …" at bounding box center [784, 340] width 863 height 21
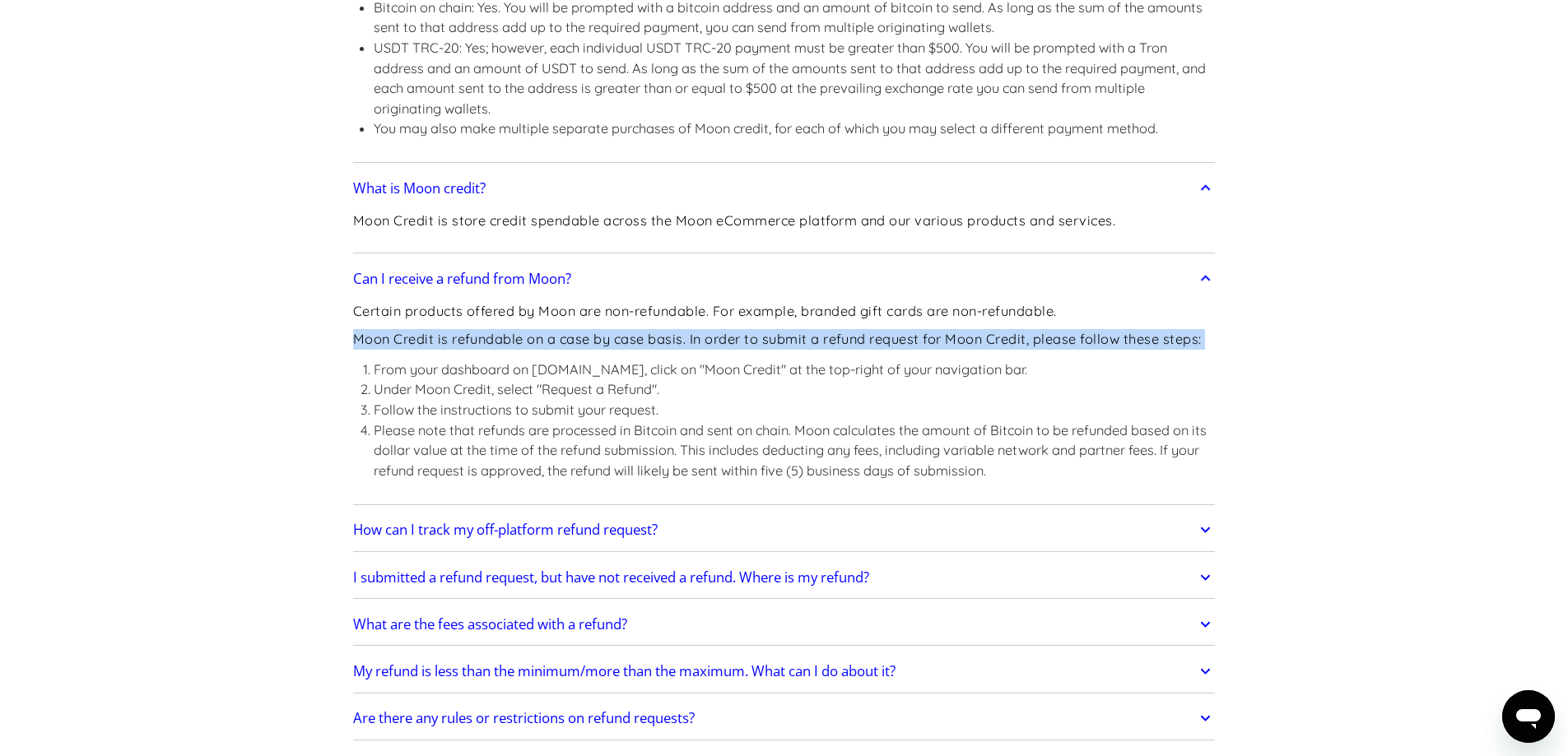
click at [556, 333] on p "Moon Credit is refundable on a case by case basis. In order to submit a refund …" at bounding box center [784, 340] width 863 height 21
click at [556, 333] on p "Moon Credit is refundable on a case by case basis. In order to submit a refund …" at bounding box center [784, 340] width 863 height 21
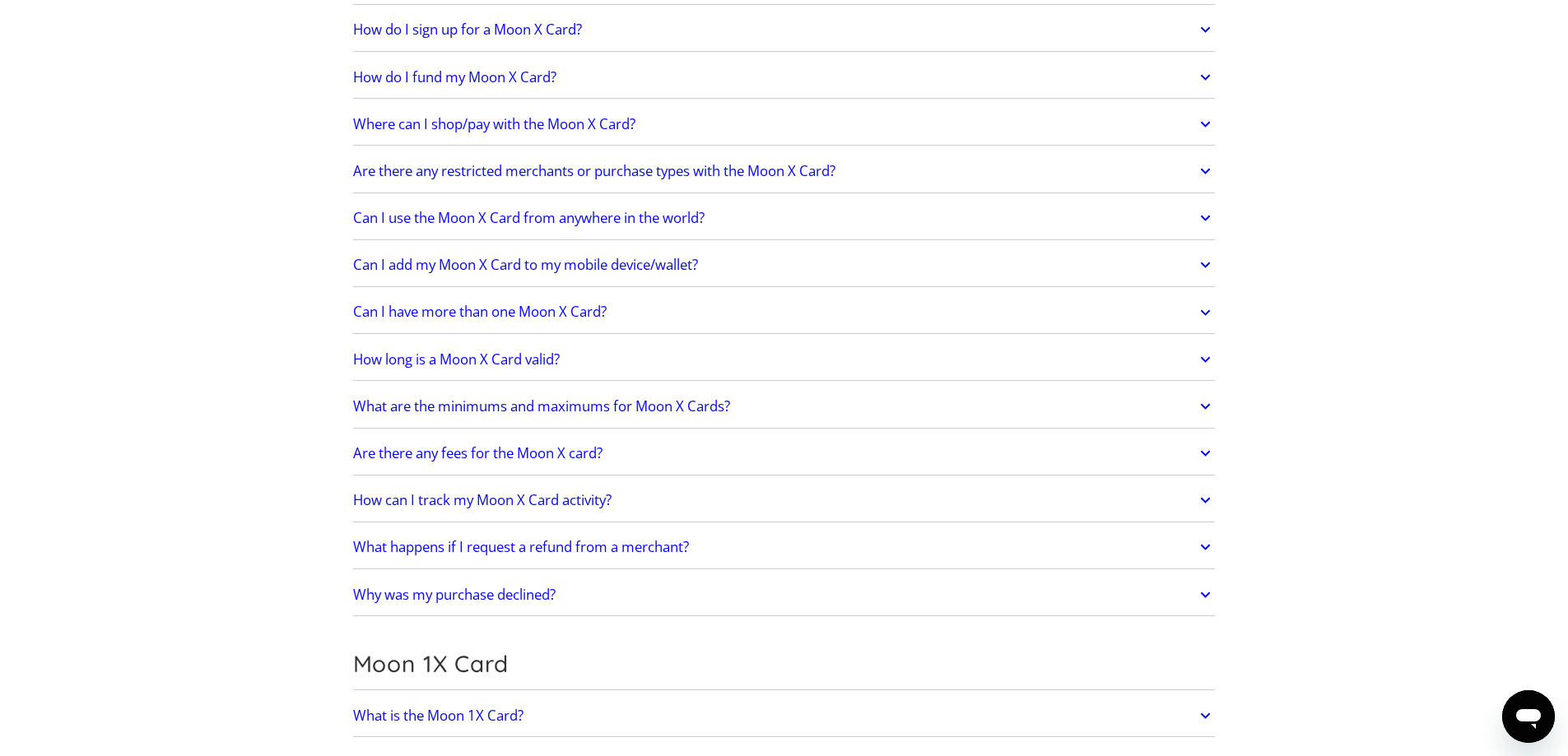
scroll to position [2304, 0]
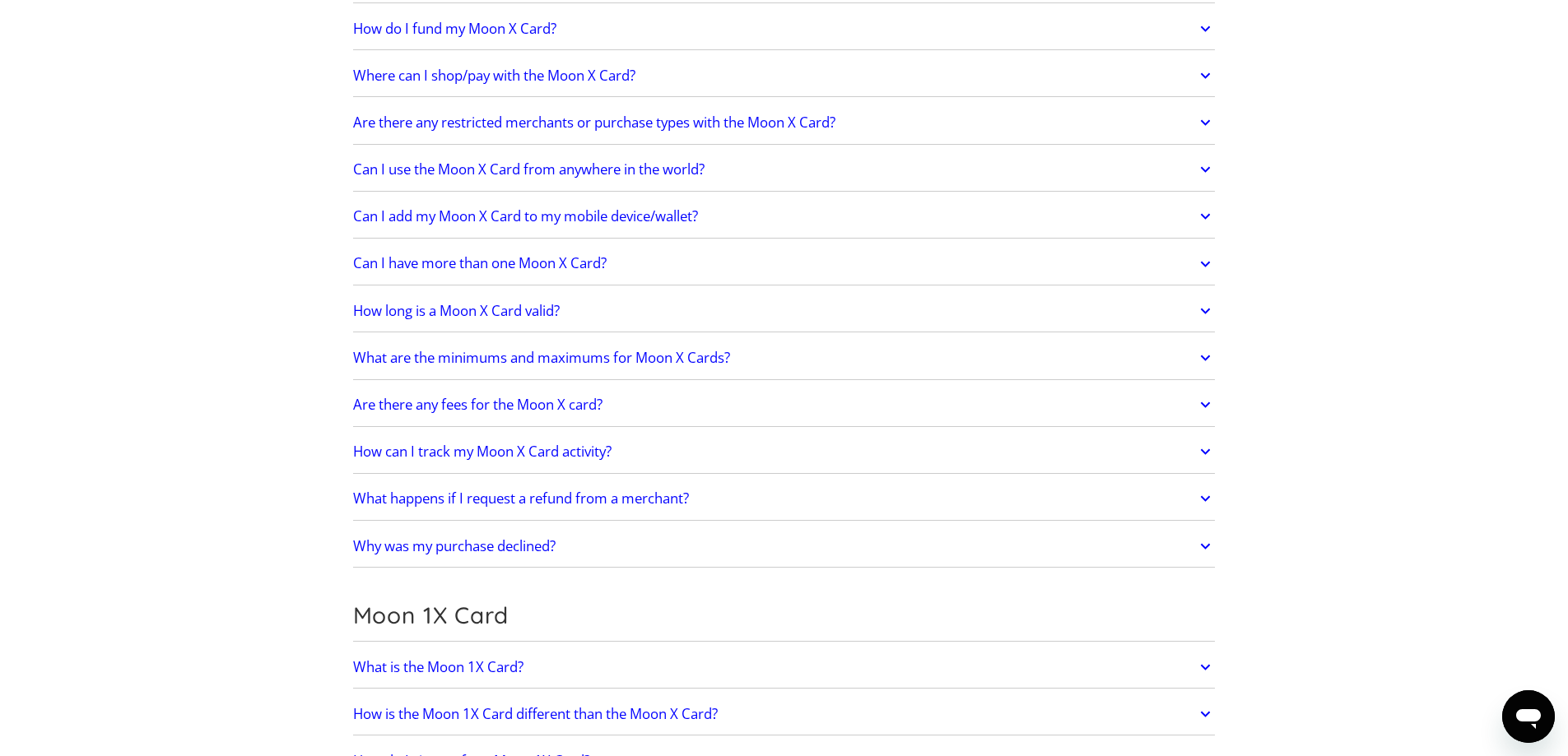
click at [425, 25] on h2 "How do I fund my Moon X Card?" at bounding box center [454, 29] width 204 height 17
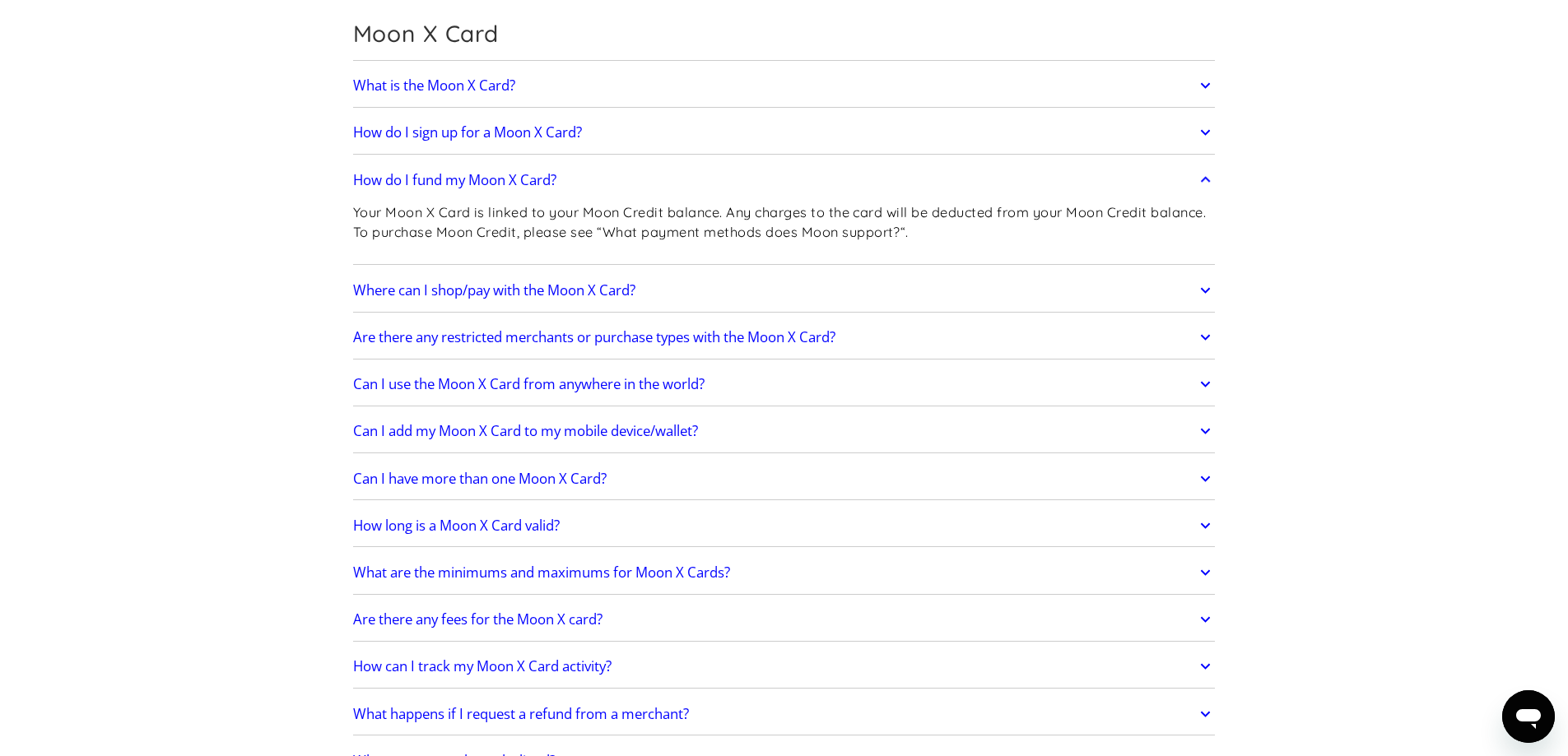
scroll to position [2139, 0]
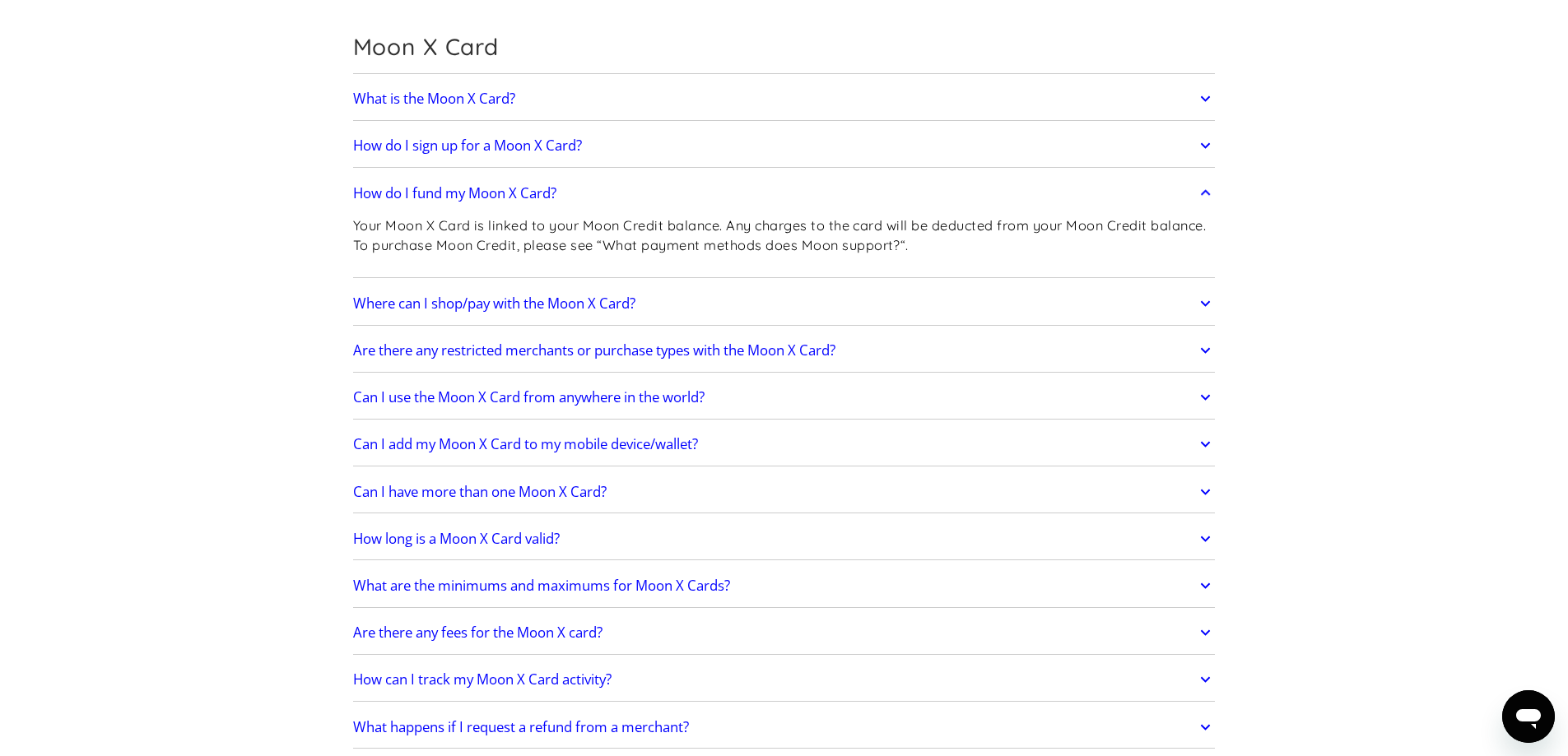
click at [439, 148] on h2 "How do I sign up for a Moon X Card?" at bounding box center [467, 145] width 229 height 17
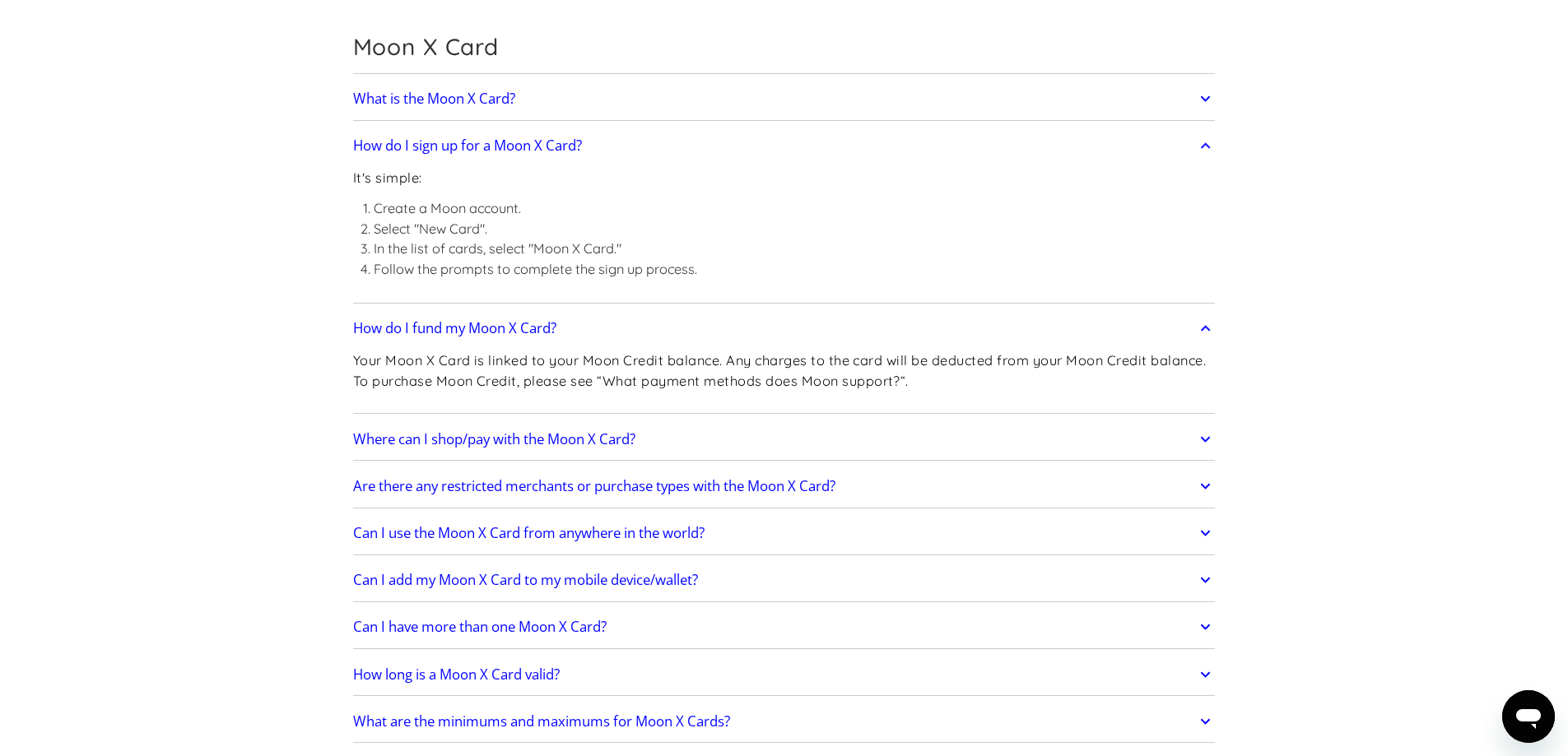
click at [456, 209] on li "Create a Moon account." at bounding box center [535, 209] width 323 height 21
click at [495, 236] on li "Select "New Card"." at bounding box center [535, 230] width 323 height 21
click at [470, 220] on li "Select "New Card"." at bounding box center [535, 230] width 323 height 21
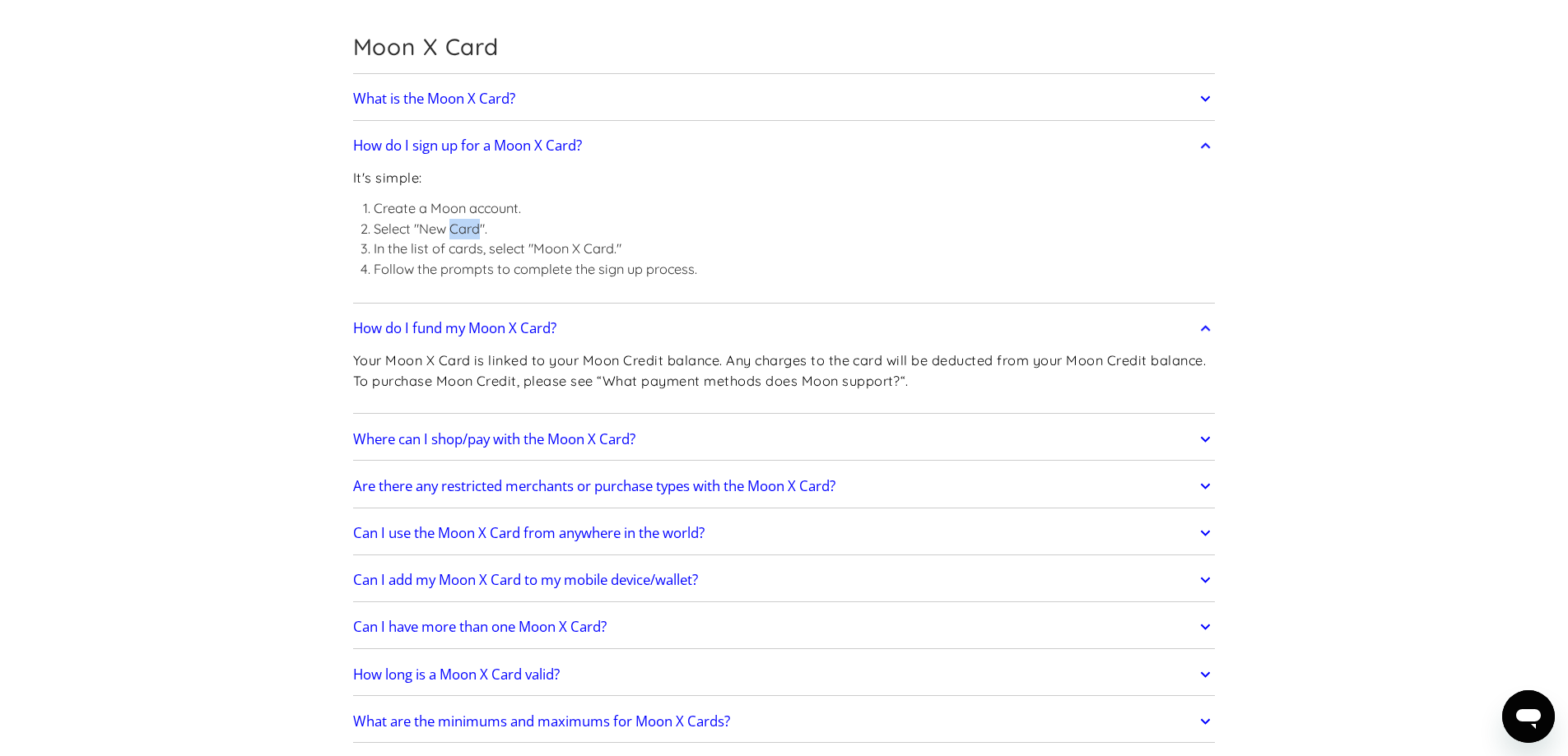
click at [470, 219] on li "Select "New Card"." at bounding box center [535, 230] width 323 height 21
click at [563, 249] on li "In the list of cards, select "Moon X Card."" at bounding box center [535, 249] width 323 height 21
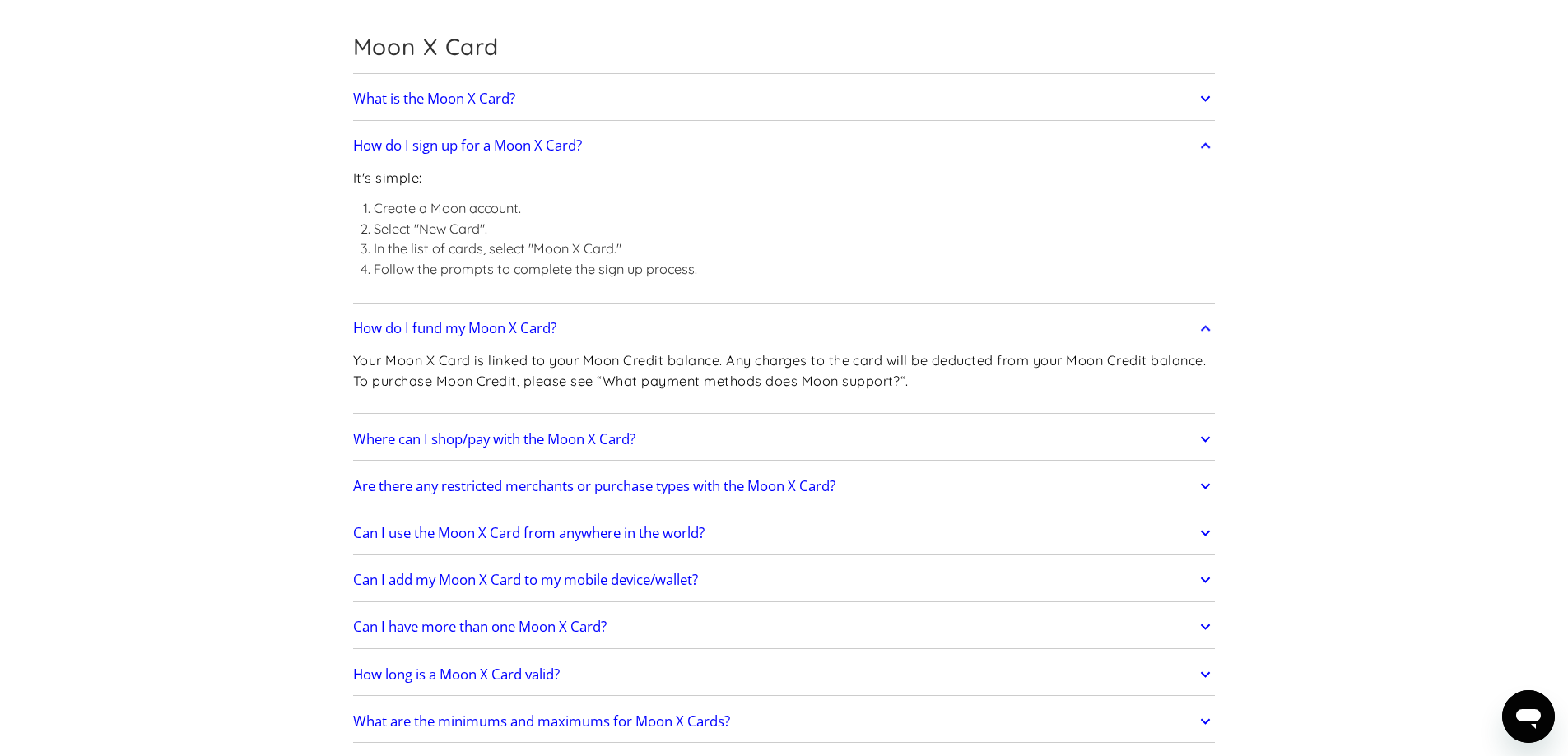
click at [624, 259] on li "Follow the prompts to complete the sign up process." at bounding box center [535, 270] width 323 height 21
click at [617, 248] on li "In the list of cards, select "Moon X Card."" at bounding box center [535, 249] width 323 height 21
click at [601, 269] on li "Follow the prompts to complete the sign up process." at bounding box center [535, 270] width 323 height 21
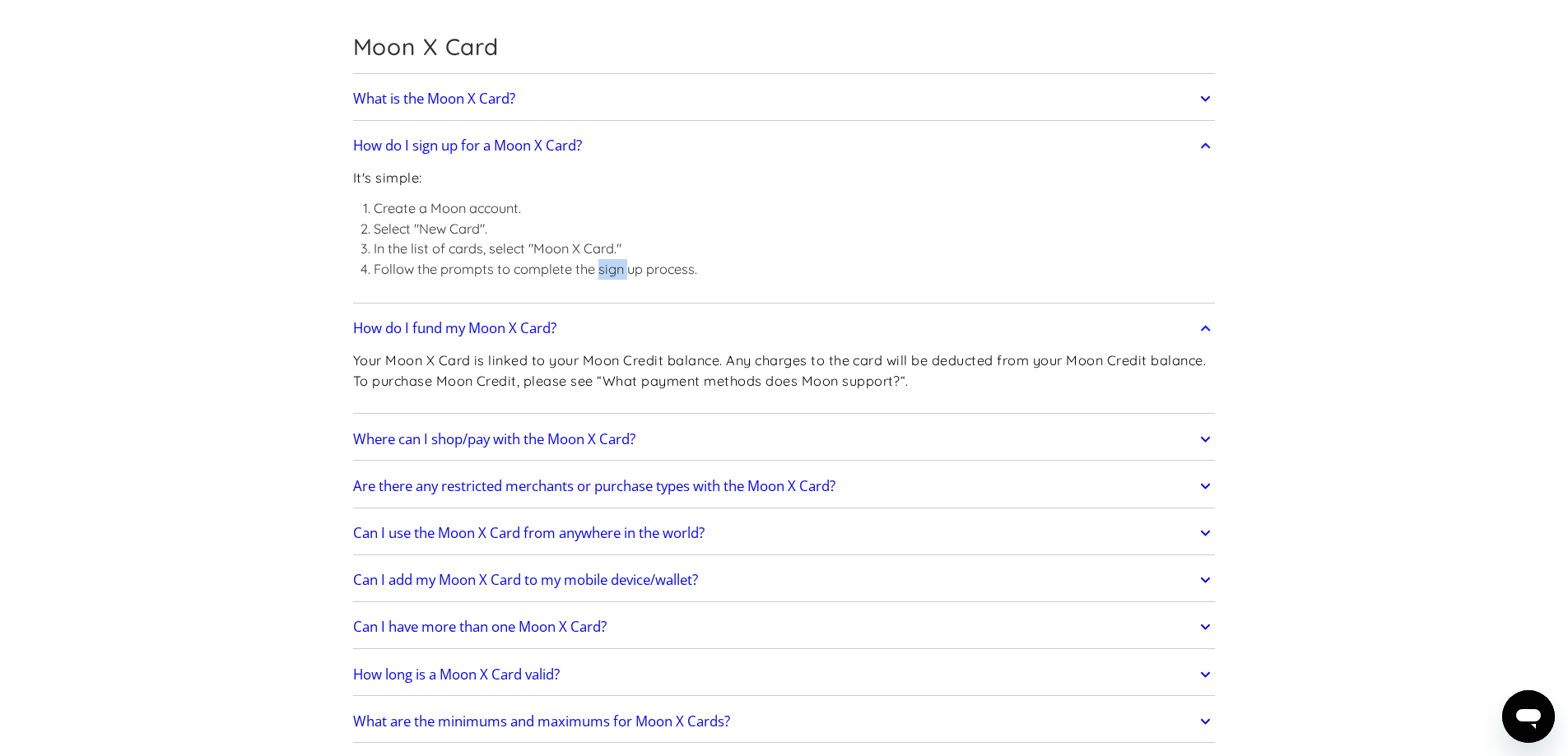
click at [601, 269] on li "Follow the prompts to complete the sign up process." at bounding box center [535, 270] width 323 height 21
click at [693, 263] on li "Follow the prompts to complete the sign up process." at bounding box center [535, 270] width 323 height 21
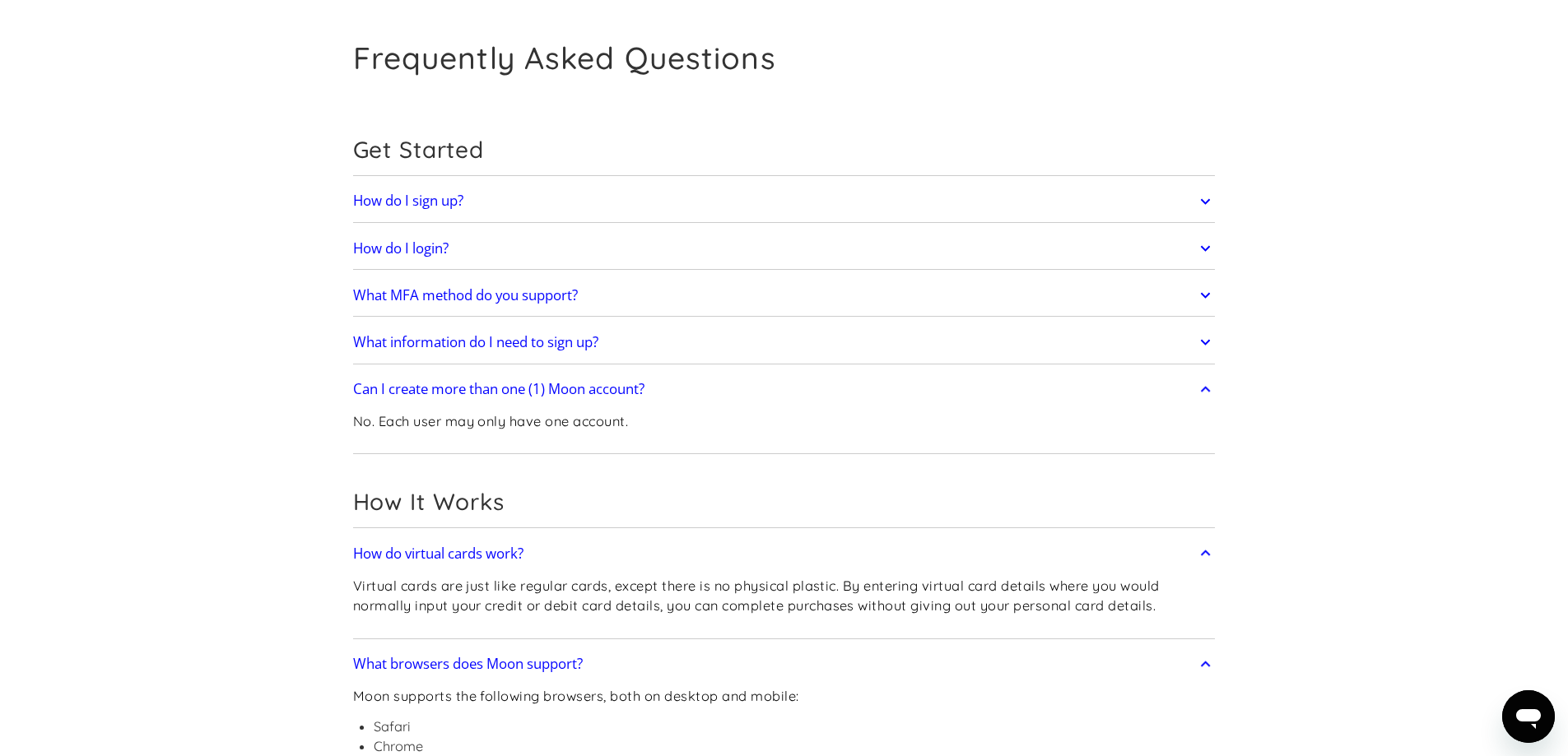
scroll to position [0, 0]
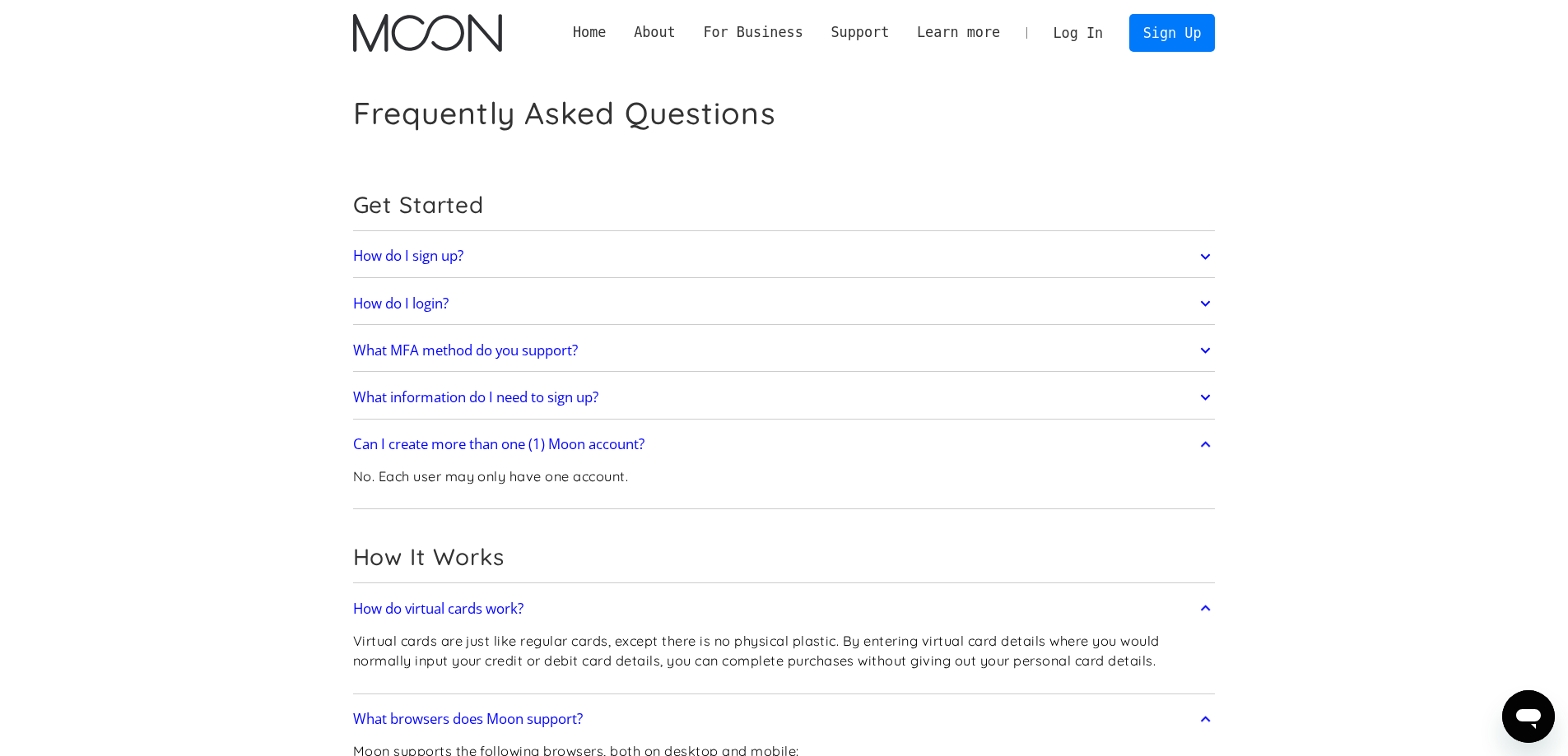
click at [427, 21] on img "home" at bounding box center [427, 32] width 149 height 38
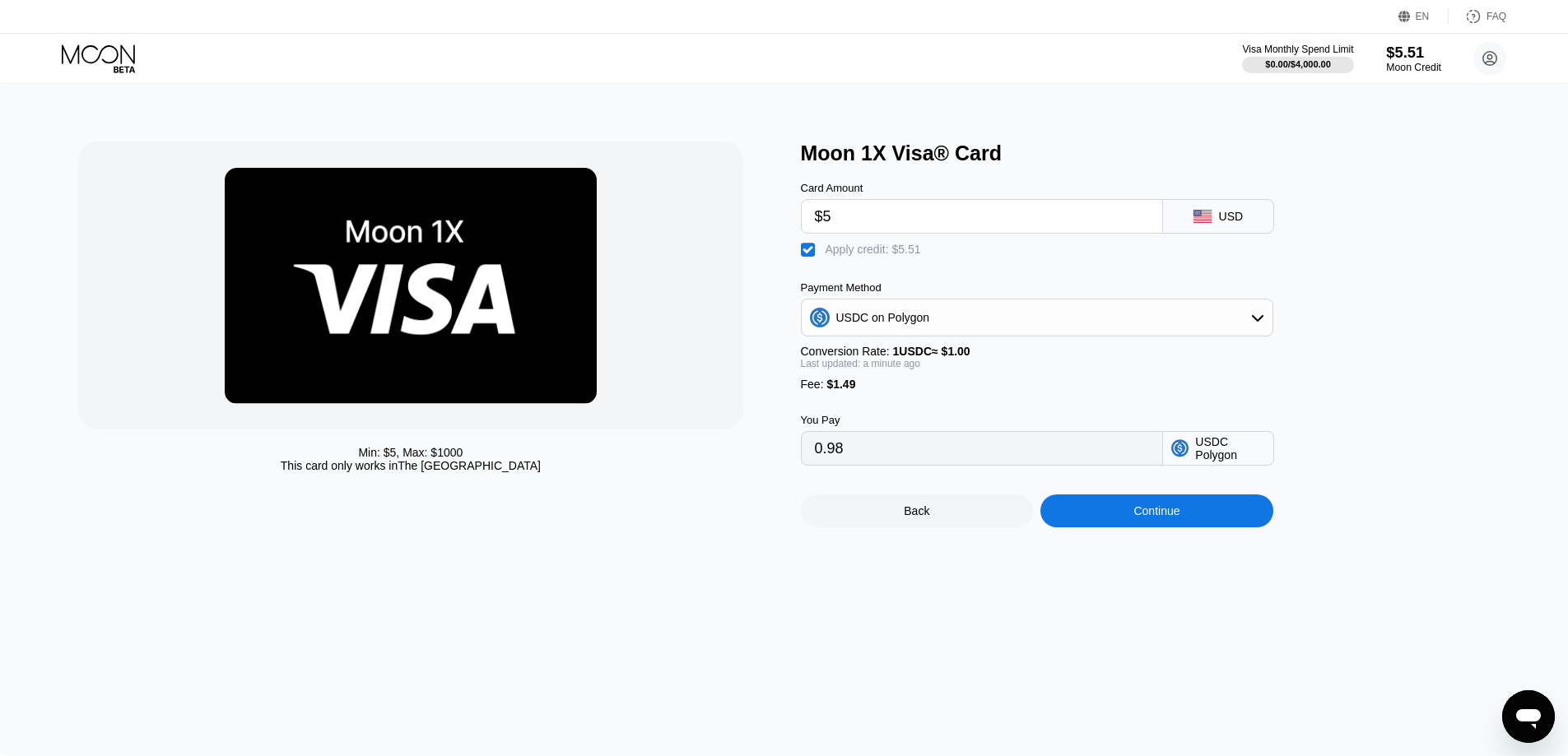
click at [1426, 56] on div "$5.51" at bounding box center [1413, 52] width 55 height 17
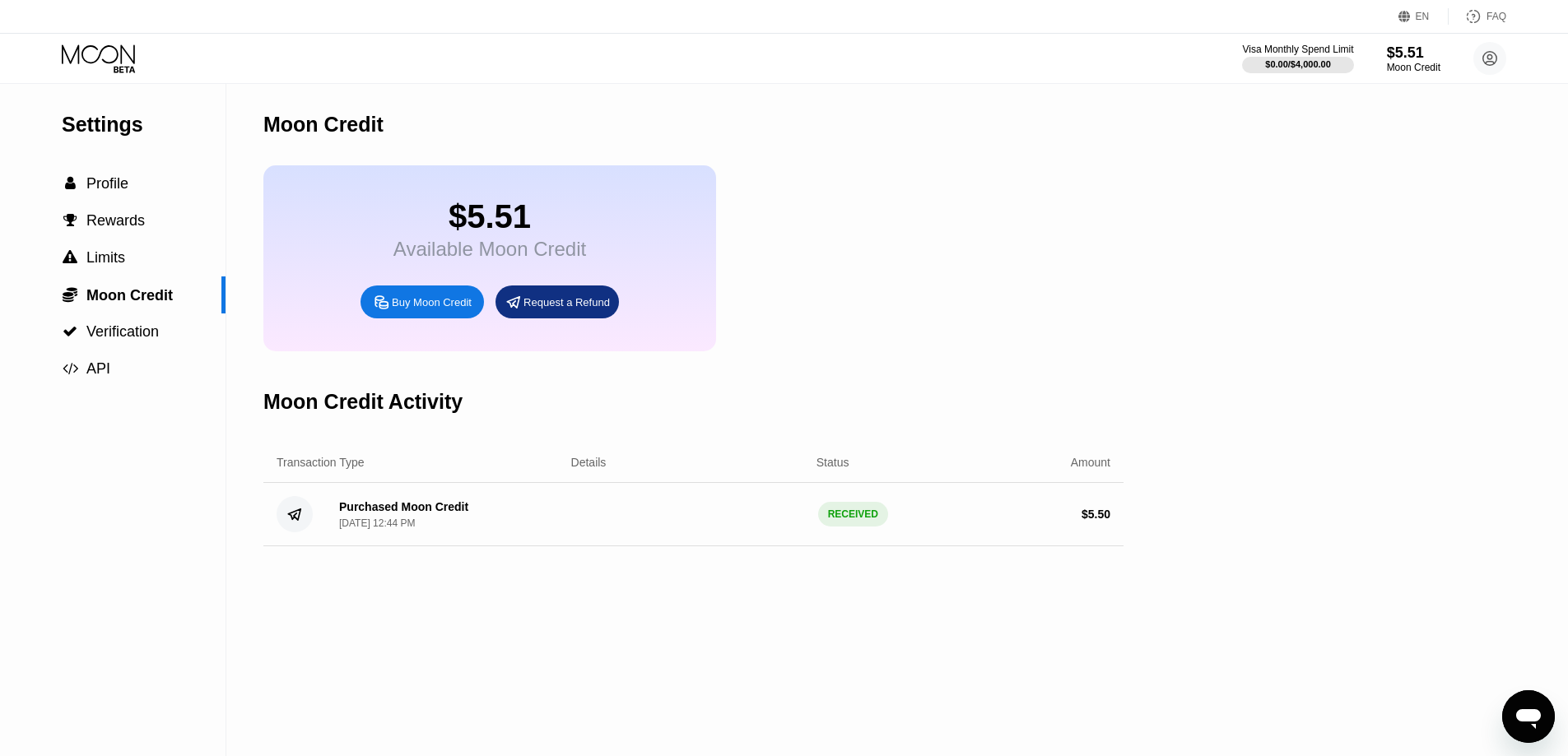
click at [420, 309] on div "Buy Moon Credit" at bounding box center [432, 302] width 79 height 14
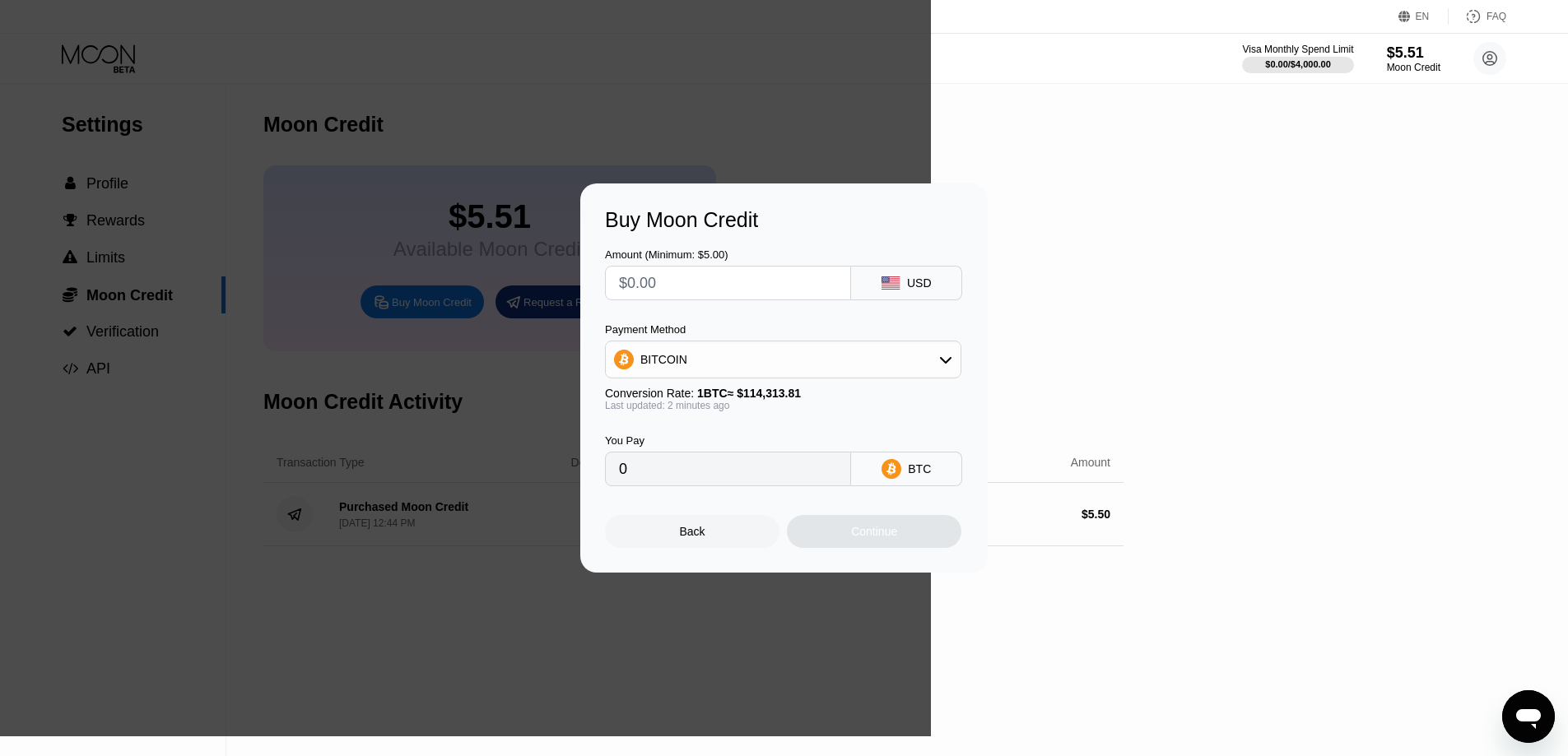
click at [692, 282] on input "text" at bounding box center [729, 283] width 218 height 33
type input "$2"
type input "0.00001750"
type input "0"
click at [1082, 582] on div "Buy Moon Credit Amount (Minimum: $5.00) USD Payment Method BITCOIN Conversion R…" at bounding box center [784, 378] width 1568 height 756
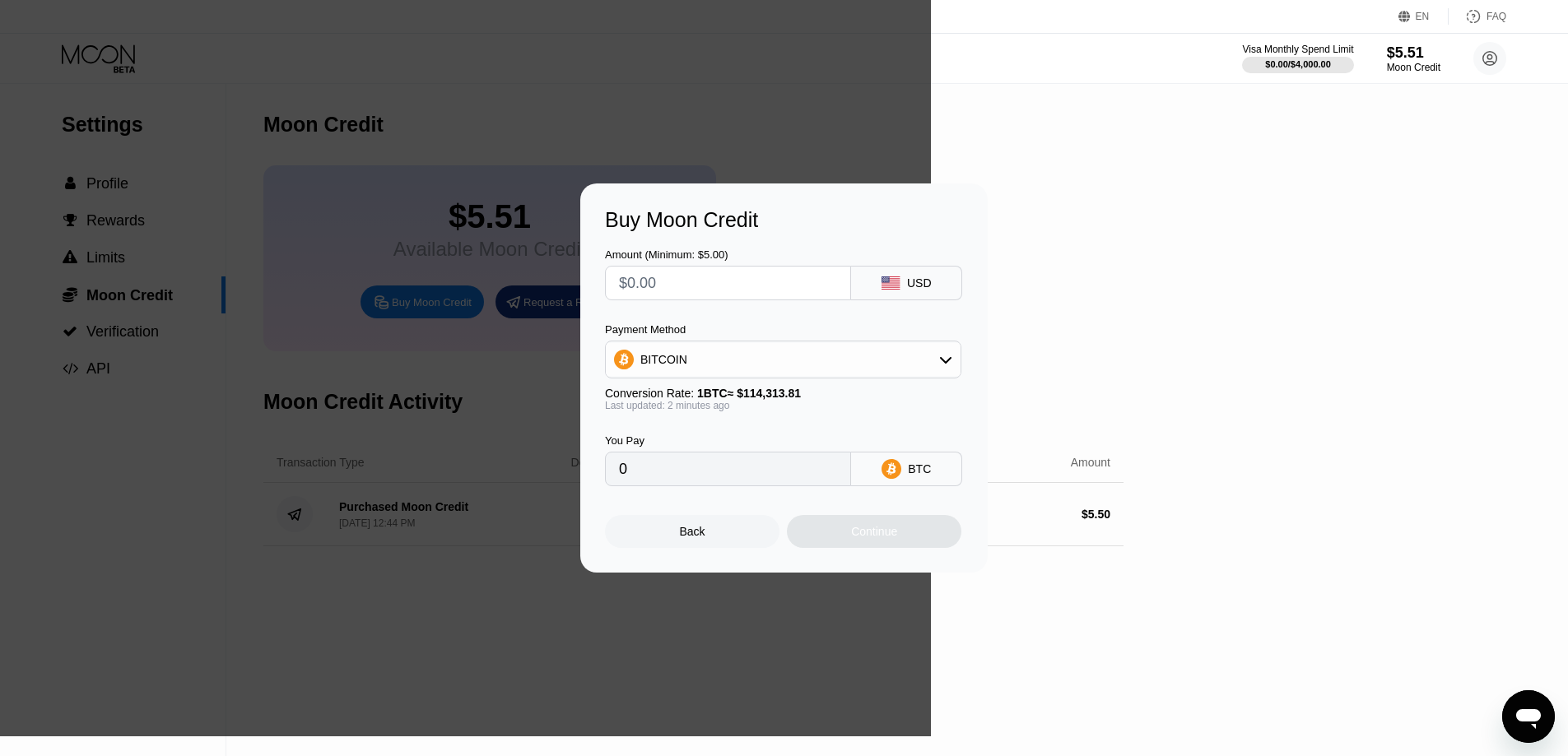
click at [675, 538] on div "Back" at bounding box center [693, 532] width 175 height 33
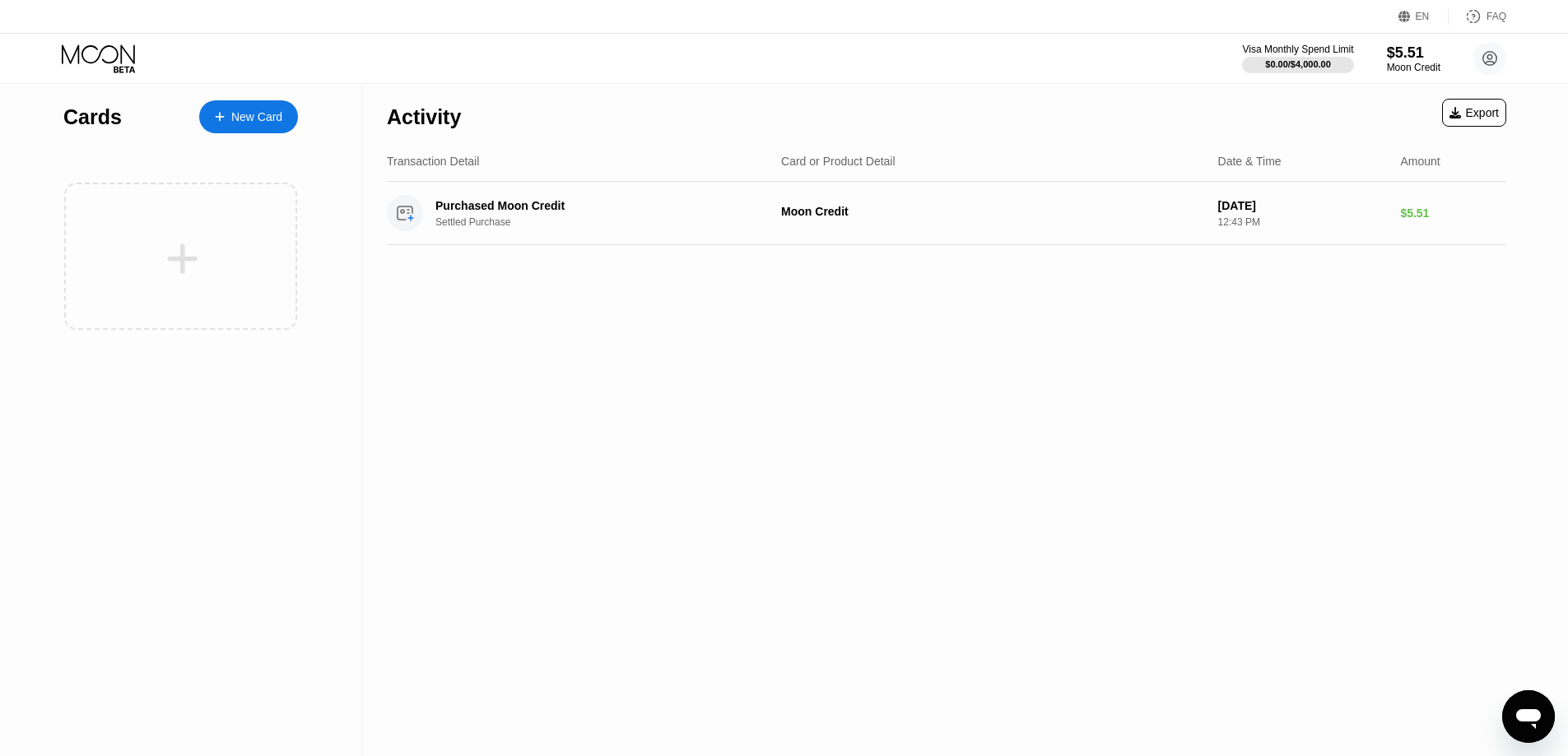
click at [250, 118] on div "New Card" at bounding box center [257, 117] width 51 height 14
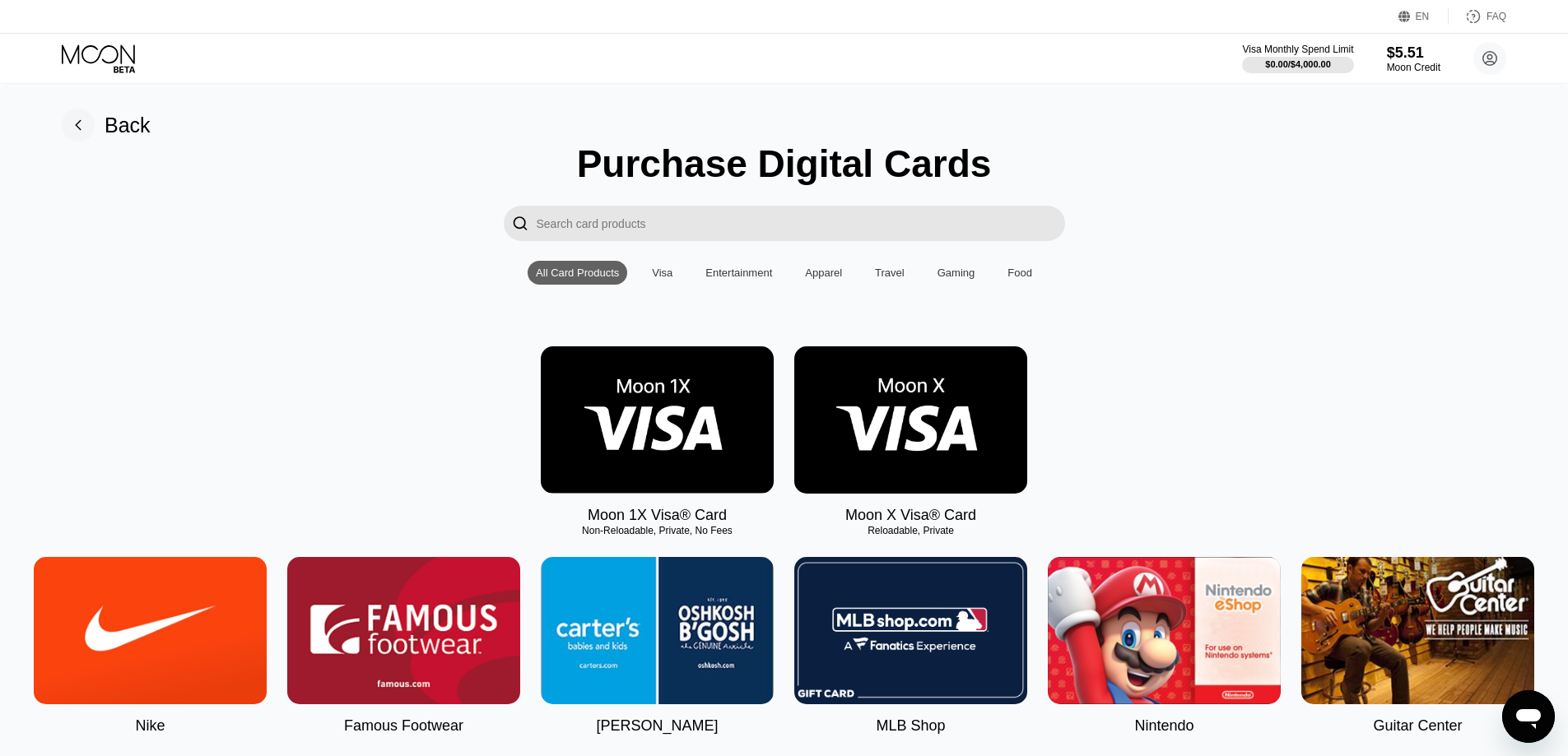
click at [592, 440] on img at bounding box center [657, 420] width 233 height 148
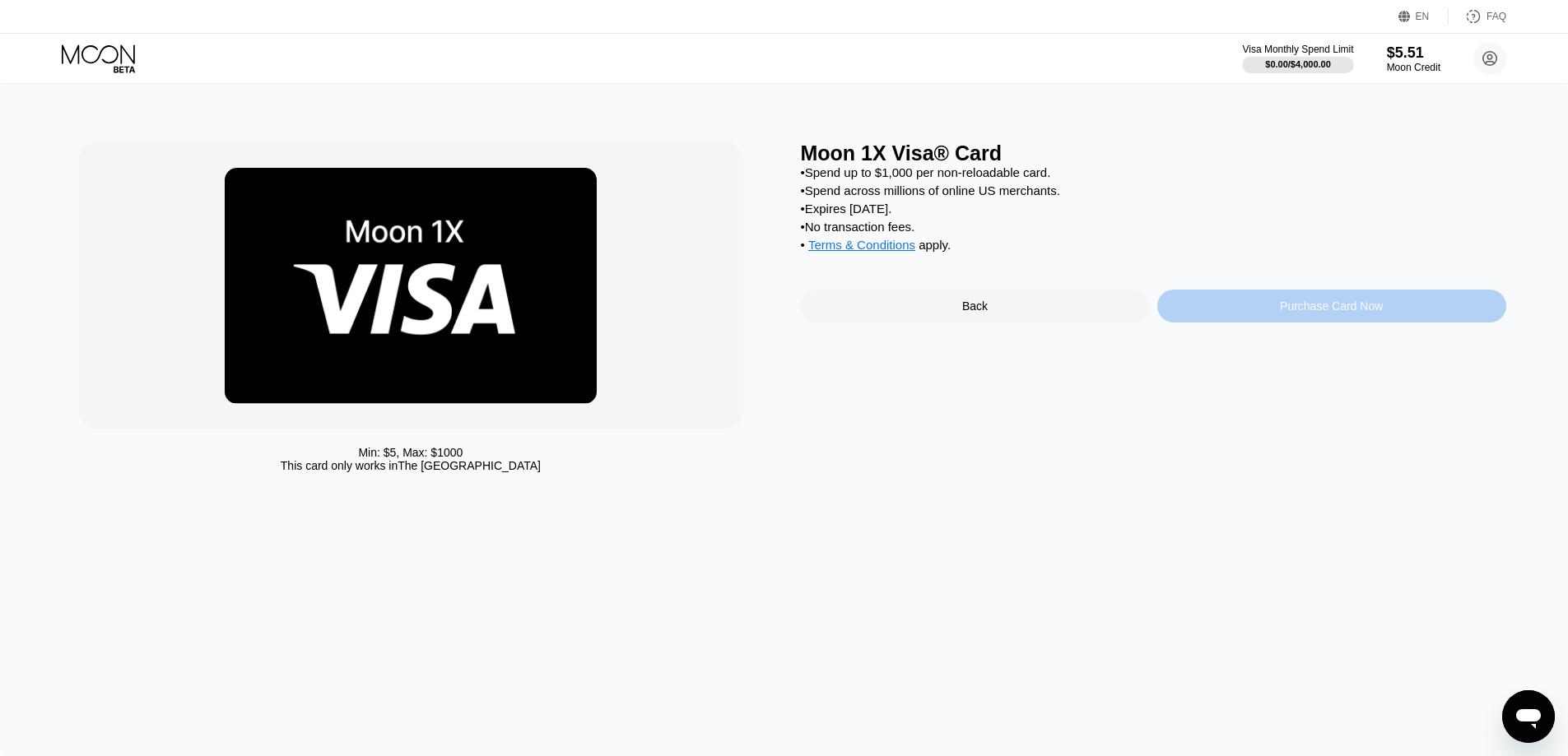
click at [1326, 313] on div "Purchase Card Now" at bounding box center [1332, 306] width 349 height 33
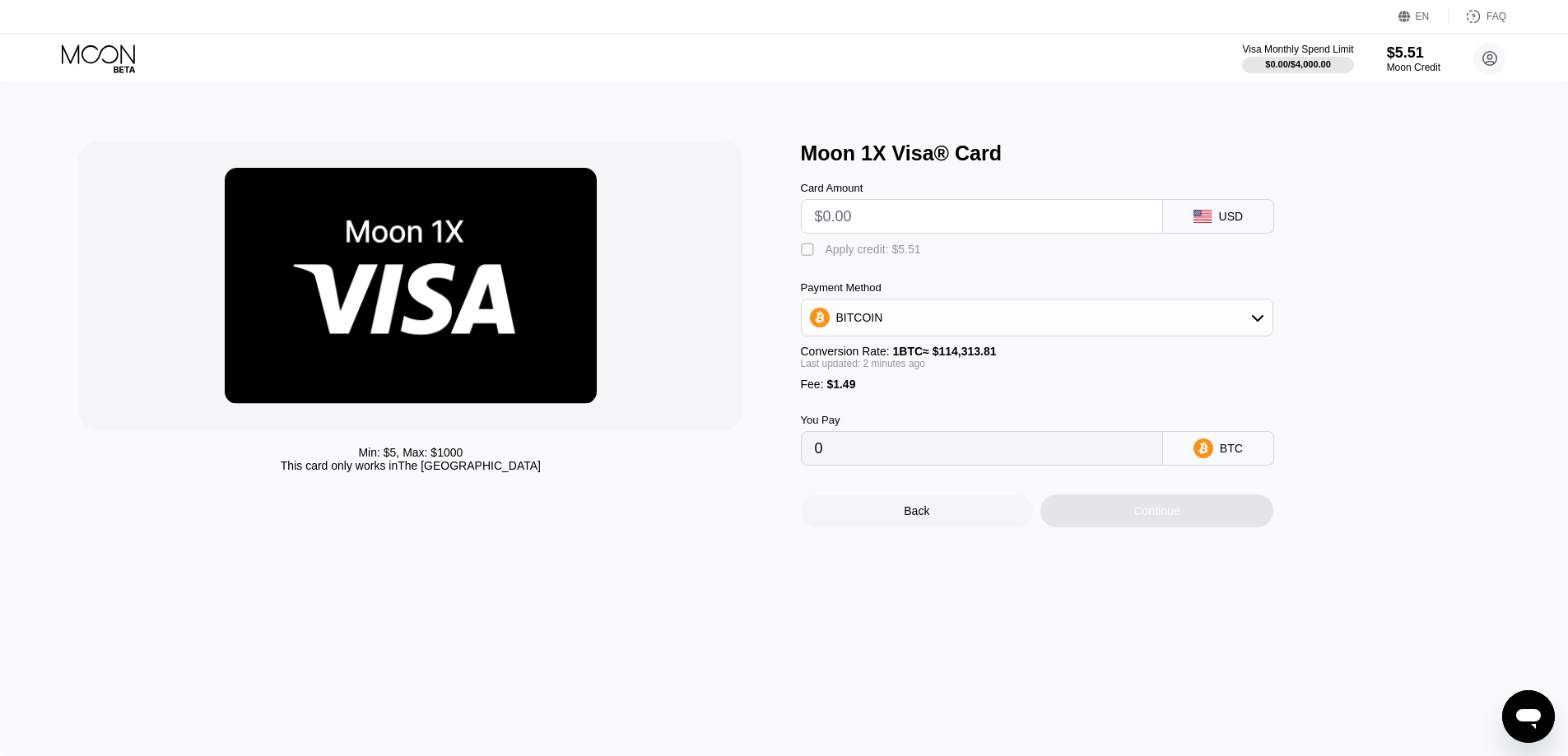
click at [814, 253] on div "" at bounding box center [809, 250] width 17 height 17
click at [952, 315] on div "BITCOIN" at bounding box center [1037, 318] width 471 height 33
click at [980, 442] on div "USDC on Polygon" at bounding box center [1047, 435] width 426 height 13
drag, startPoint x: 855, startPoint y: 402, endPoint x: 824, endPoint y: 397, distance: 31.4
click at [824, 391] on div "Fee : $1.49" at bounding box center [1037, 384] width 473 height 13
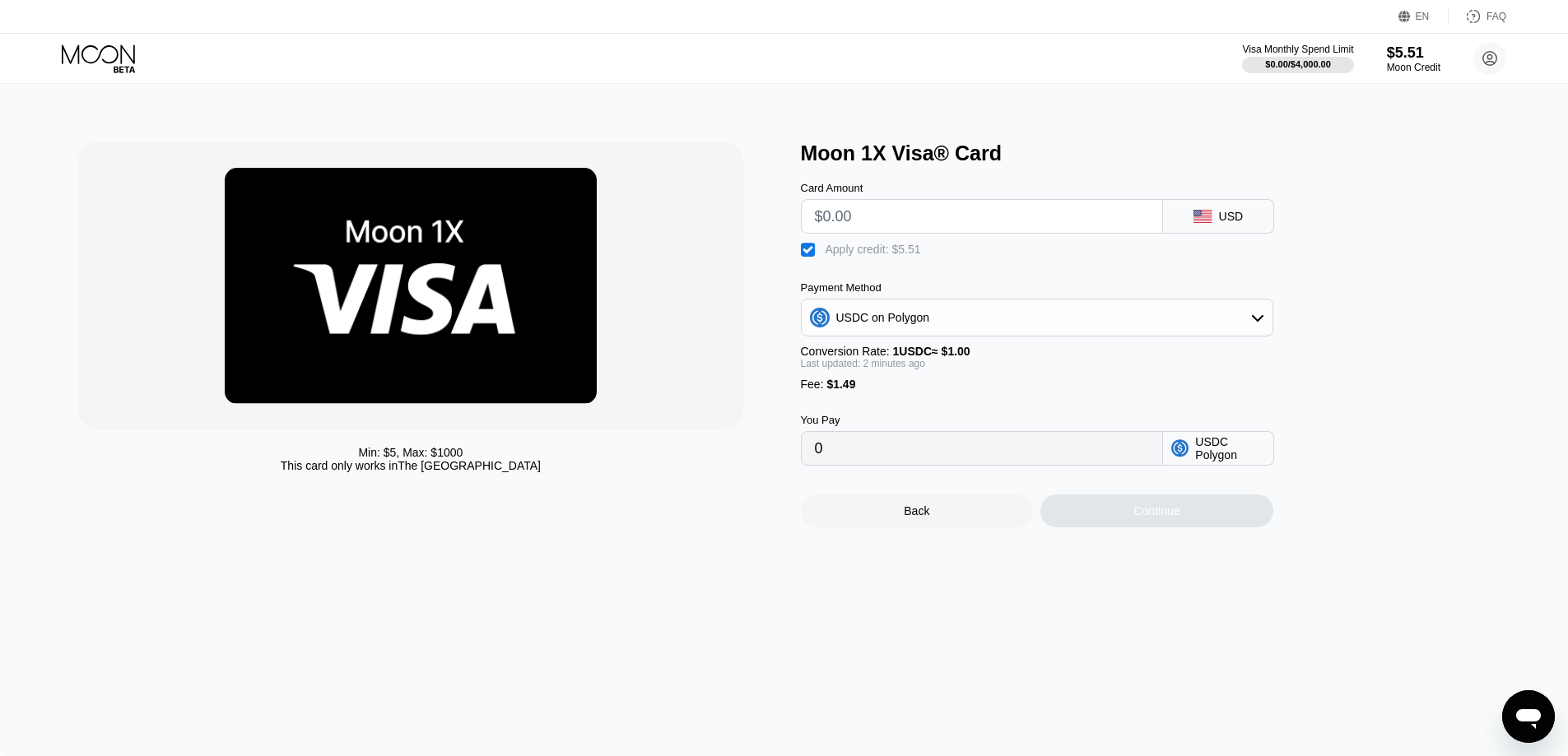
click at [831, 407] on div "You Pay 0 USDC Polygon" at bounding box center [1064, 429] width 527 height 75
click at [839, 391] on span "$1.49" at bounding box center [840, 384] width 29 height 13
click at [993, 210] on input "text" at bounding box center [982, 216] width 335 height 33
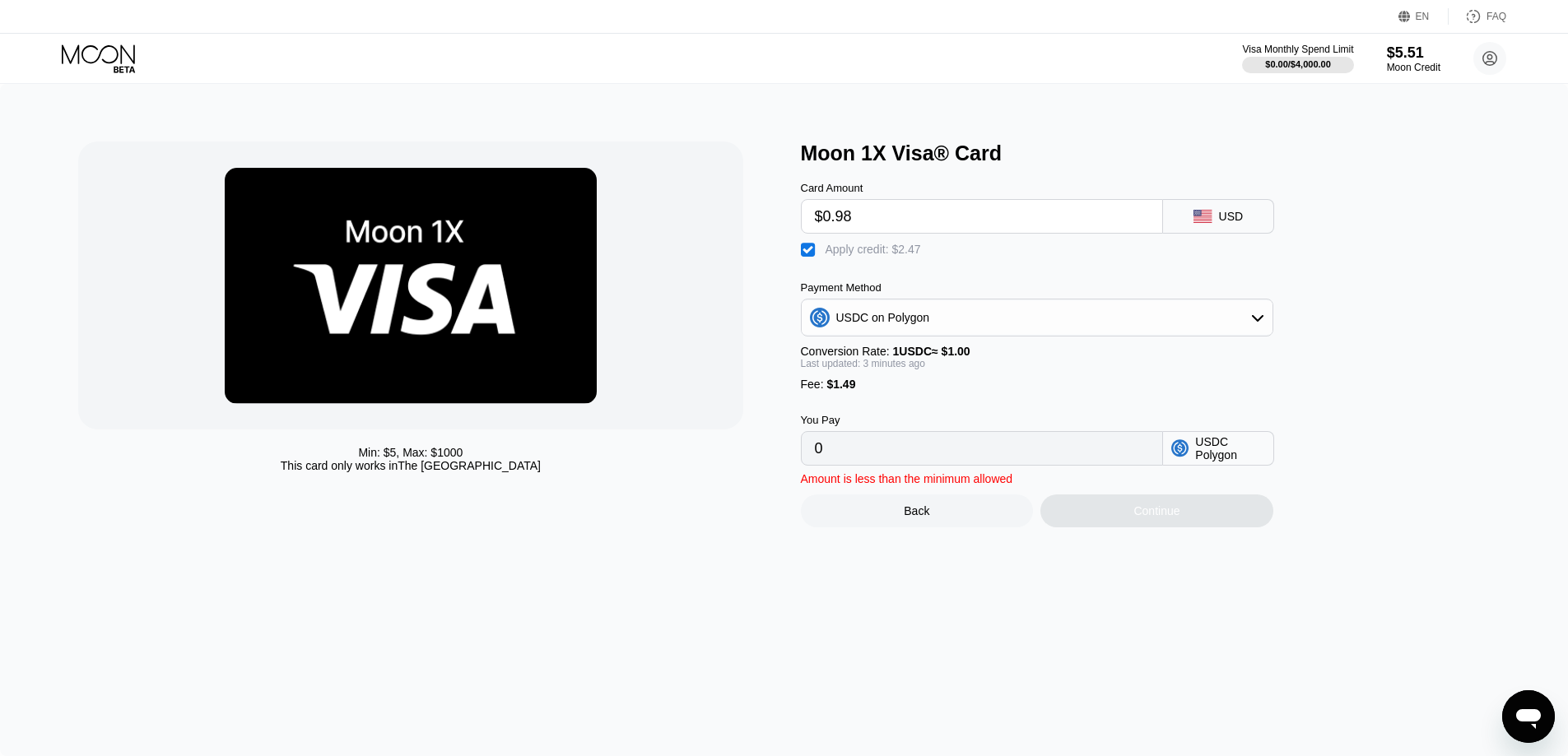
click at [1424, 289] on div "Moon 1X Visa® Card Card Amount $0.98 USD  Apply credit: $2.47 Payment Method U…" at bounding box center [1154, 334] width 706 height 386
click at [895, 211] on input "$0.98" at bounding box center [982, 216] width 335 height 33
type input "$5"
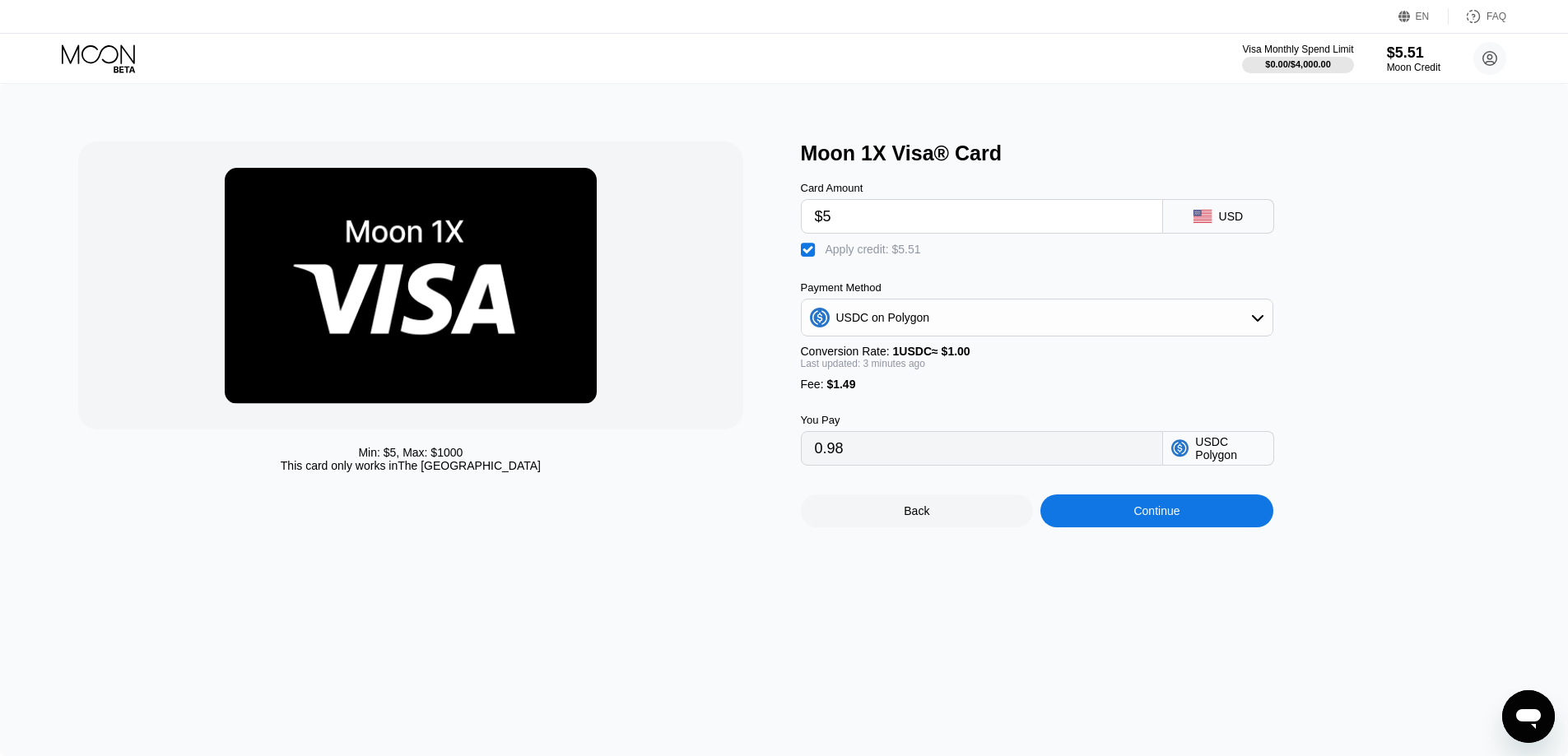
type input "0.98"
click at [1323, 242] on div " Apply credit: $5.51" at bounding box center [1064, 246] width 527 height 24
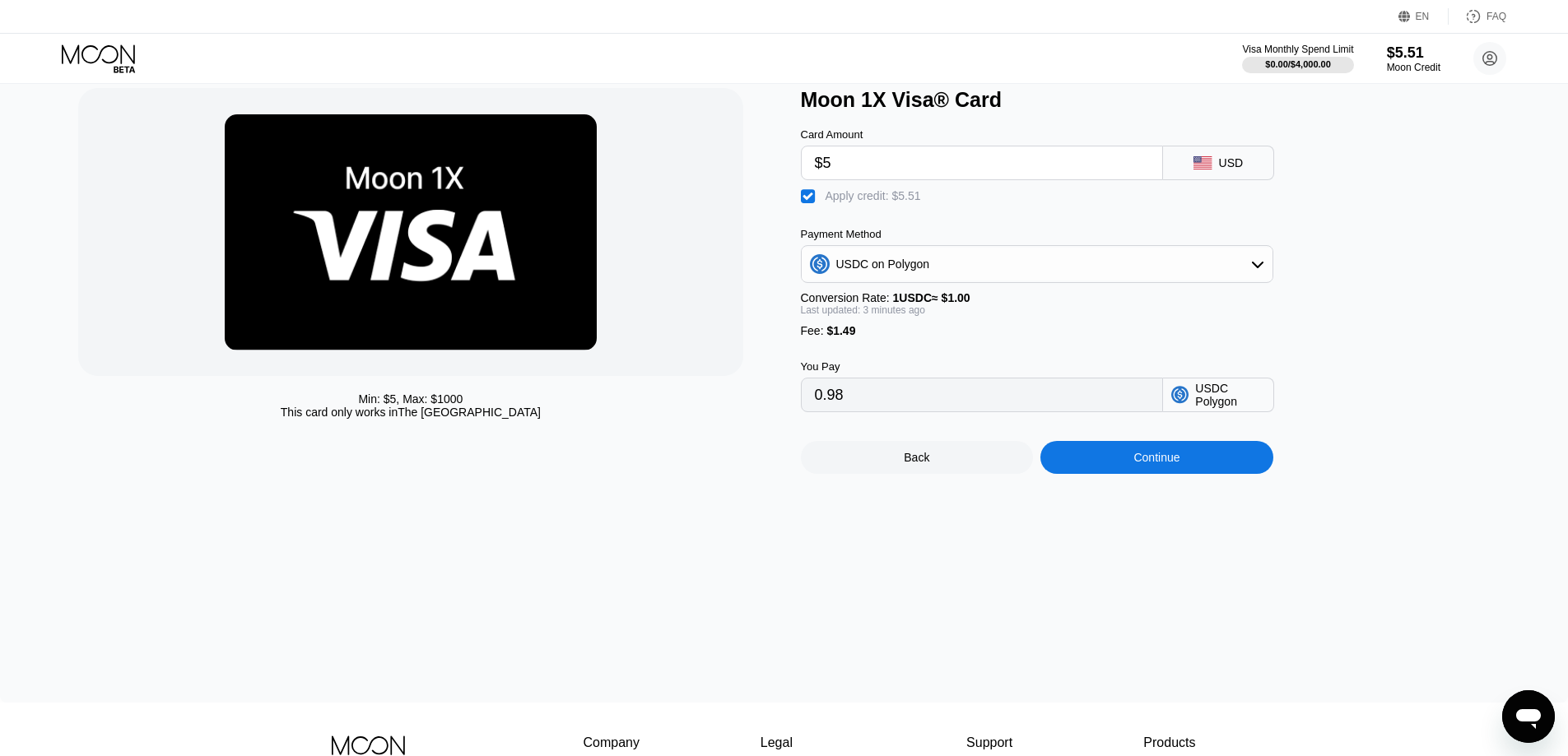
scroll to position [82, 0]
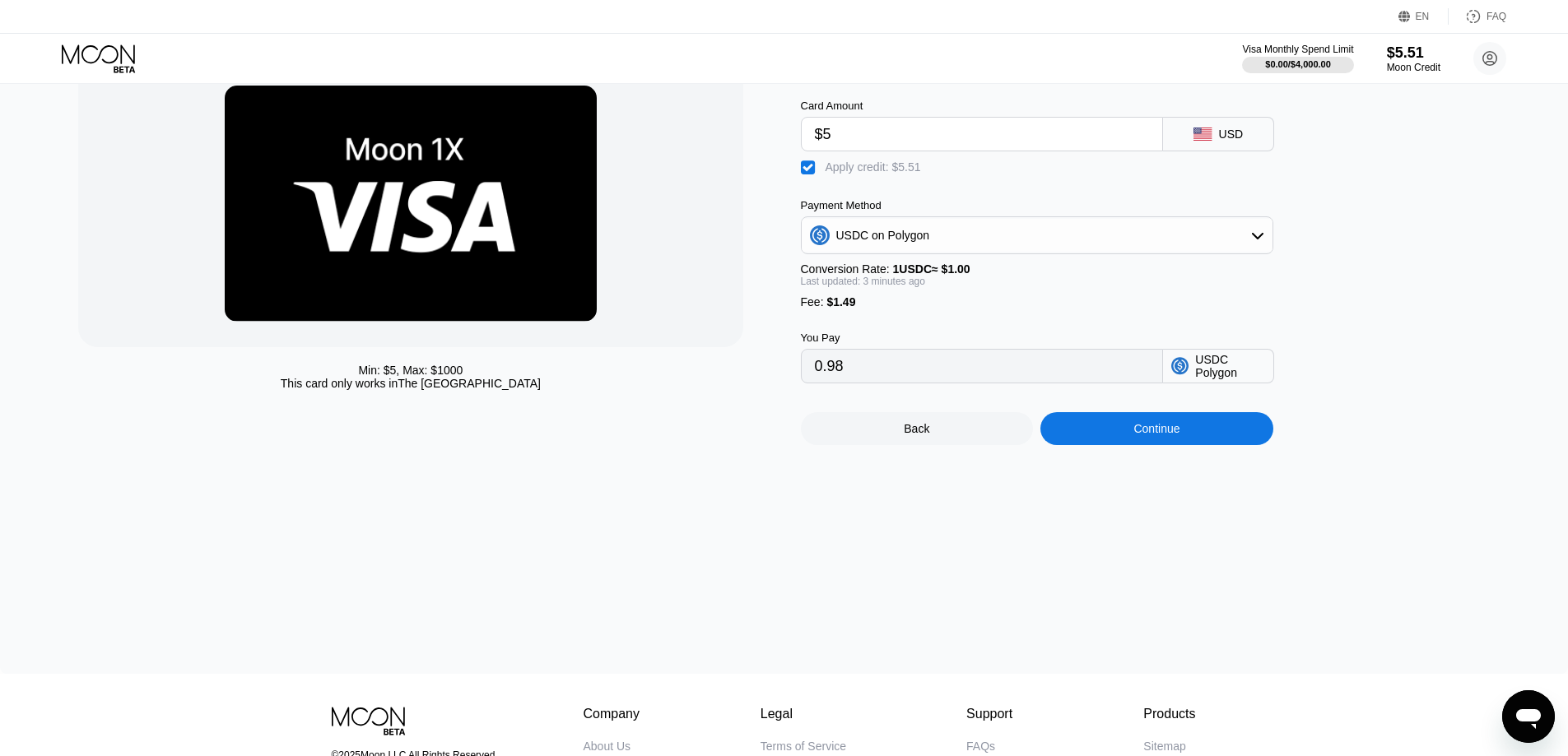
click at [1179, 436] on div "Continue" at bounding box center [1157, 428] width 46 height 13
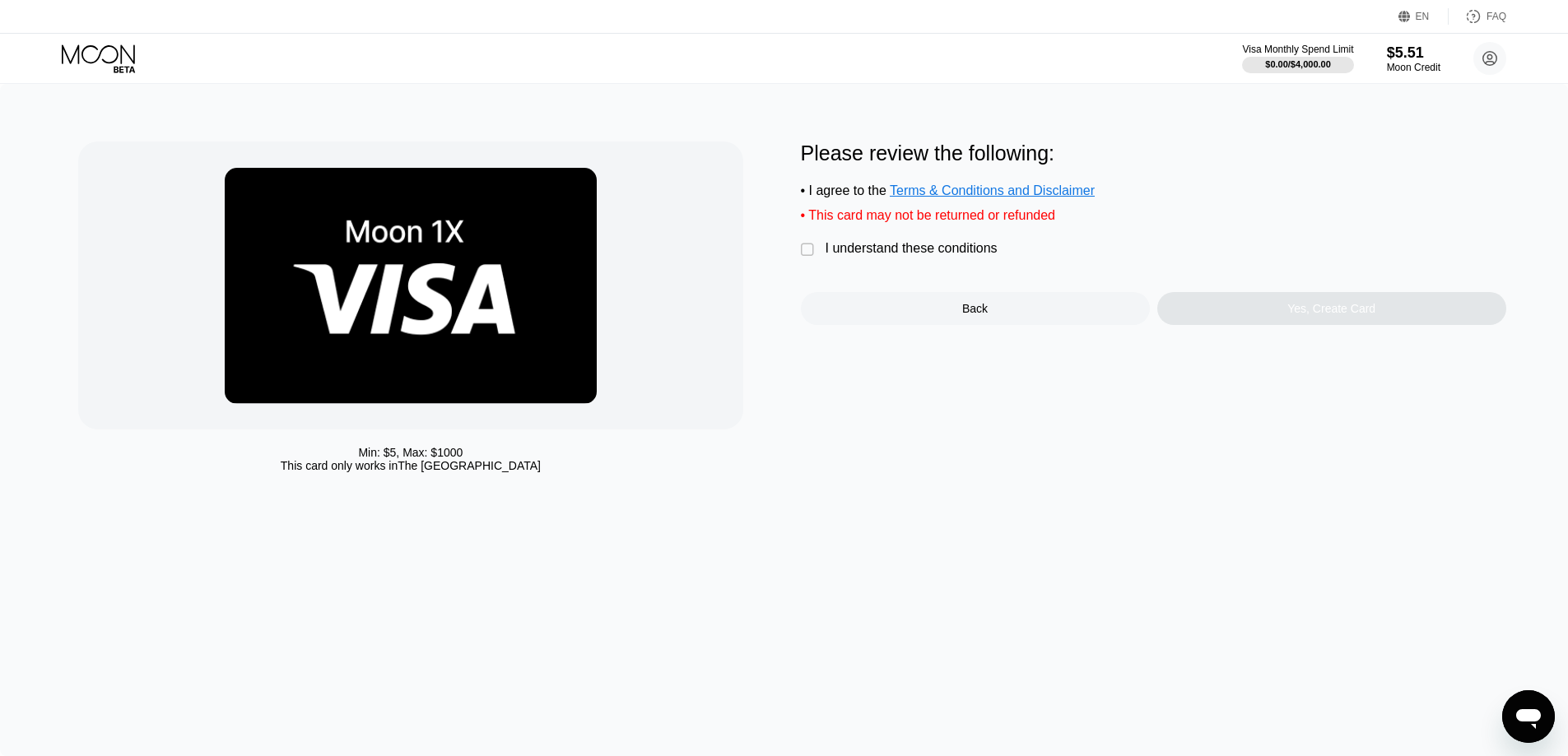
click at [809, 258] on div "" at bounding box center [809, 250] width 17 height 17
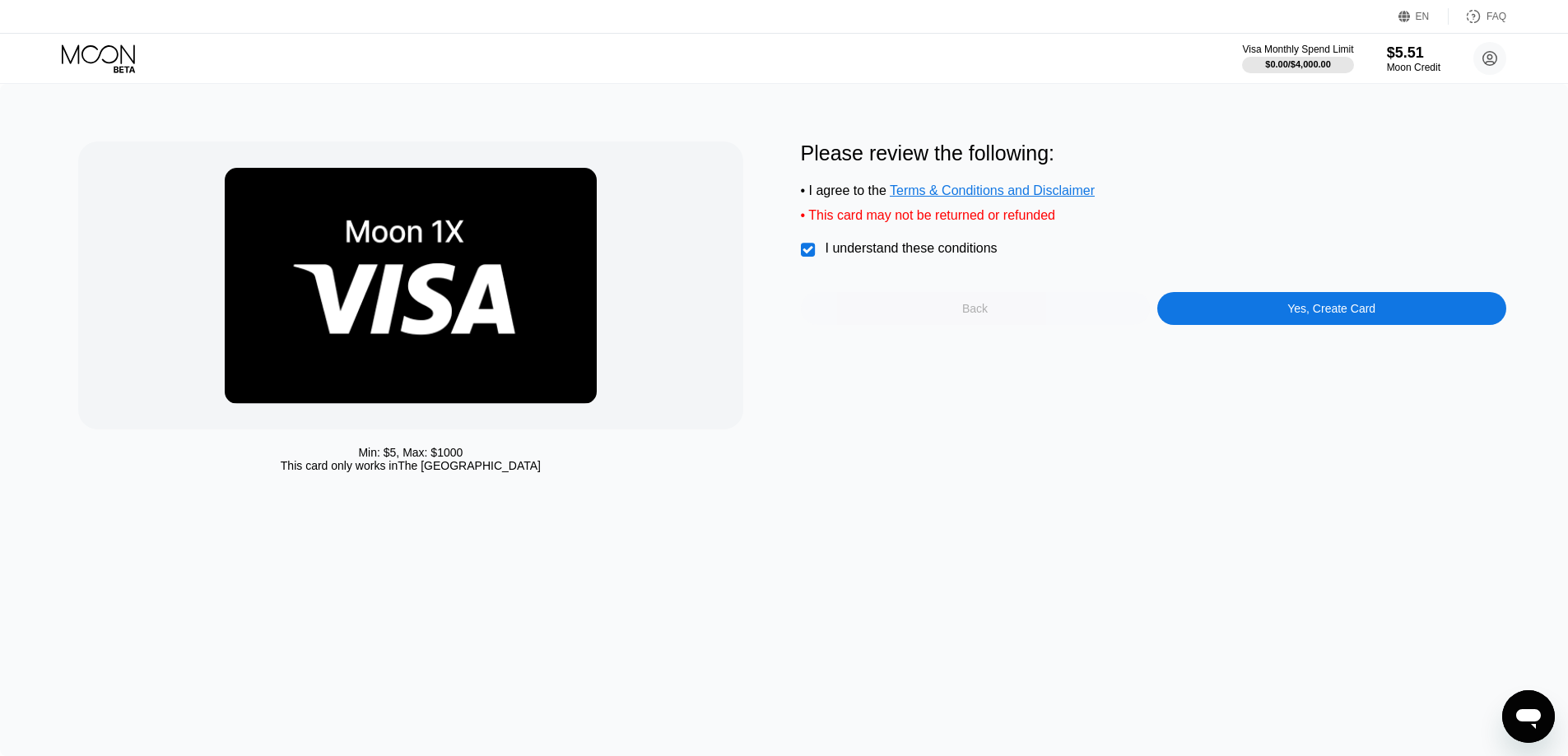
click at [980, 315] on div "Back" at bounding box center [975, 308] width 25 height 13
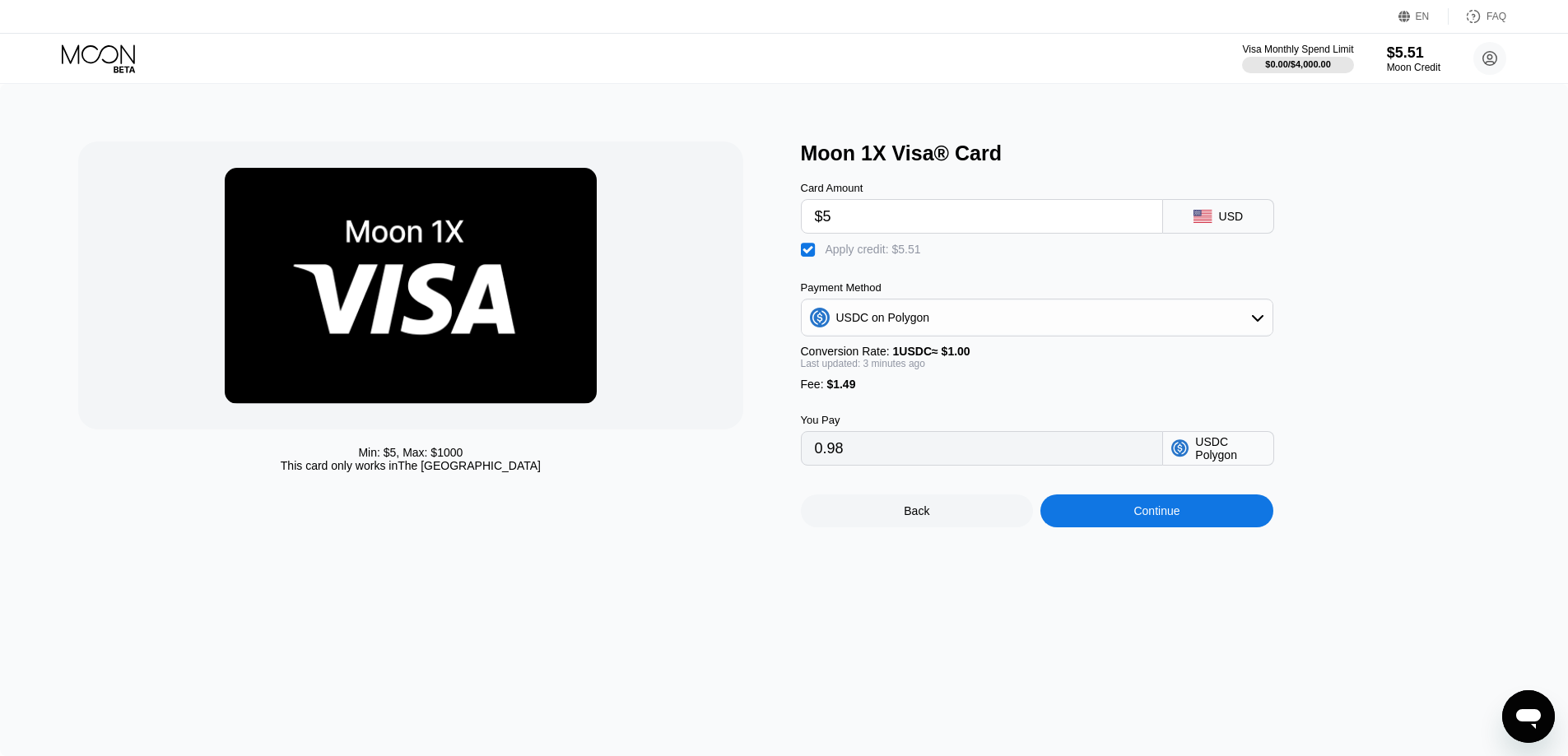
click at [898, 212] on input "$5" at bounding box center [982, 216] width 335 height 33
type input "$5.51"
type input "1.49"
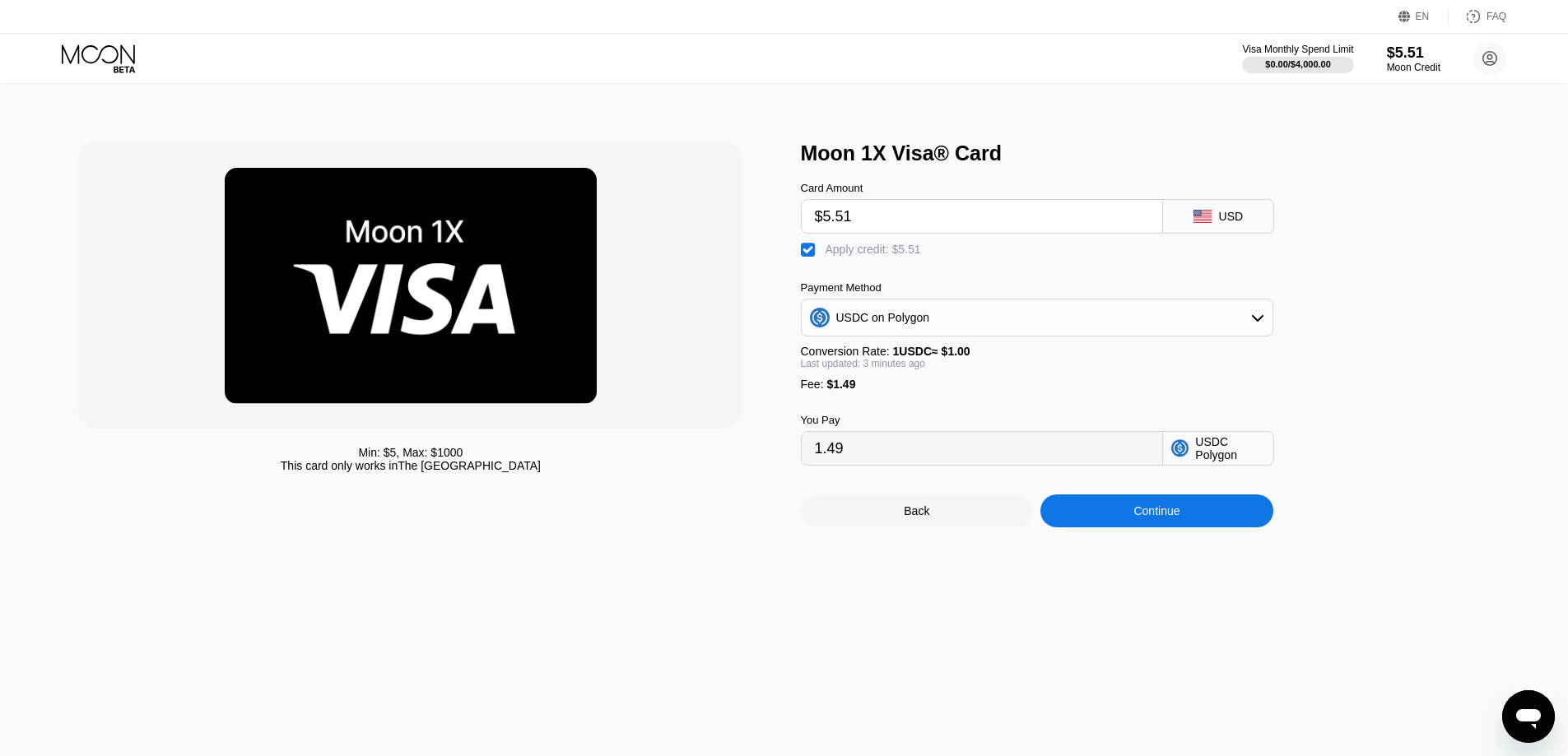
type input "$5.51"
click at [1403, 304] on div "Moon 1X Visa® Card Card Amount $5.51 USD  Apply credit: $5.51 Payment Method U…" at bounding box center [1154, 334] width 706 height 386
click at [1193, 546] on div "Min: $ 5 , Max: $ 1000 This card only works in The United States Moon 1X Visa® …" at bounding box center [784, 420] width 1568 height 672
click at [1130, 519] on div "Continue" at bounding box center [1157, 511] width 233 height 33
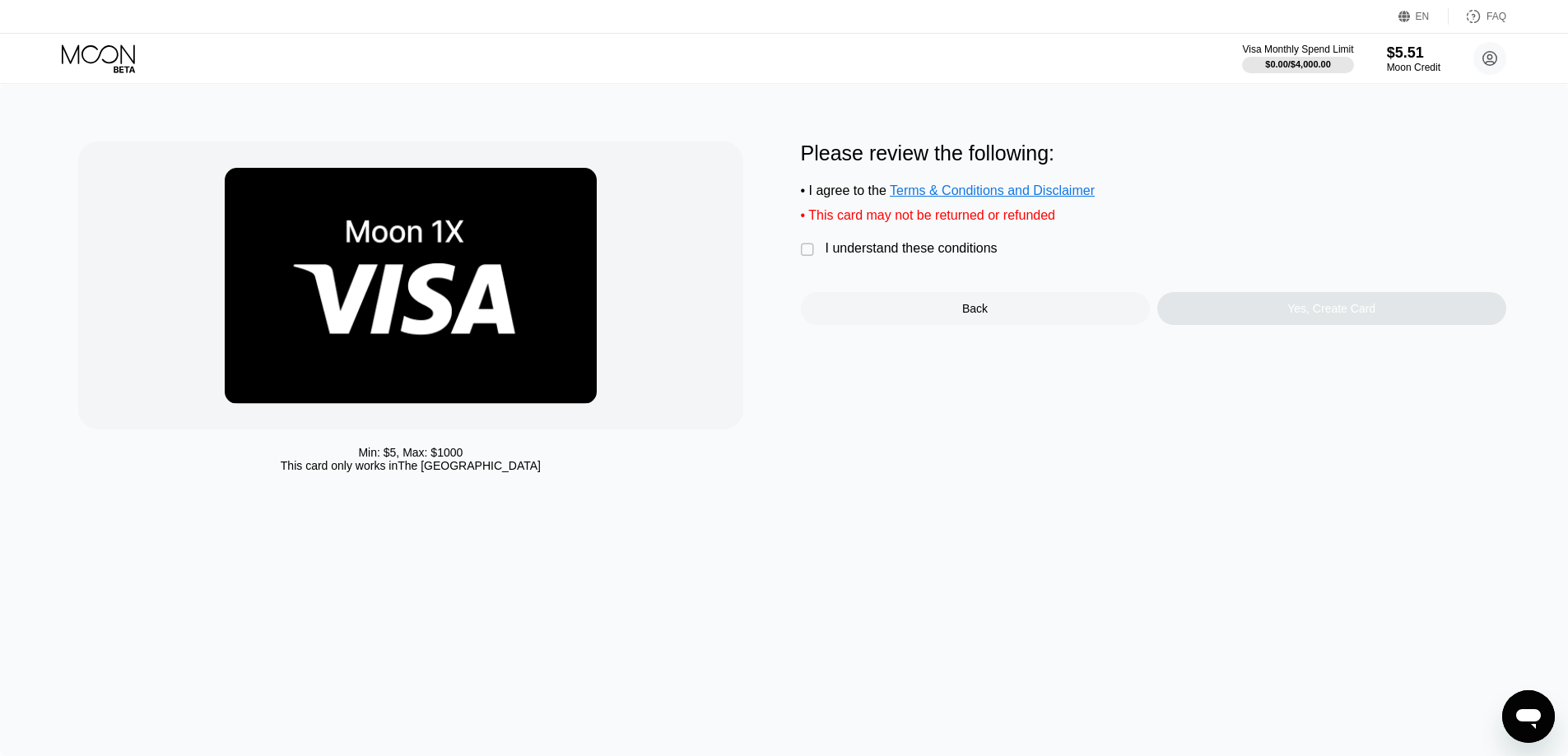
click at [1000, 315] on div "Back" at bounding box center [976, 309] width 349 height 33
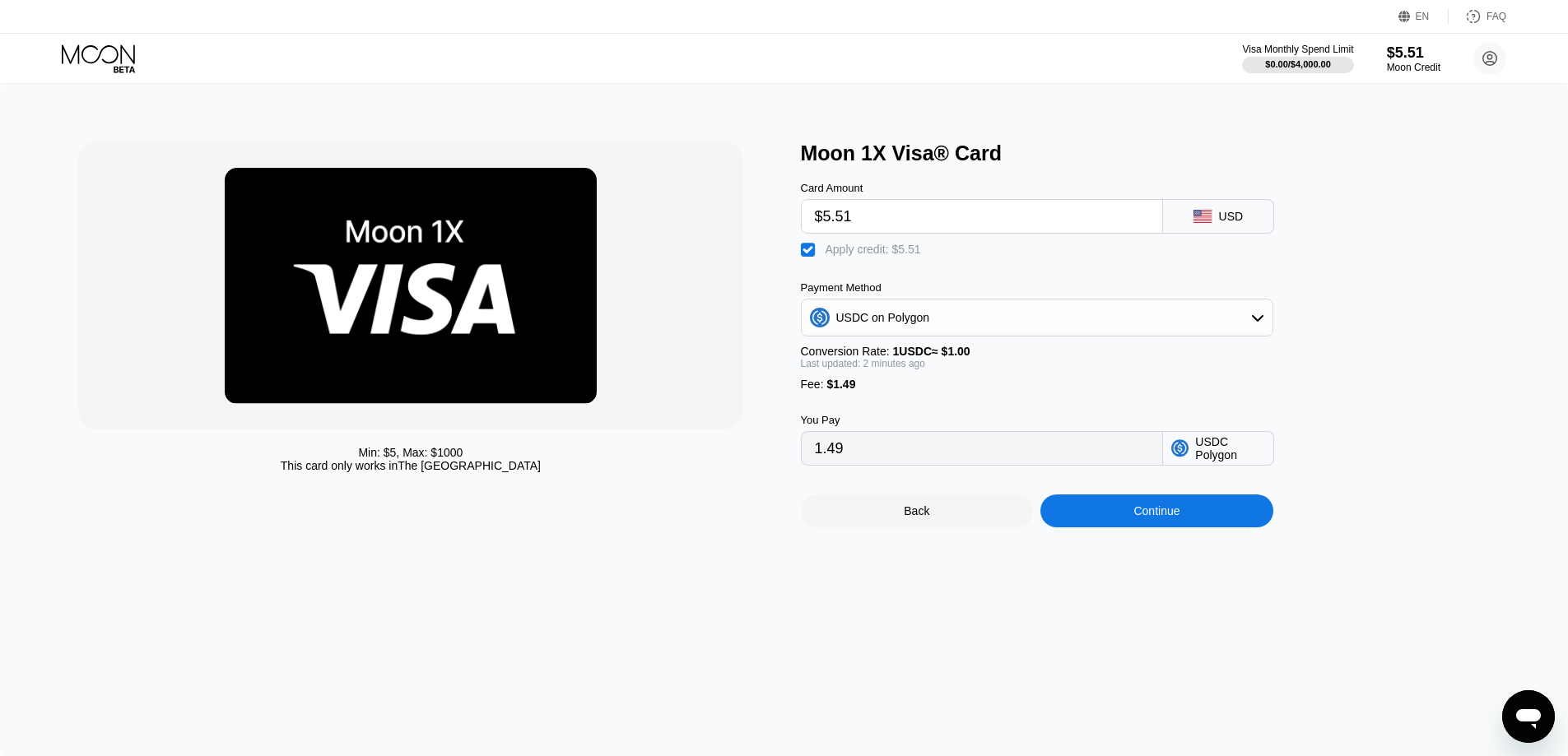
click at [1156, 518] on div "Continue" at bounding box center [1157, 511] width 46 height 13
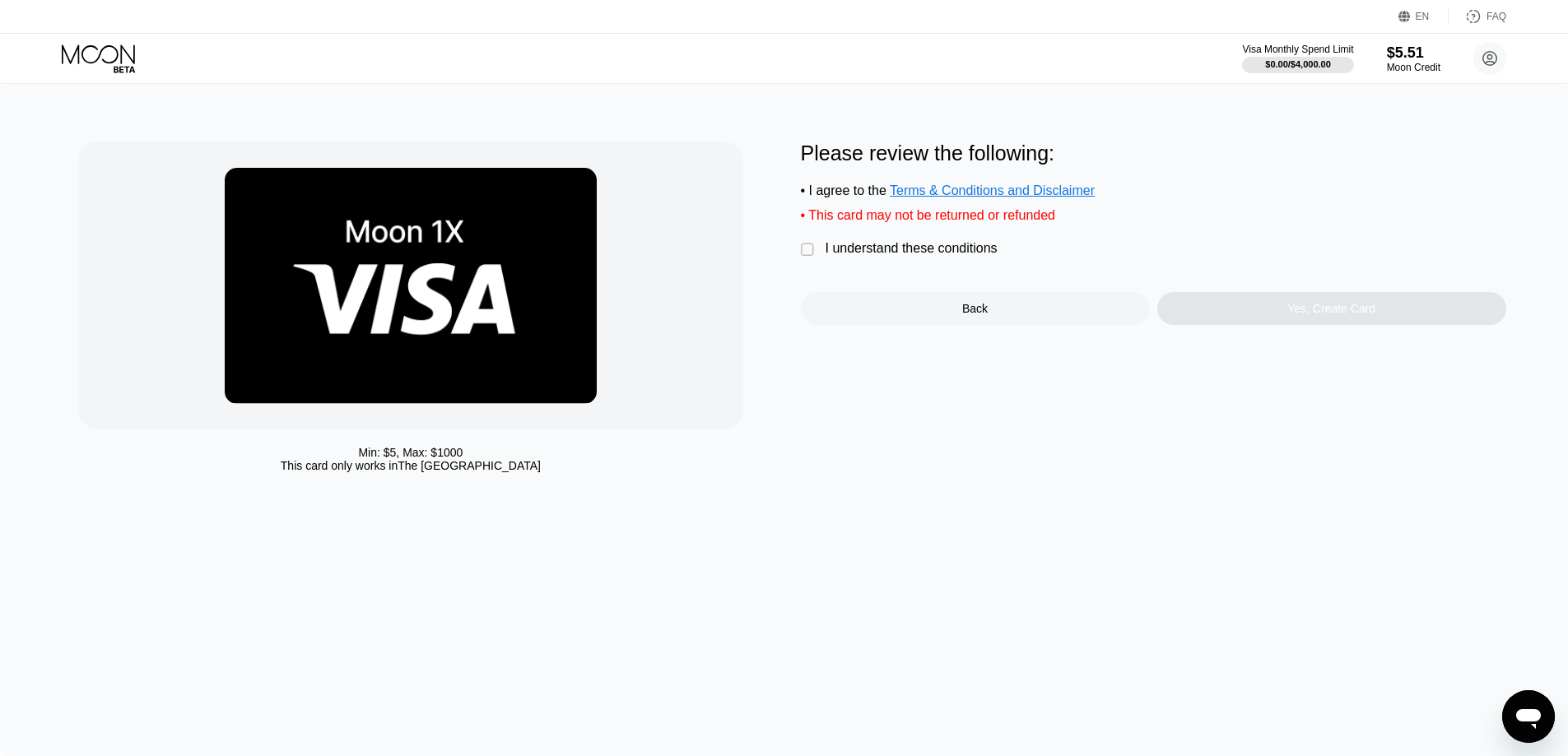
click at [874, 256] on div "I understand these conditions" at bounding box center [911, 248] width 172 height 15
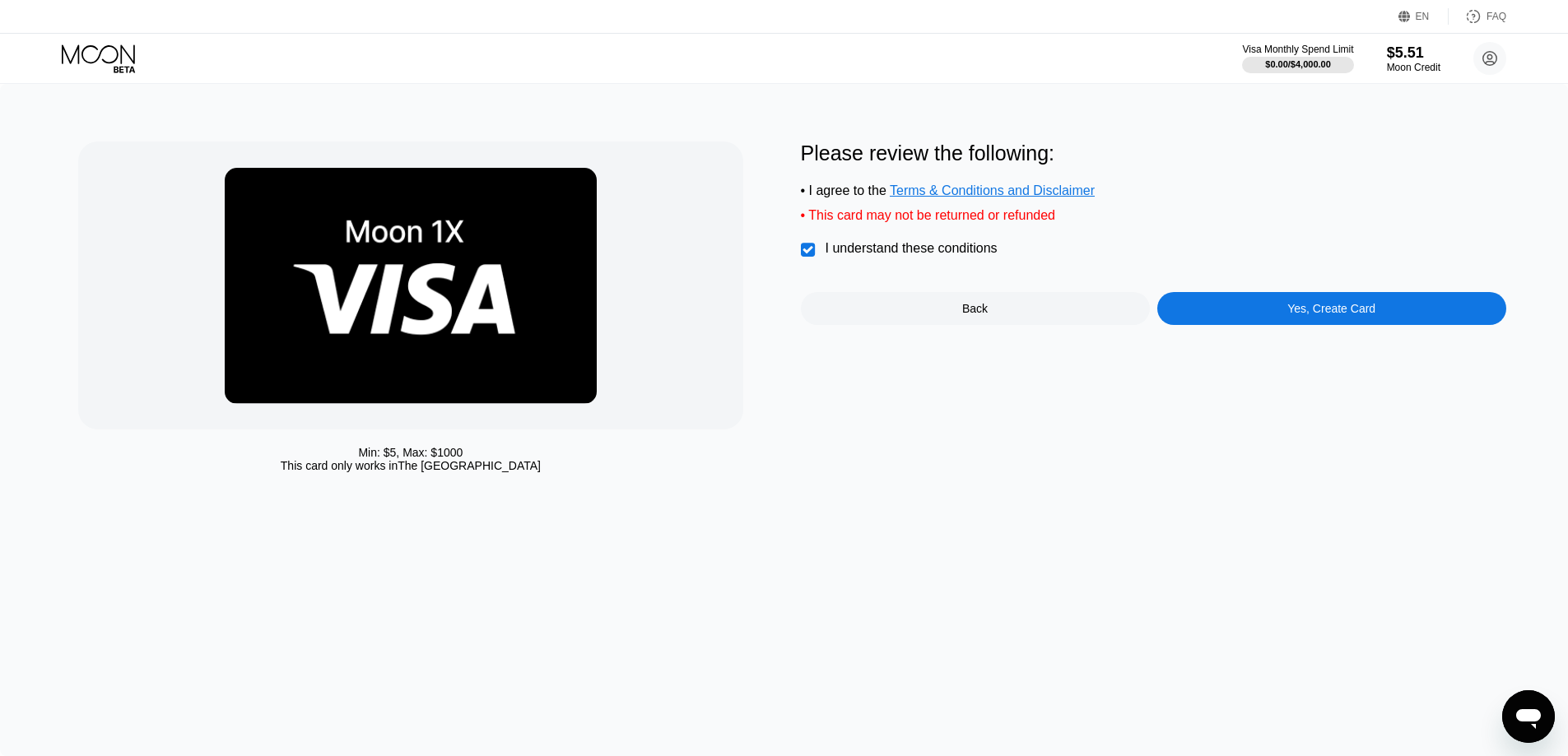
click at [1292, 305] on div "Yes, Create Card" at bounding box center [1332, 309] width 349 height 33
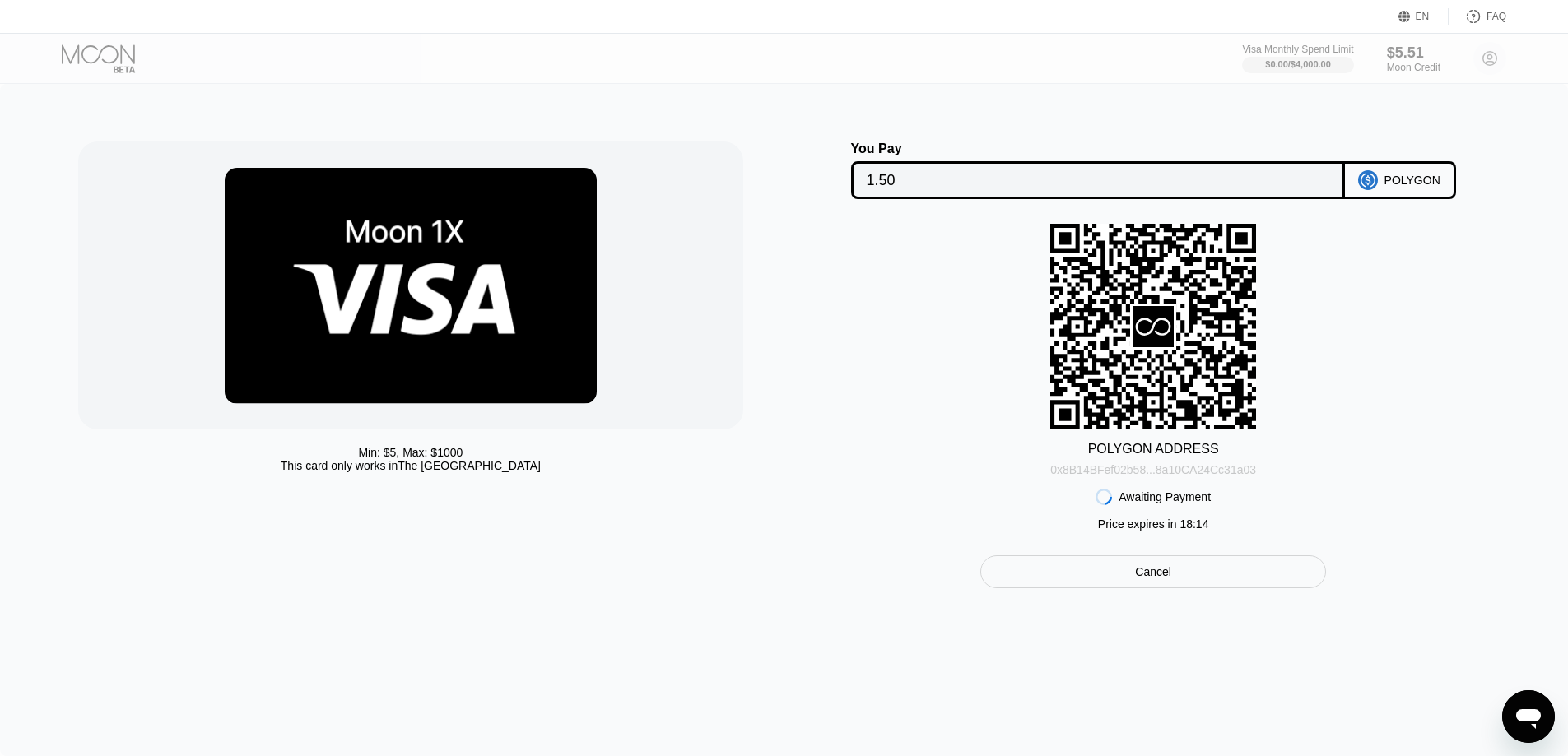
click at [1135, 468] on div "0x8B14BFef02b58...8a10CA24Cc31a03" at bounding box center [1153, 470] width 206 height 13
click at [734, 425] on div at bounding box center [411, 285] width 665 height 288
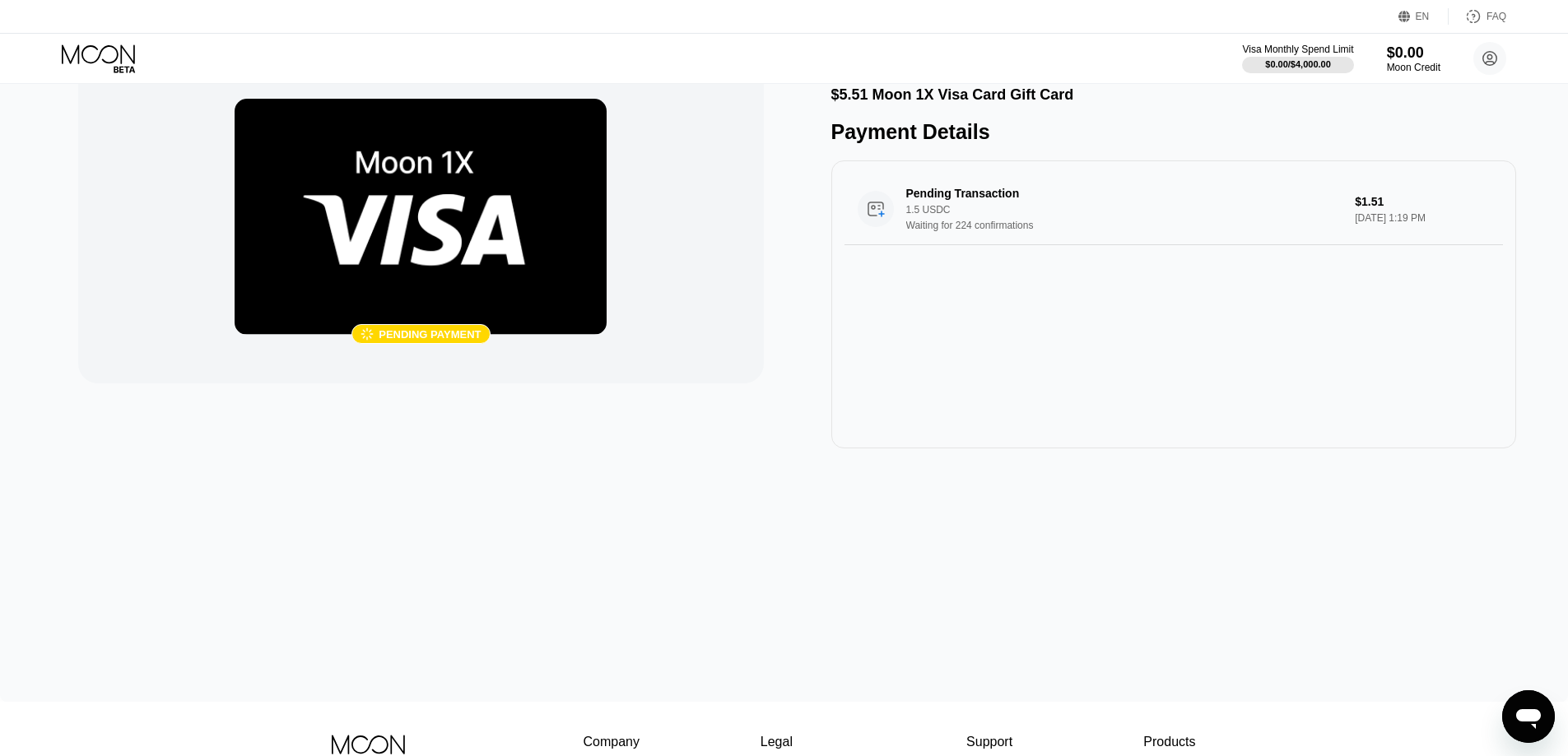
scroll to position [82, 0]
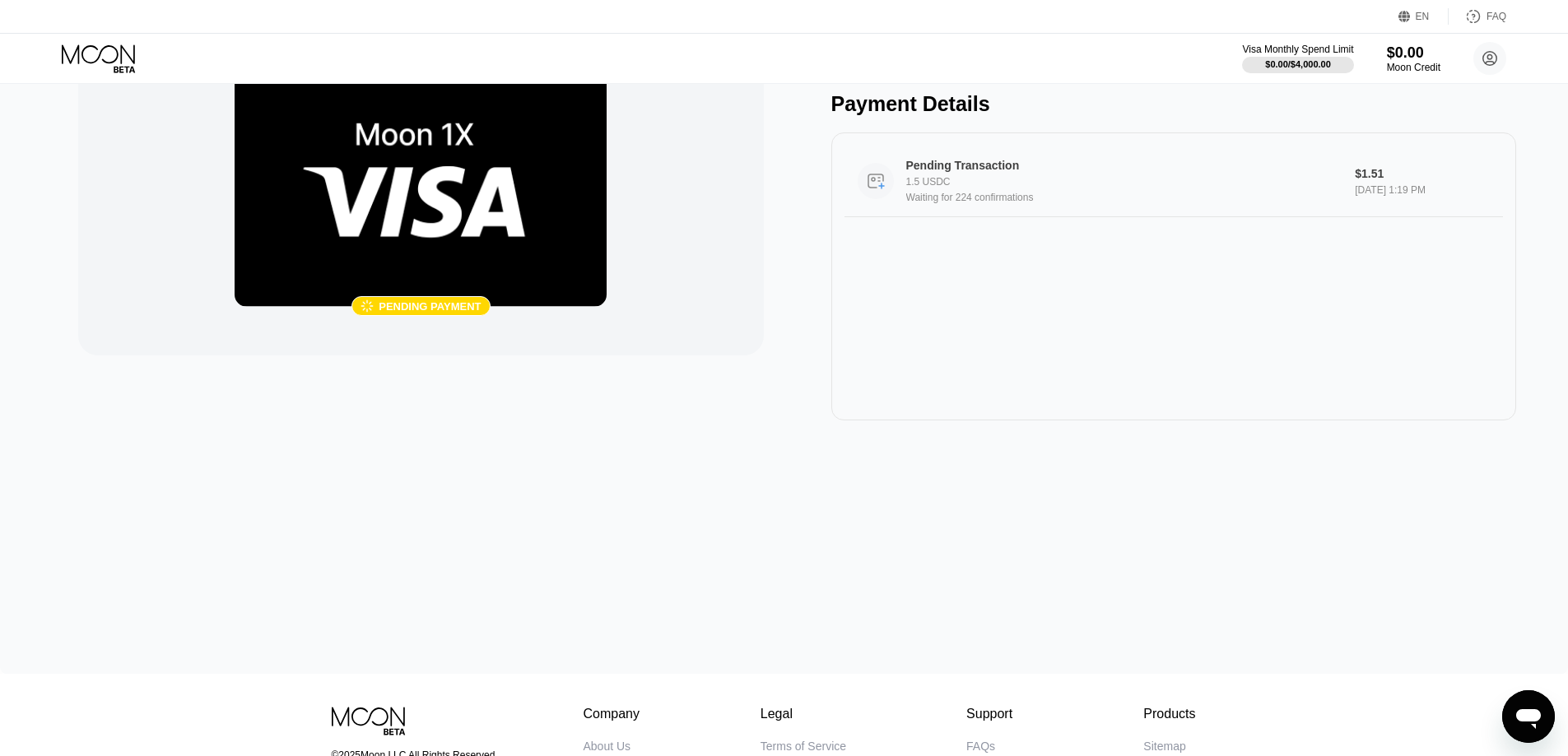
click at [1021, 203] on div "Waiting for 224 confirmations" at bounding box center [1124, 197] width 436 height 11
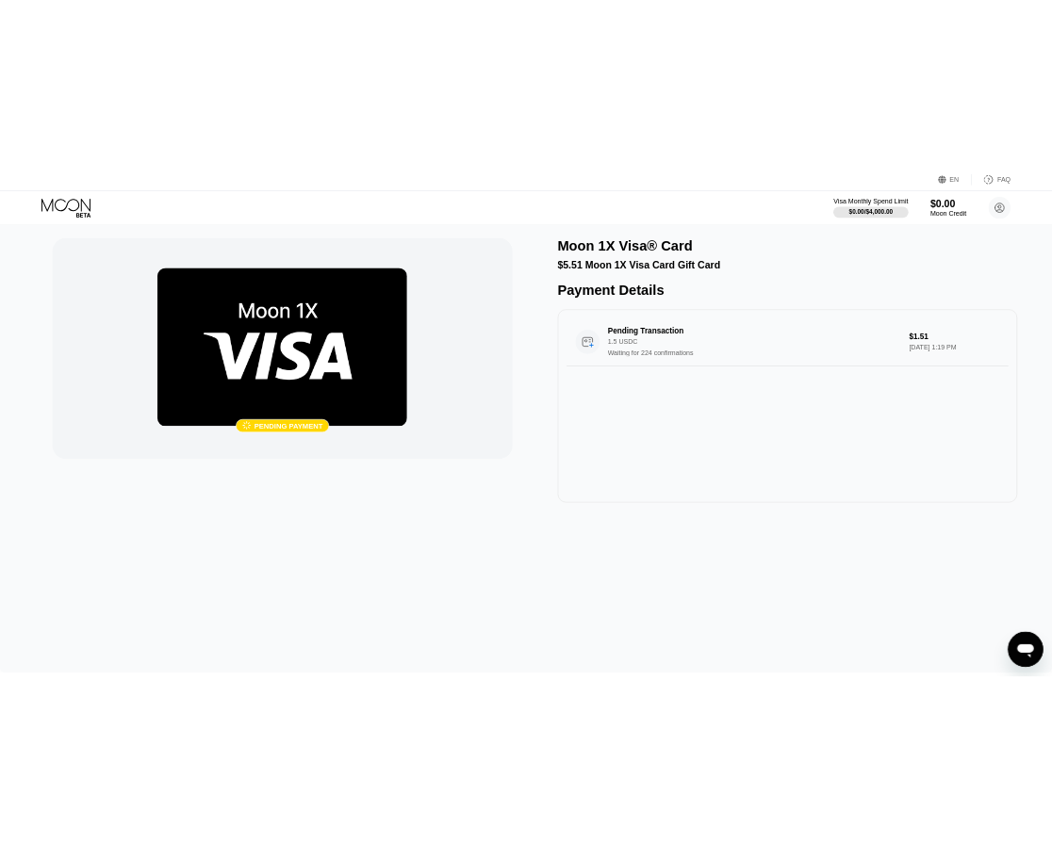
scroll to position [0, 0]
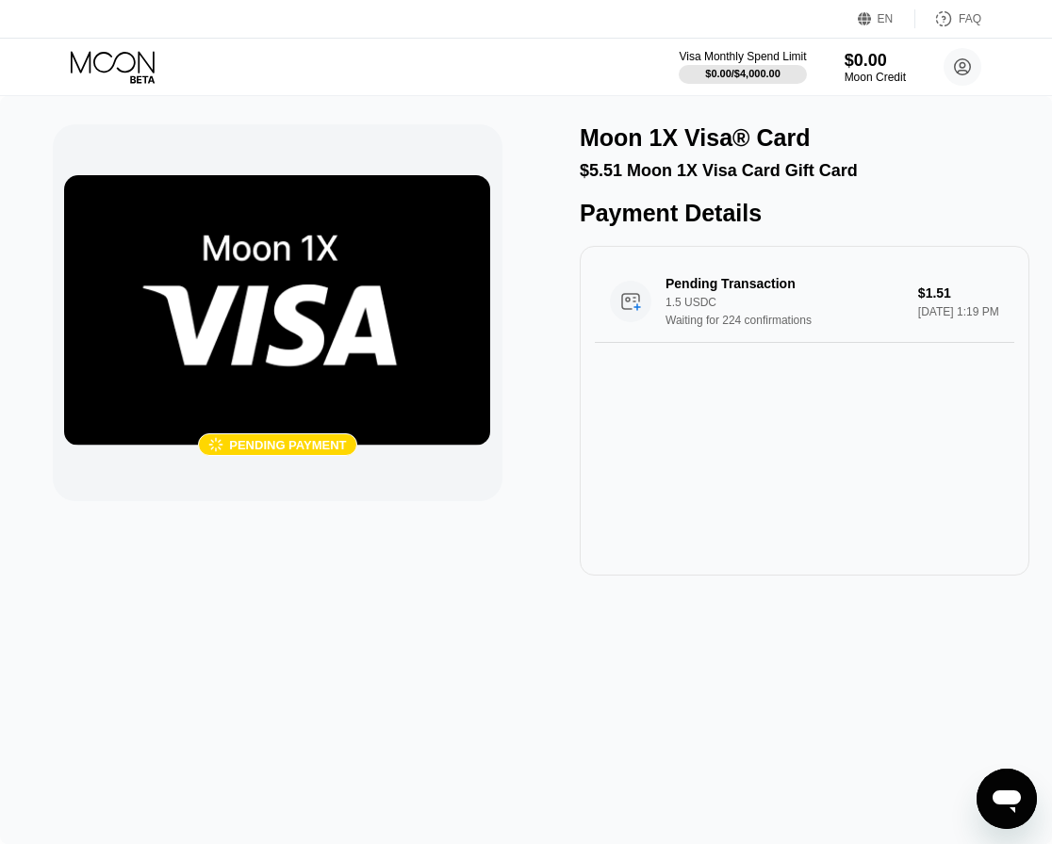
drag, startPoint x: 100, startPoint y: 59, endPoint x: 624, endPoint y: 409, distance: 629.9
click at [616, 446] on div "Pending Transaction 1.5 USDC Waiting for 224 confirmations $1.51 Sep 19, 2025 1…" at bounding box center [805, 411] width 450 height 330
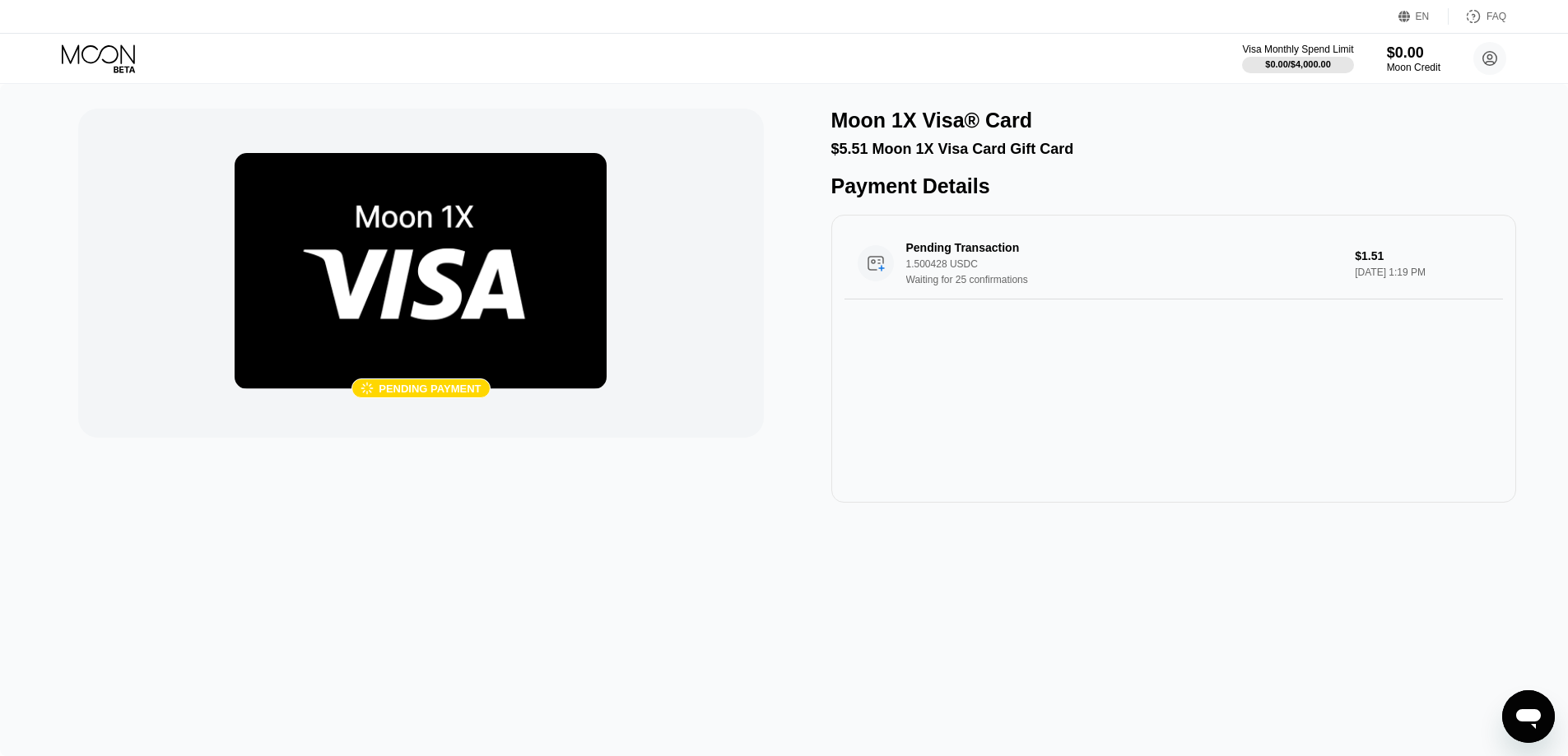
drag, startPoint x: 131, startPoint y: 46, endPoint x: 102, endPoint y: 63, distance: 33.6
drag, startPoint x: 102, startPoint y: 63, endPoint x: 86, endPoint y: 38, distance: 29.7
drag, startPoint x: 86, startPoint y: 38, endPoint x: 65, endPoint y: 57, distance: 28.3
drag, startPoint x: 65, startPoint y: 57, endPoint x: 1290, endPoint y: 59, distance: 1225.0
drag, startPoint x: 1290, startPoint y: 59, endPoint x: 1140, endPoint y: 319, distance: 300.2
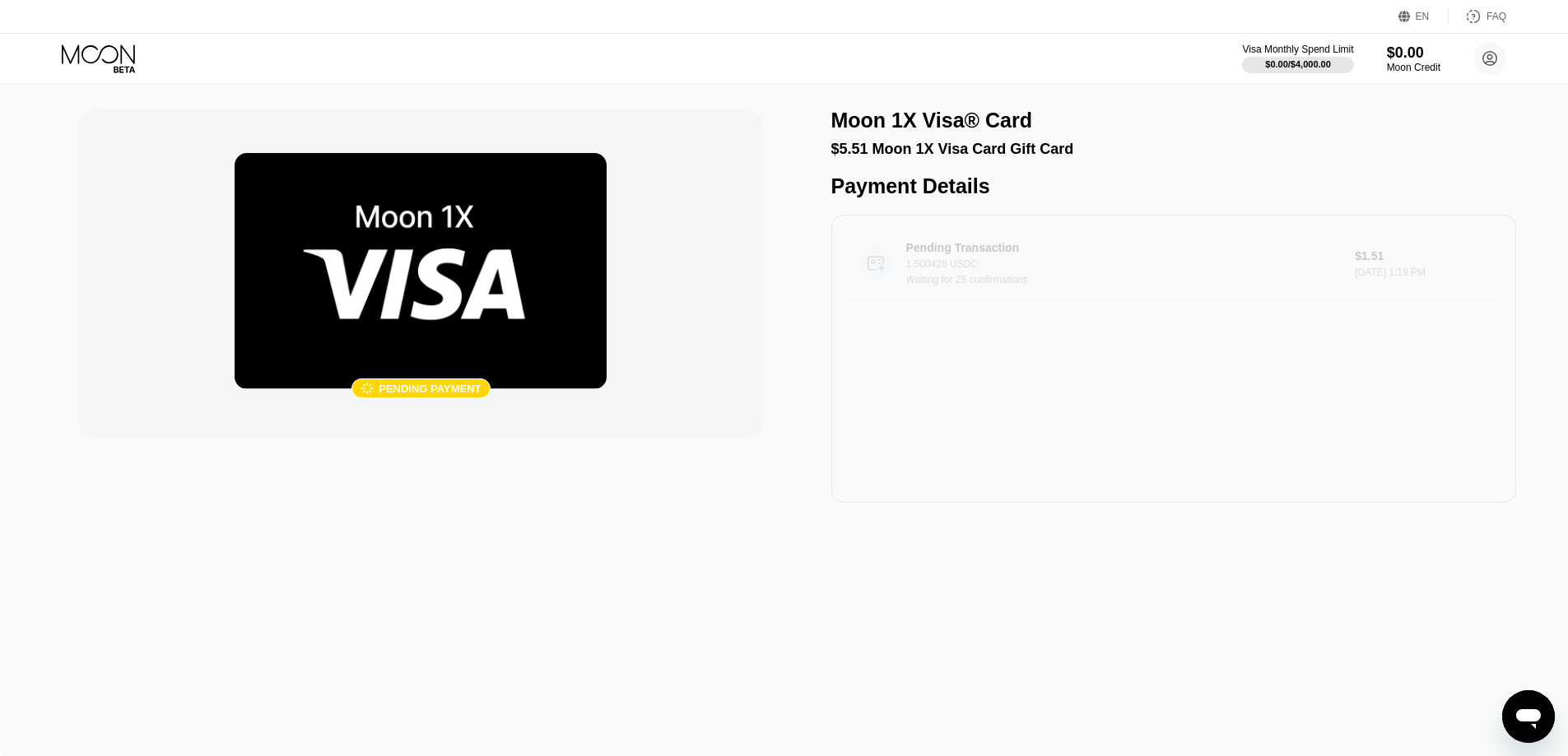
click at [930, 319] on div "Pending Transaction 1.500428 USDC Waiting for 25 confirmations $1.51 Sep 19, 20…" at bounding box center [1174, 359] width 685 height 288
click at [930, 285] on div "Waiting for 25 confirmations" at bounding box center [1124, 279] width 436 height 11
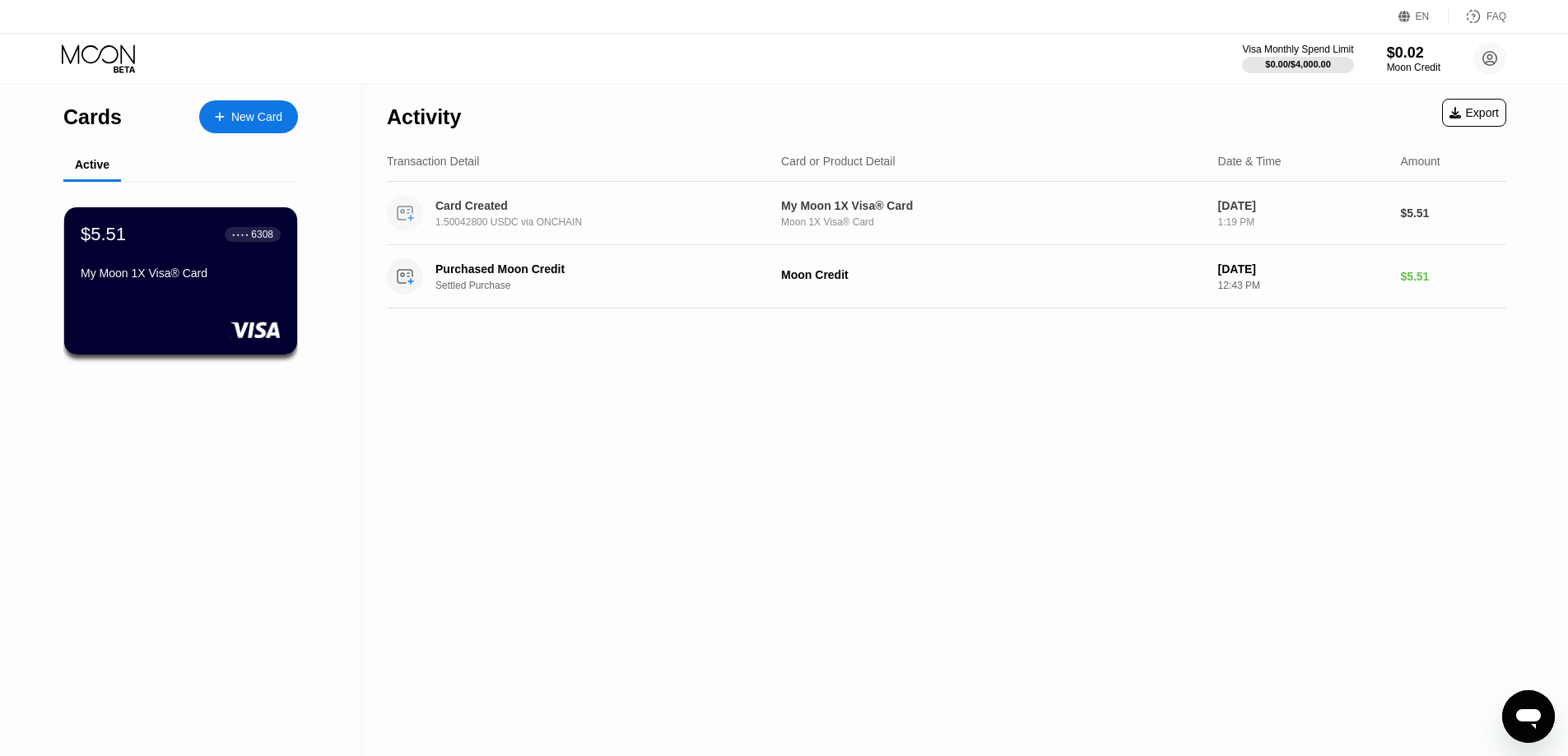
click at [455, 209] on div "Card Created" at bounding box center [596, 205] width 320 height 13
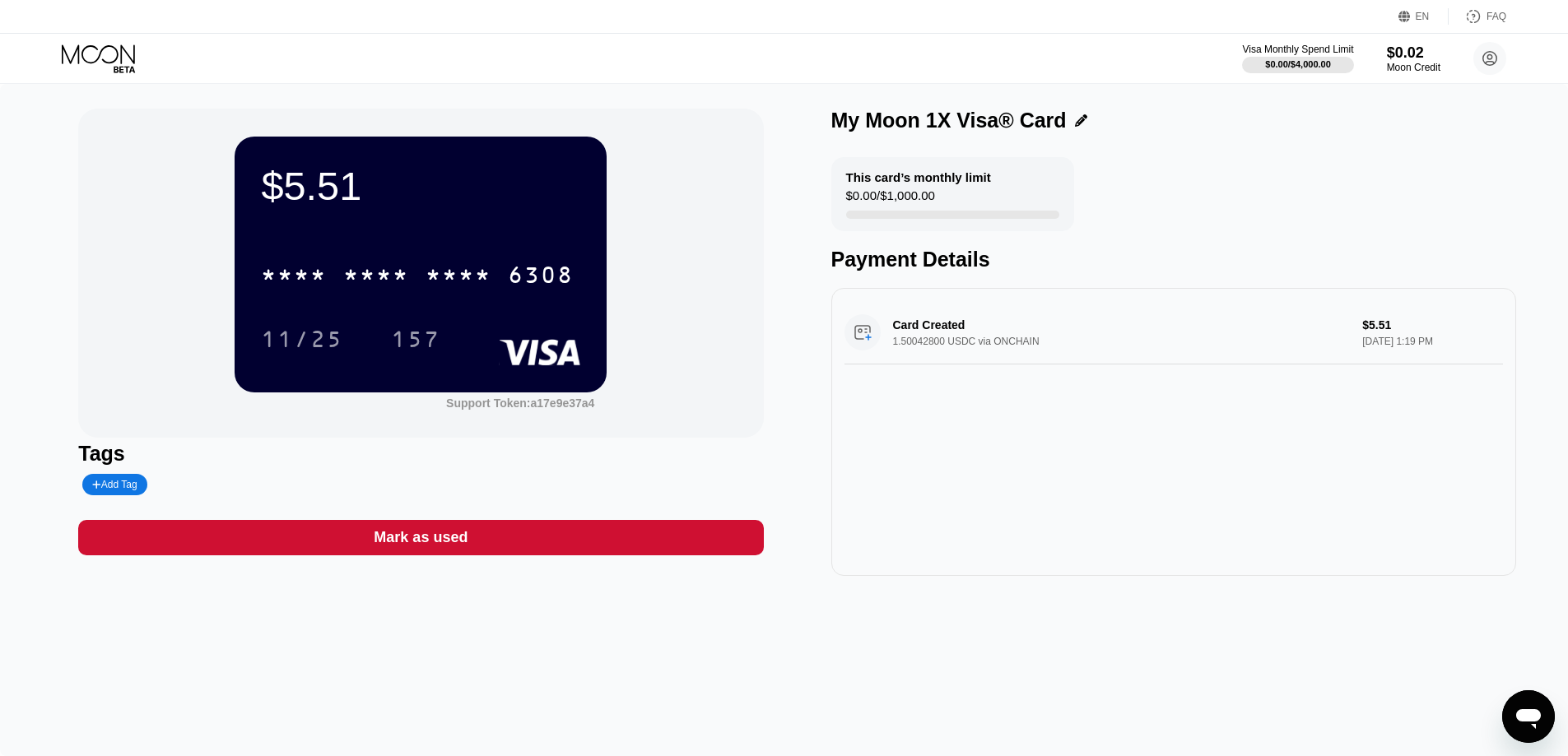
click at [1075, 126] on icon at bounding box center [1081, 120] width 12 height 12
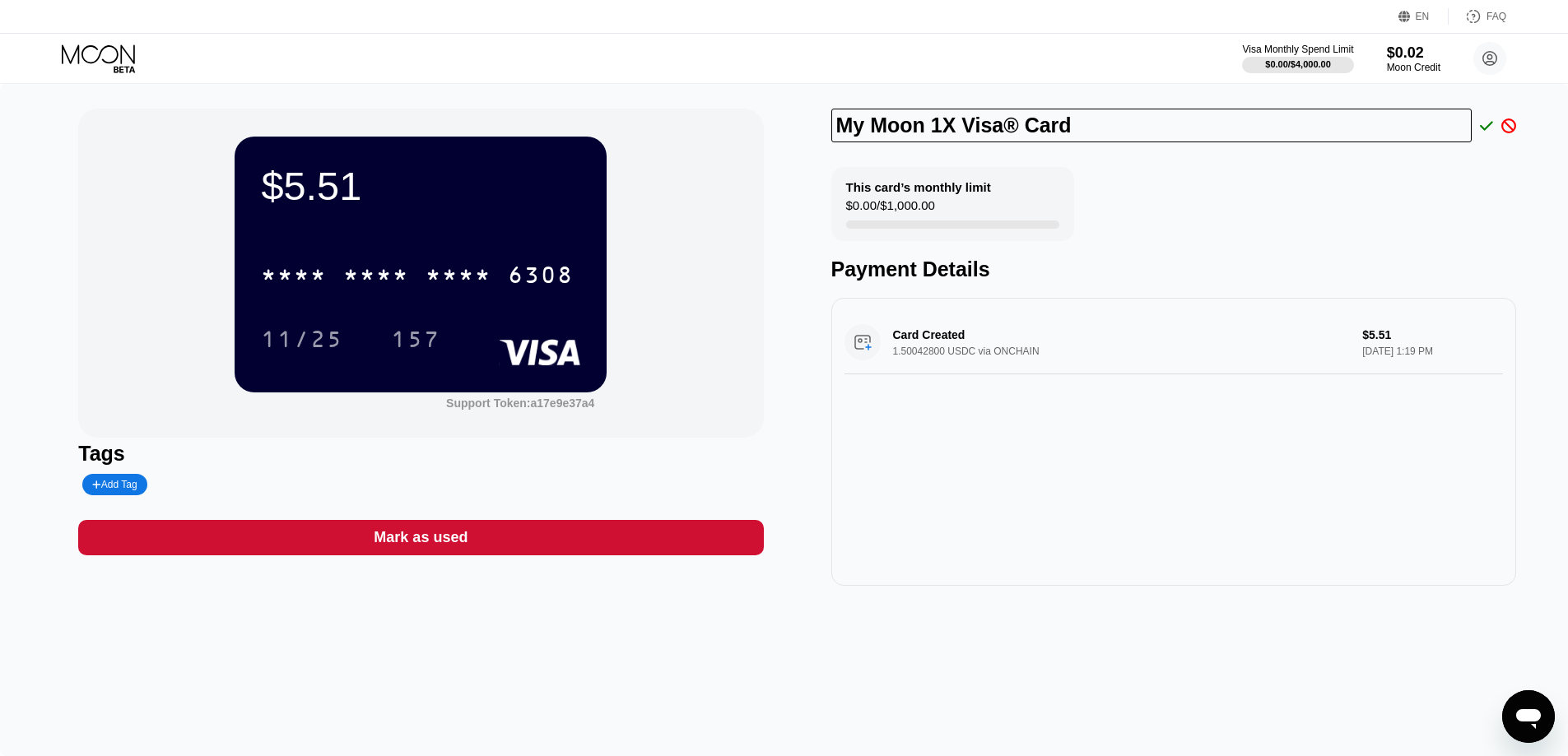
click at [1479, 126] on div at bounding box center [1482, 126] width 22 height 15
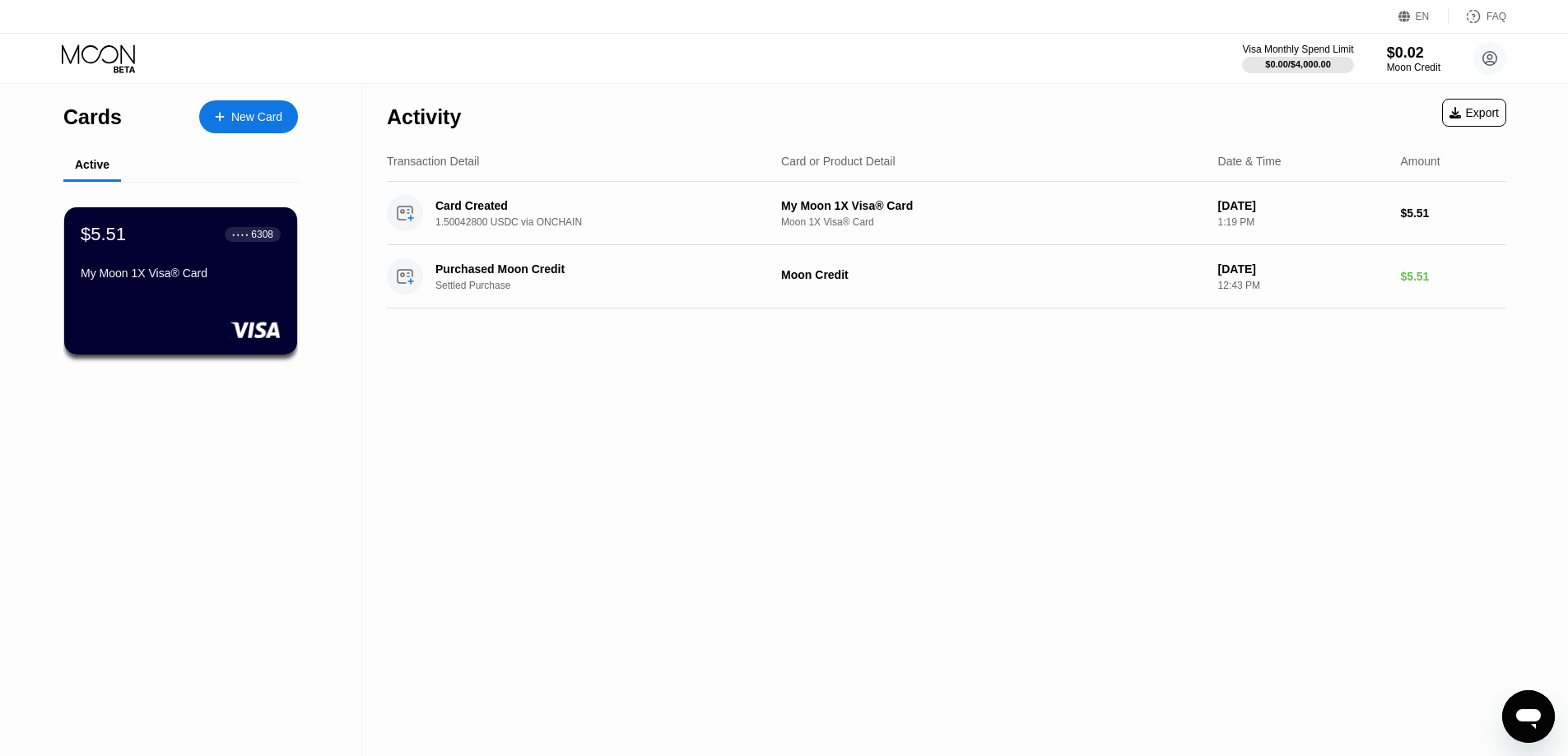
click at [565, 474] on div "Activity Export Transaction Detail Card or Product Detail Date & Time Amount Ca…" at bounding box center [947, 420] width 1169 height 672
click at [126, 243] on div "$5.51 ● ● ● ● 6308" at bounding box center [180, 233] width 202 height 22
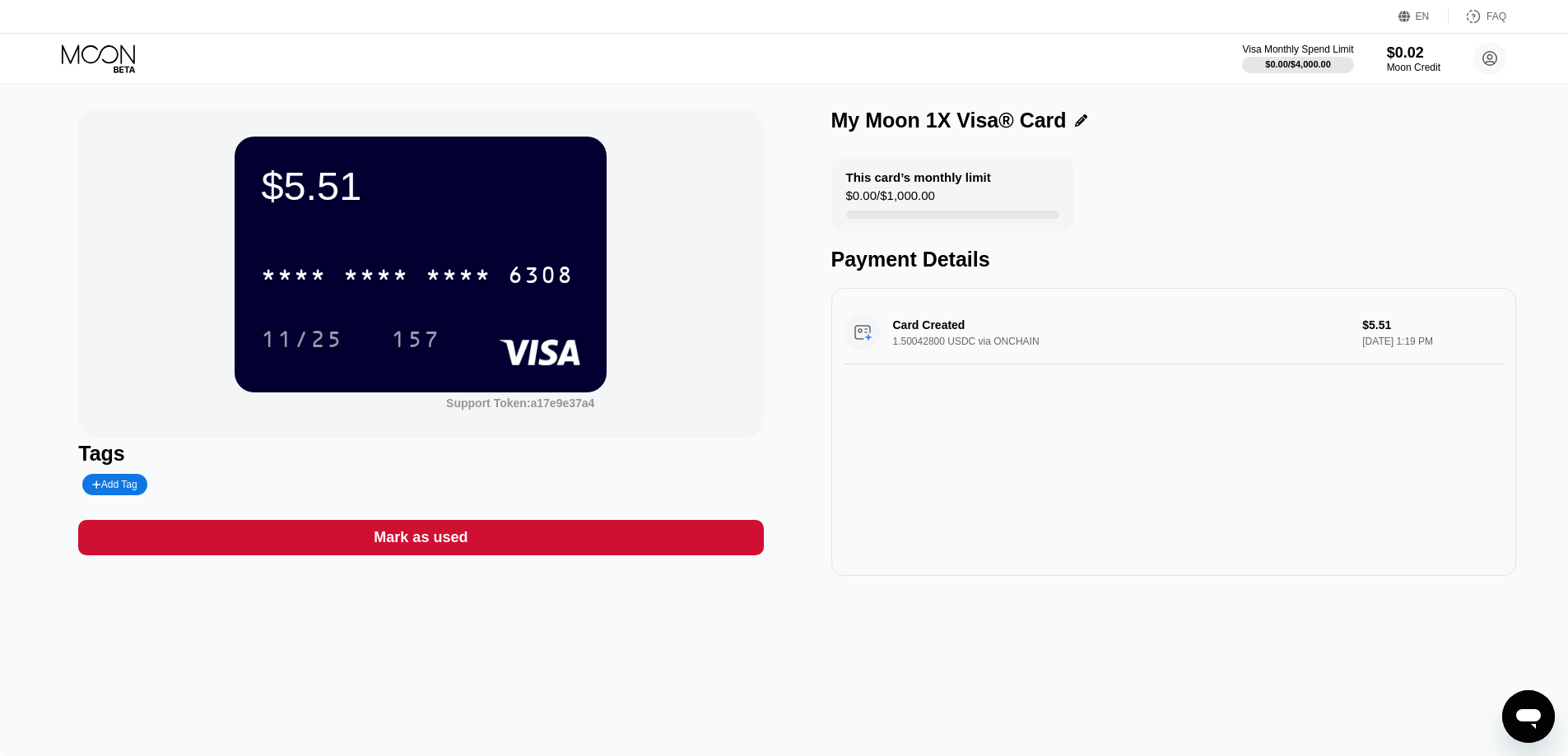
click at [1110, 591] on div "$5.51 * * * * * * * * * * * * 6308 11/25 157 Support Token: a17e9e37a4 Tags Add…" at bounding box center [784, 420] width 1568 height 672
click at [1500, 60] on circle at bounding box center [1490, 58] width 33 height 33
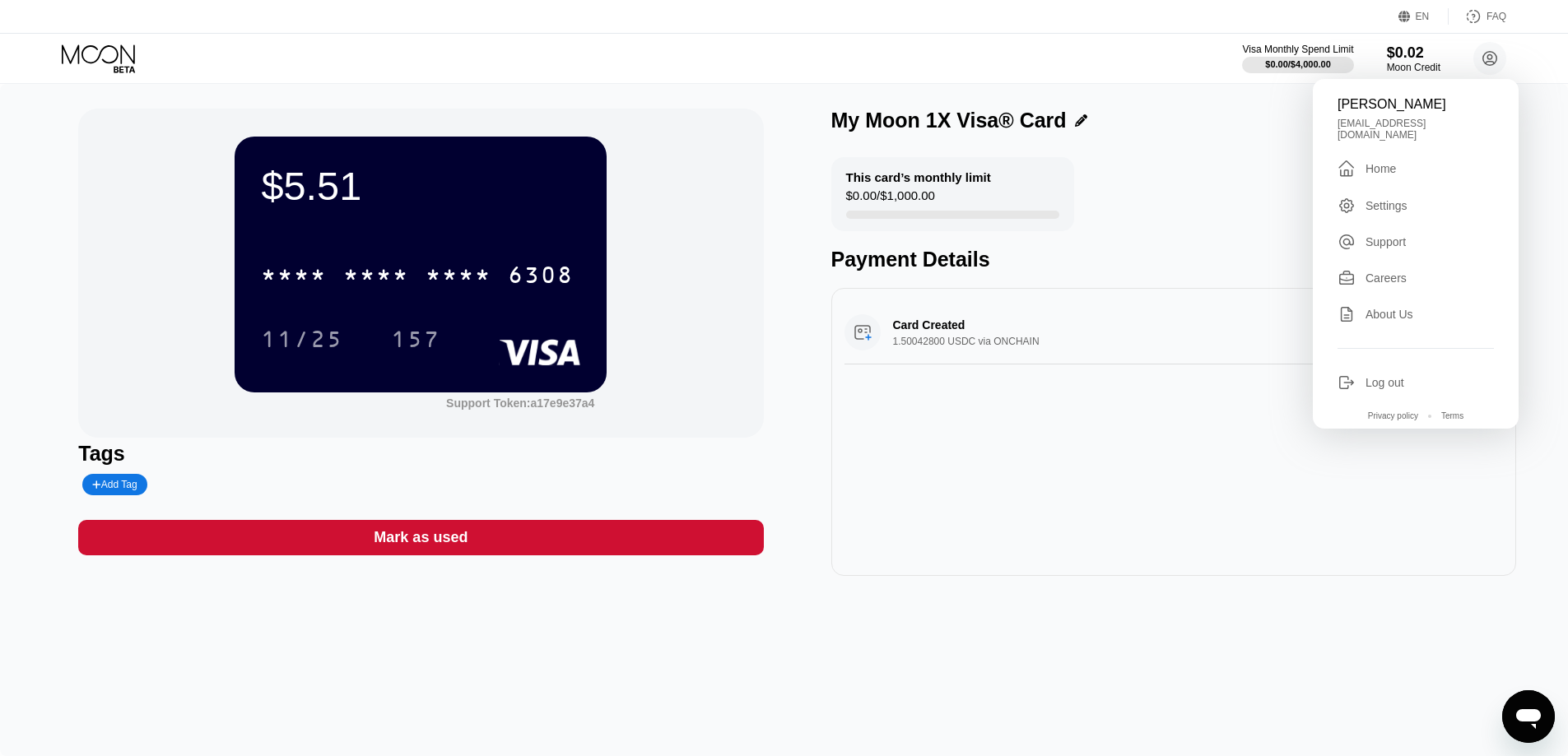
click at [1457, 162] on div " Home" at bounding box center [1415, 168] width 156 height 20
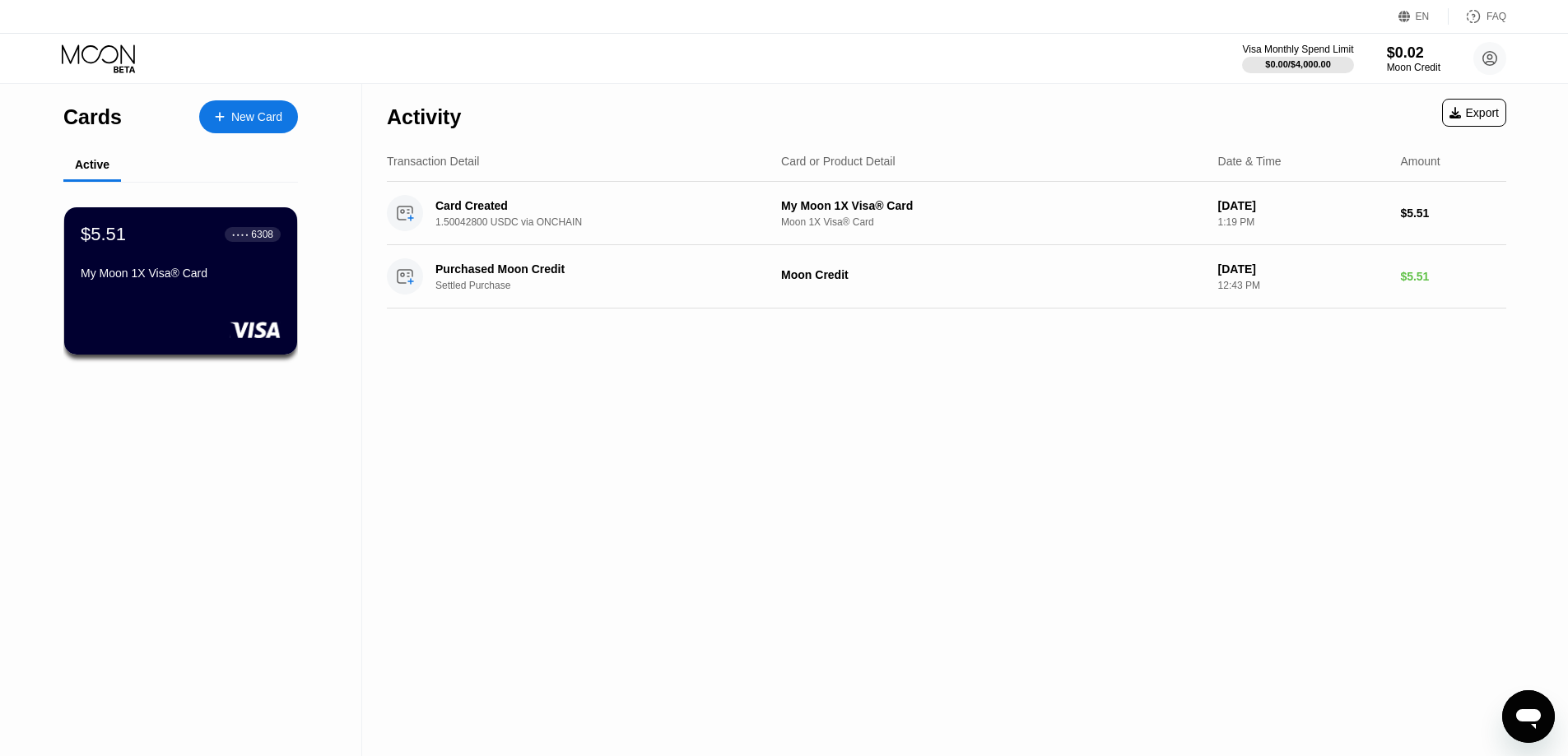
click at [258, 110] on div "New Card" at bounding box center [257, 117] width 51 height 14
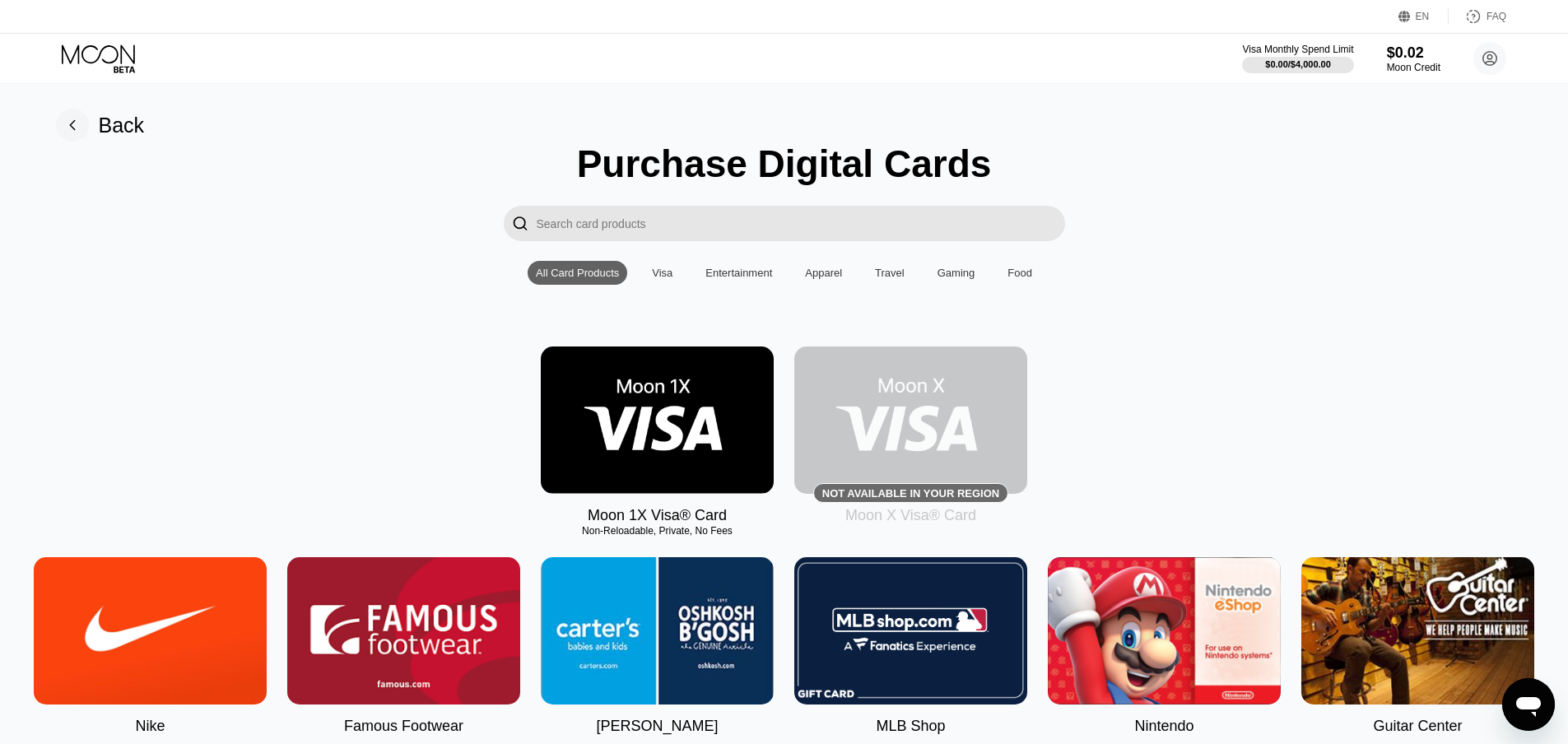
click at [711, 434] on img at bounding box center [657, 420] width 233 height 148
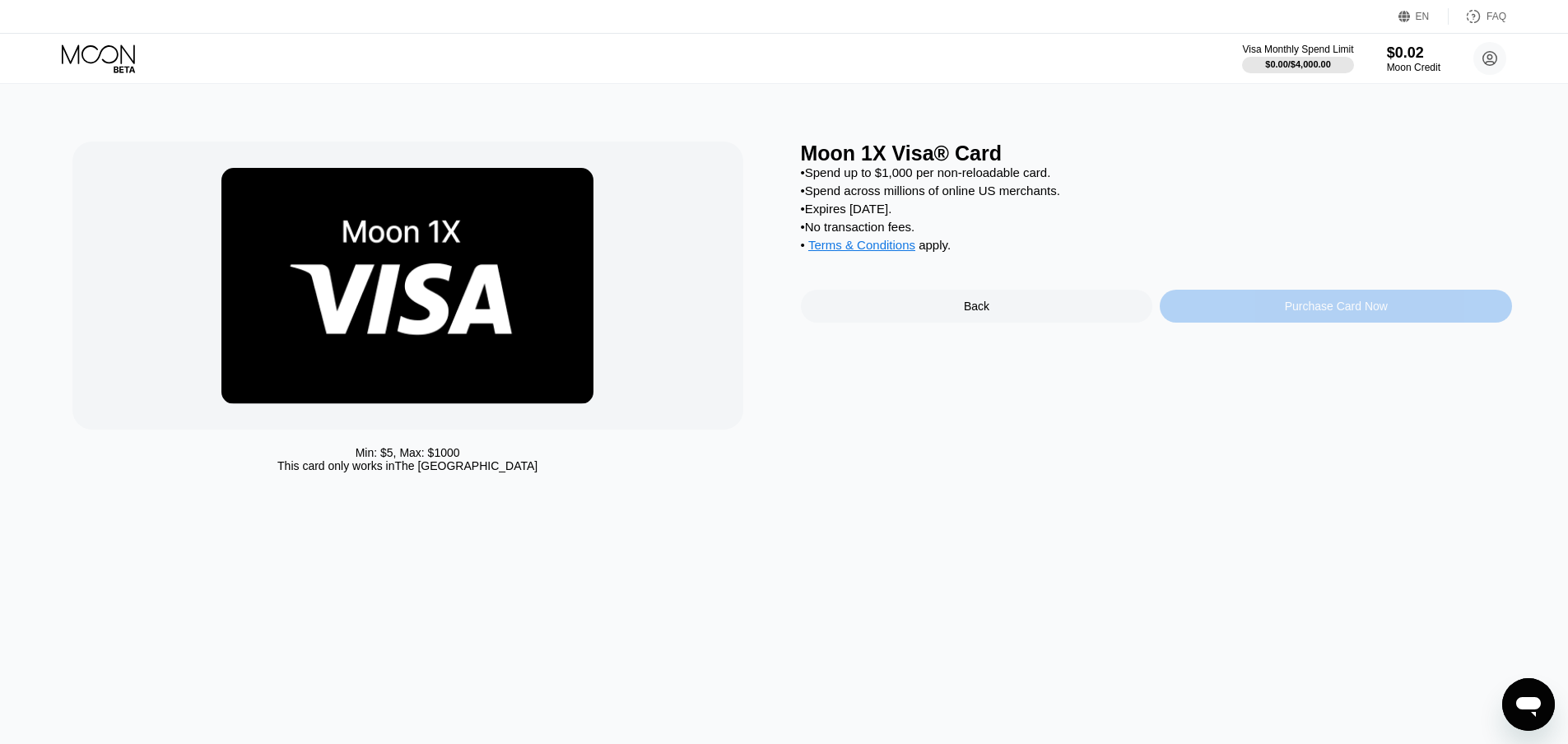
click at [1285, 313] on div "Purchase Card Now" at bounding box center [1337, 306] width 103 height 13
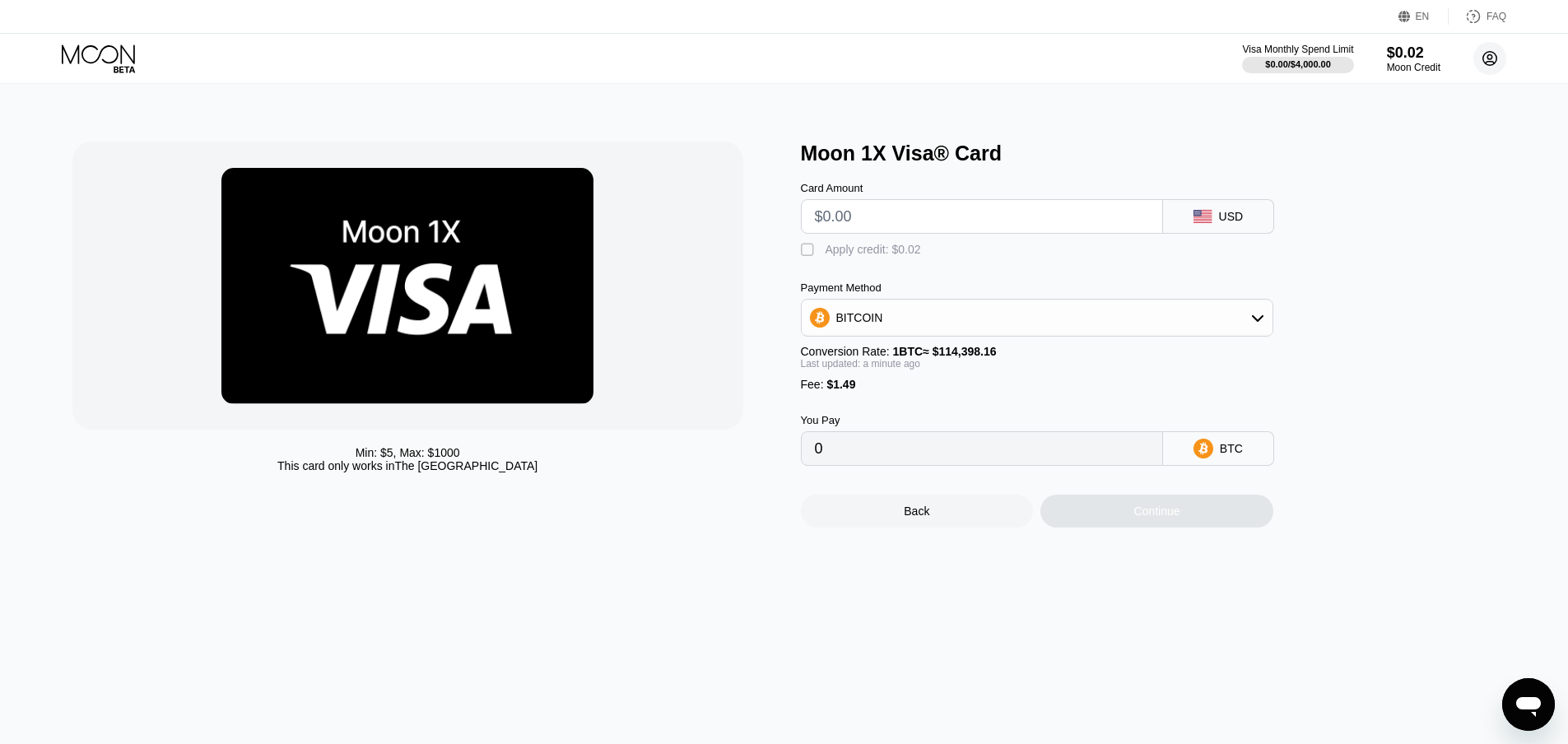
click at [1498, 51] on circle at bounding box center [1490, 59] width 33 height 33
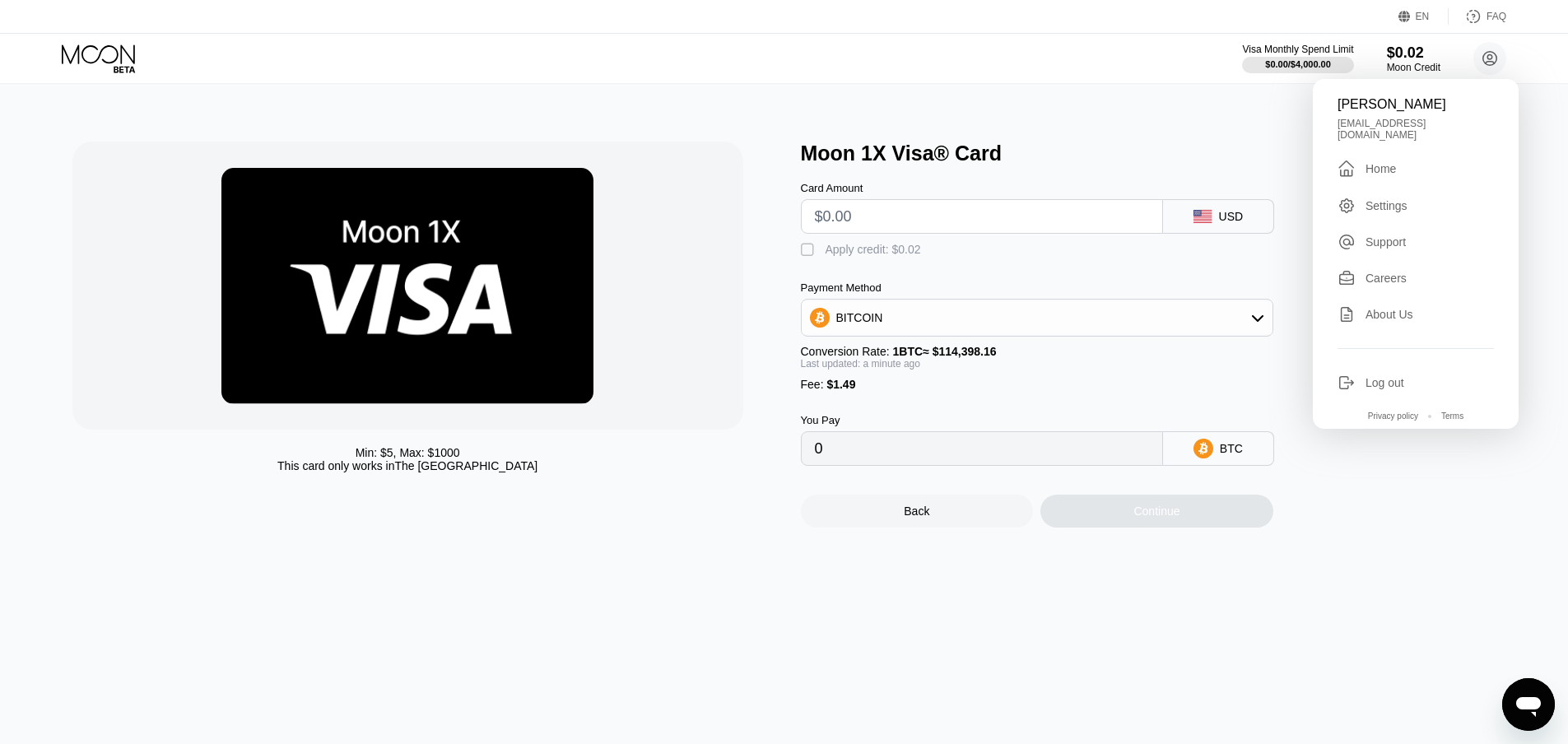
click at [1400, 166] on div " Home" at bounding box center [1415, 169] width 156 height 20
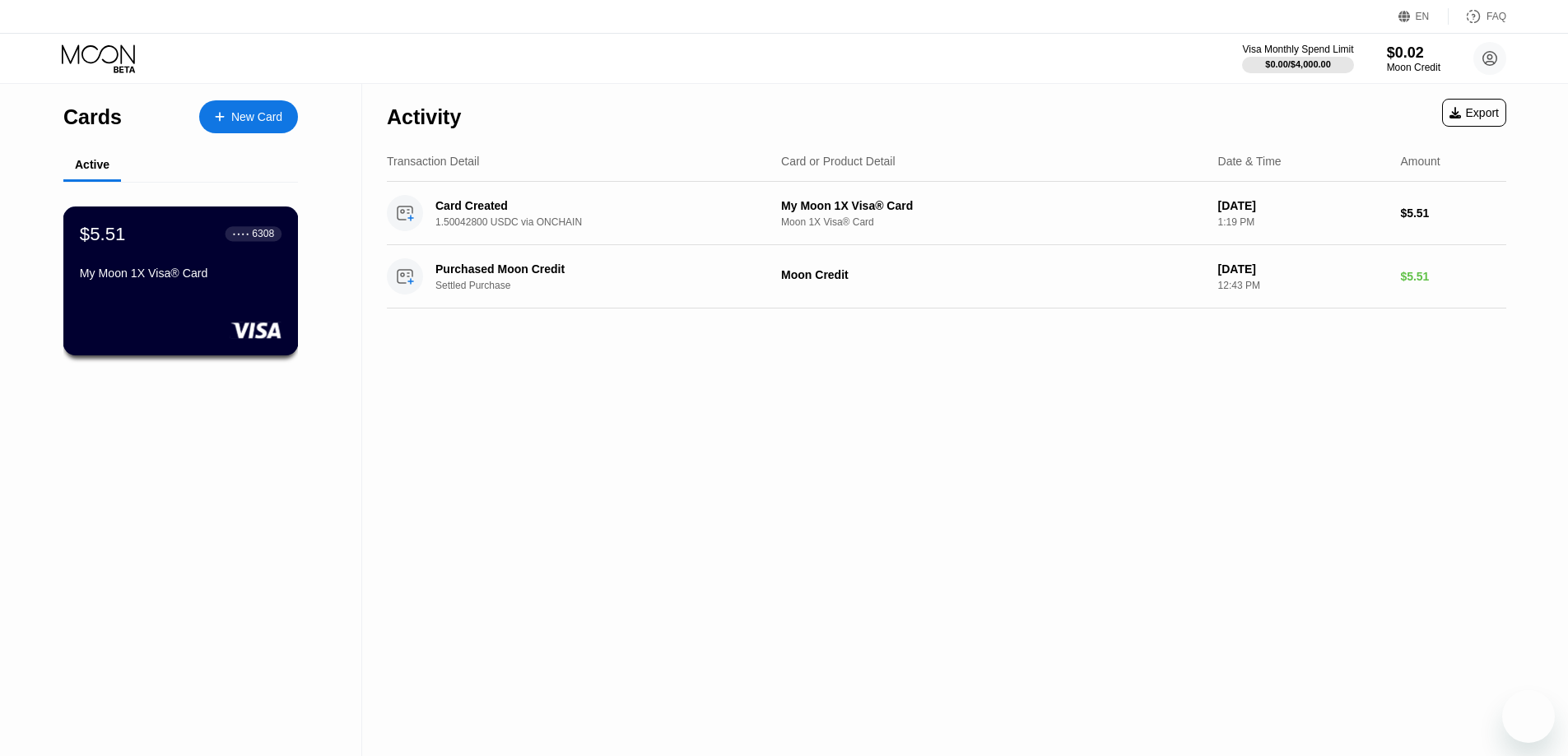
click at [133, 279] on div "My Moon 1X Visa® Card" at bounding box center [180, 272] width 202 height 13
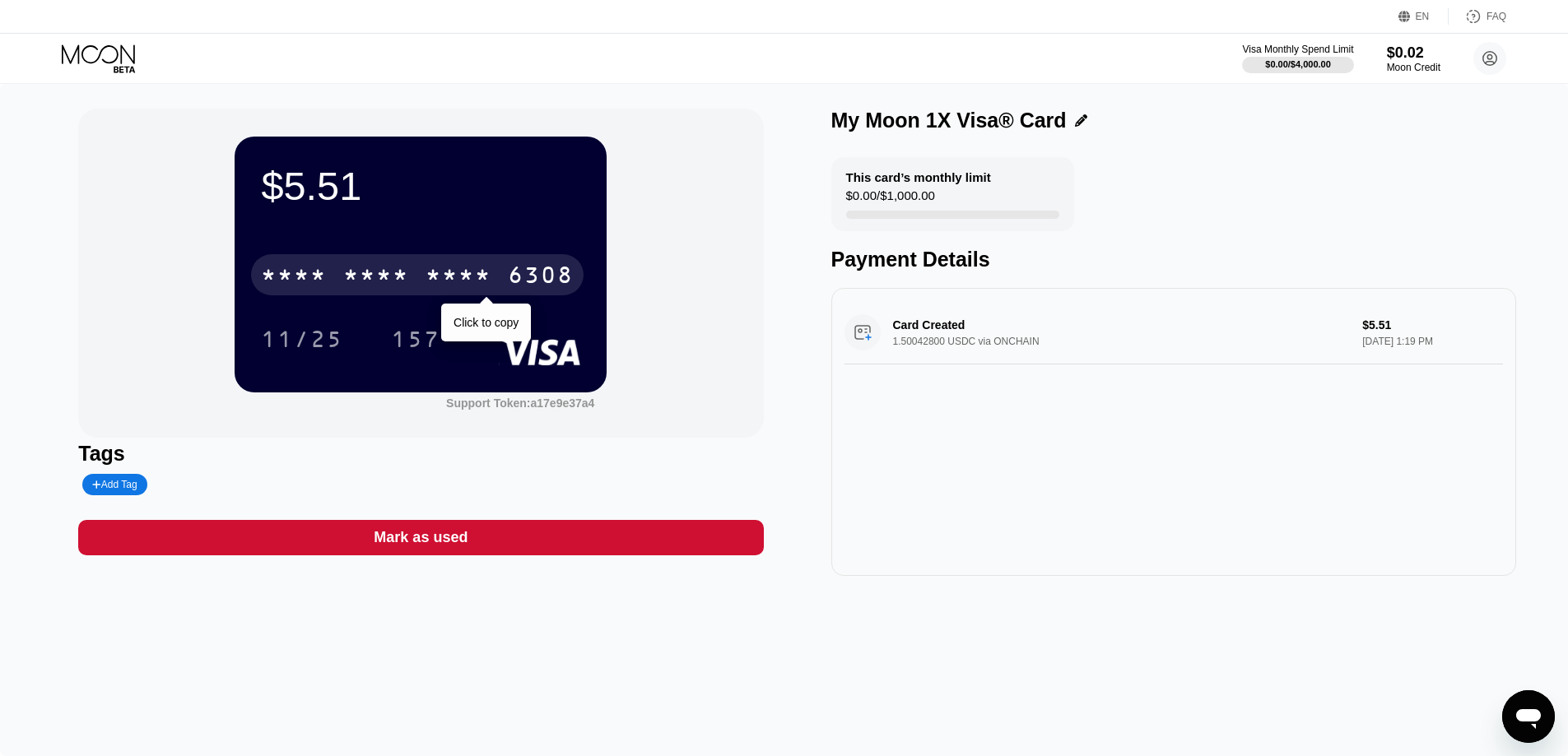
click at [316, 272] on div "* * * *" at bounding box center [294, 278] width 66 height 26
click at [468, 278] on div "2709" at bounding box center [458, 278] width 66 height 26
click at [470, 278] on div "* * * *" at bounding box center [458, 278] width 66 height 26
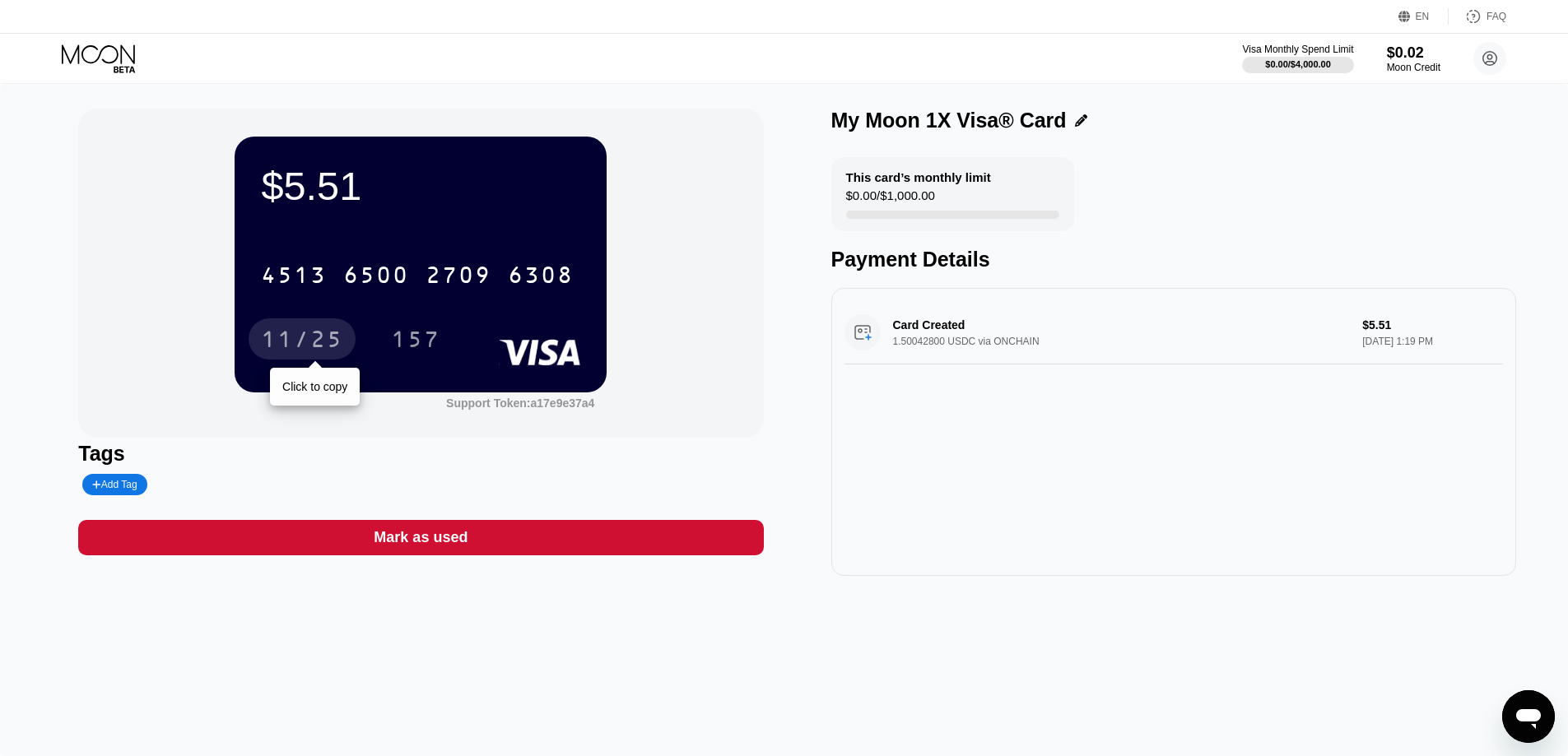
click at [285, 348] on div "11/25" at bounding box center [302, 341] width 82 height 26
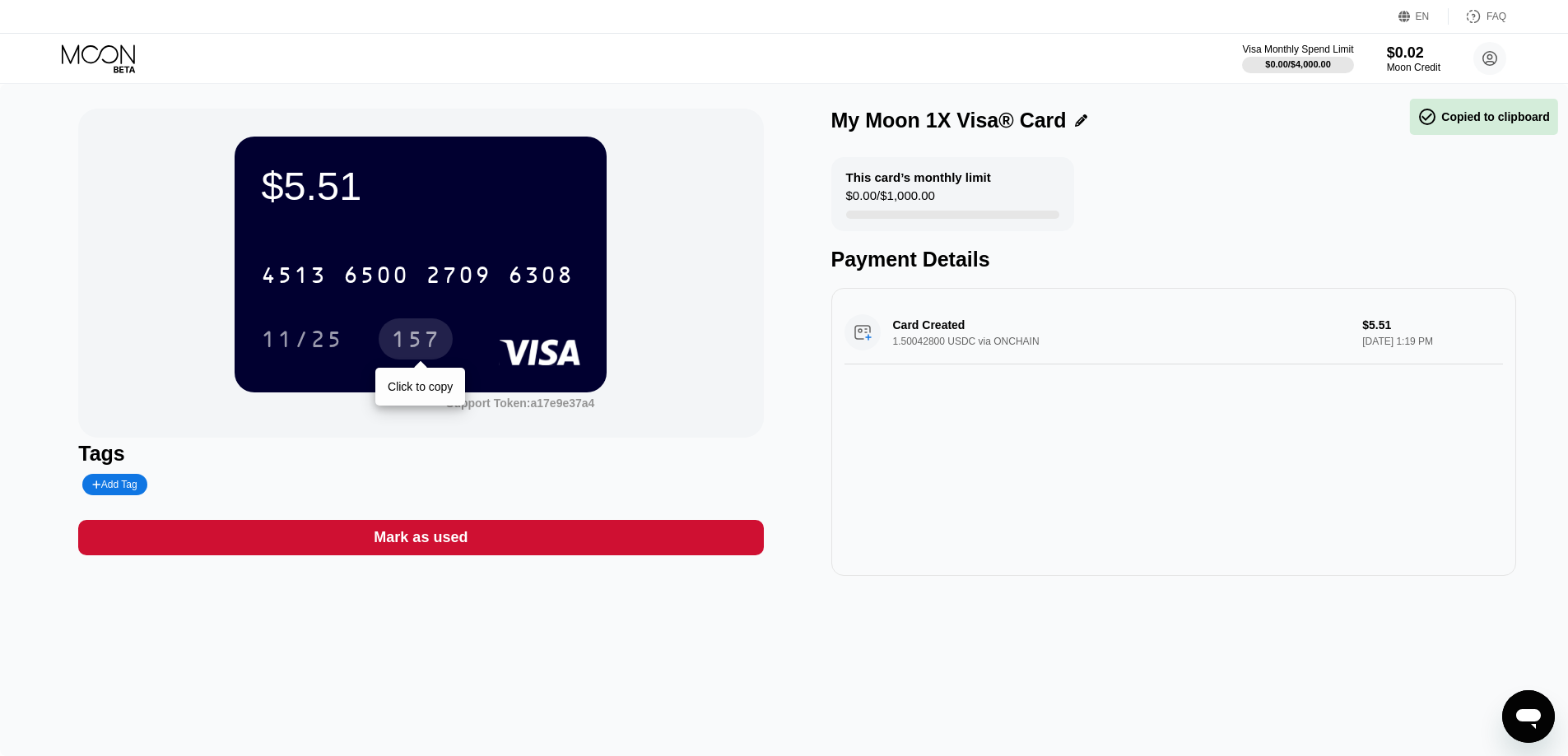
click at [417, 341] on div "157" at bounding box center [416, 341] width 50 height 26
click at [418, 335] on div "157" at bounding box center [416, 341] width 50 height 26
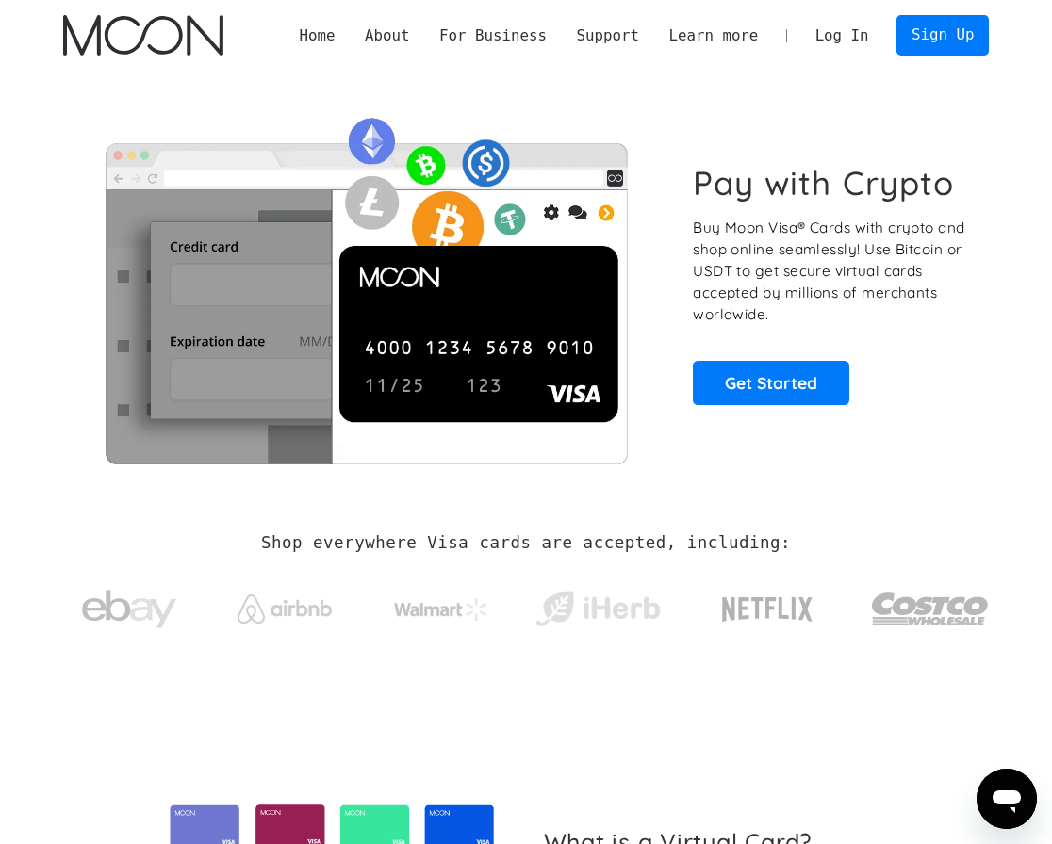
click at [859, 37] on link "Log In" at bounding box center [841, 35] width 83 height 39
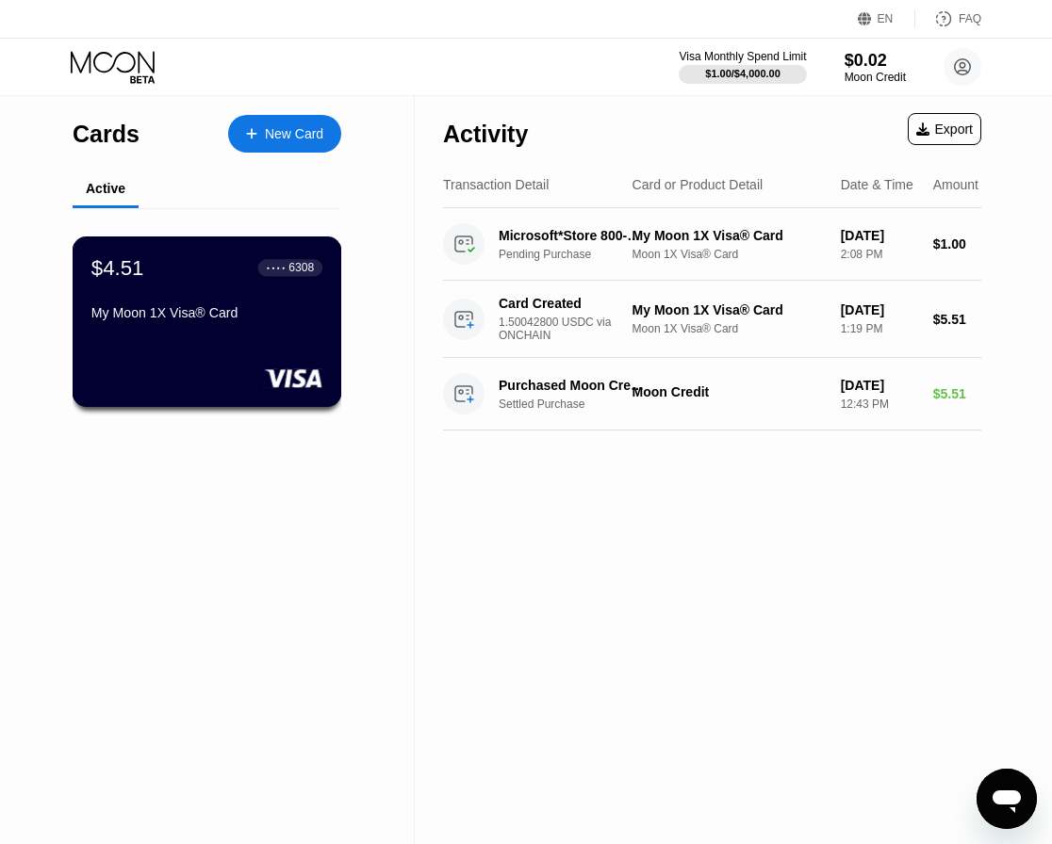
click at [236, 316] on div "My Moon 1X Visa® Card" at bounding box center [206, 312] width 231 height 15
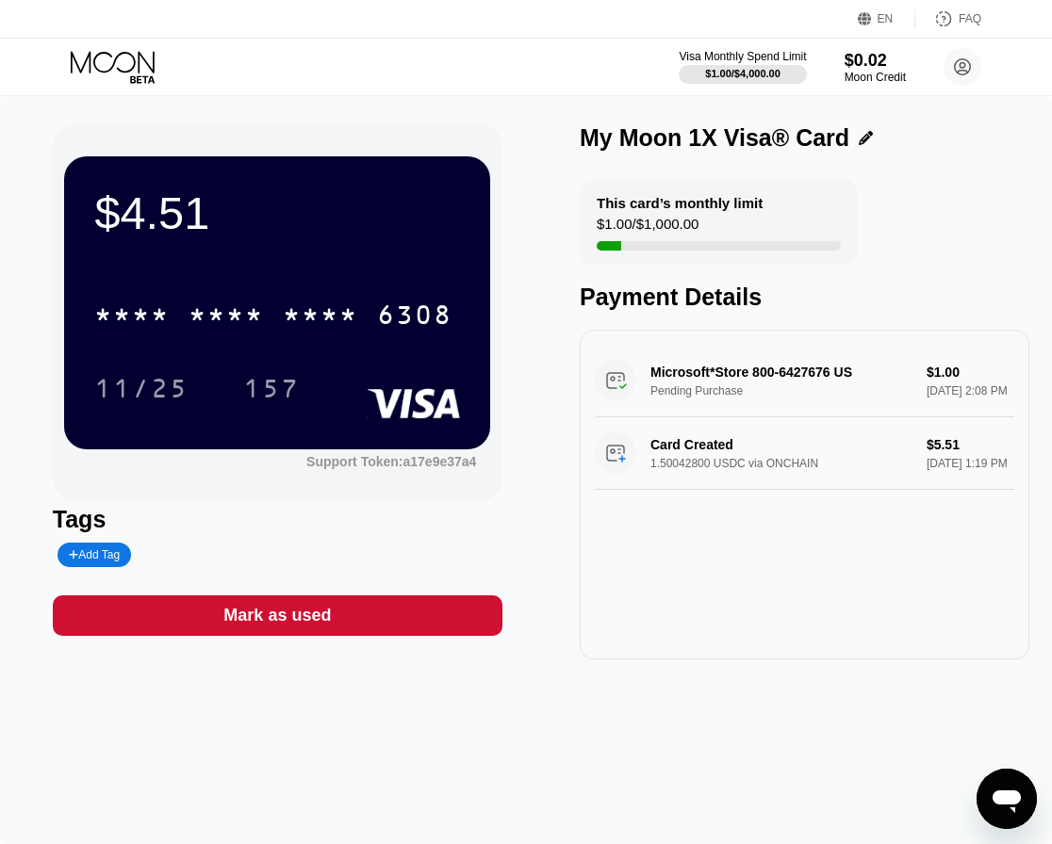
click at [722, 400] on div "Microsoft*Store 800-6427676 US Pending Purchase $1.00 [DATE] 2:08 PM" at bounding box center [804, 381] width 419 height 73
click at [917, 379] on div "Microsoft*Store 800-6427676 US Pending Purchase $1.00 [DATE] 2:08 PM" at bounding box center [804, 381] width 419 height 73
click at [741, 356] on div "Microsoft*Store 800-6427676 US Pending Purchase $1.00 [DATE] 2:08 PM" at bounding box center [804, 381] width 419 height 73
